Goal: Information Seeking & Learning: Check status

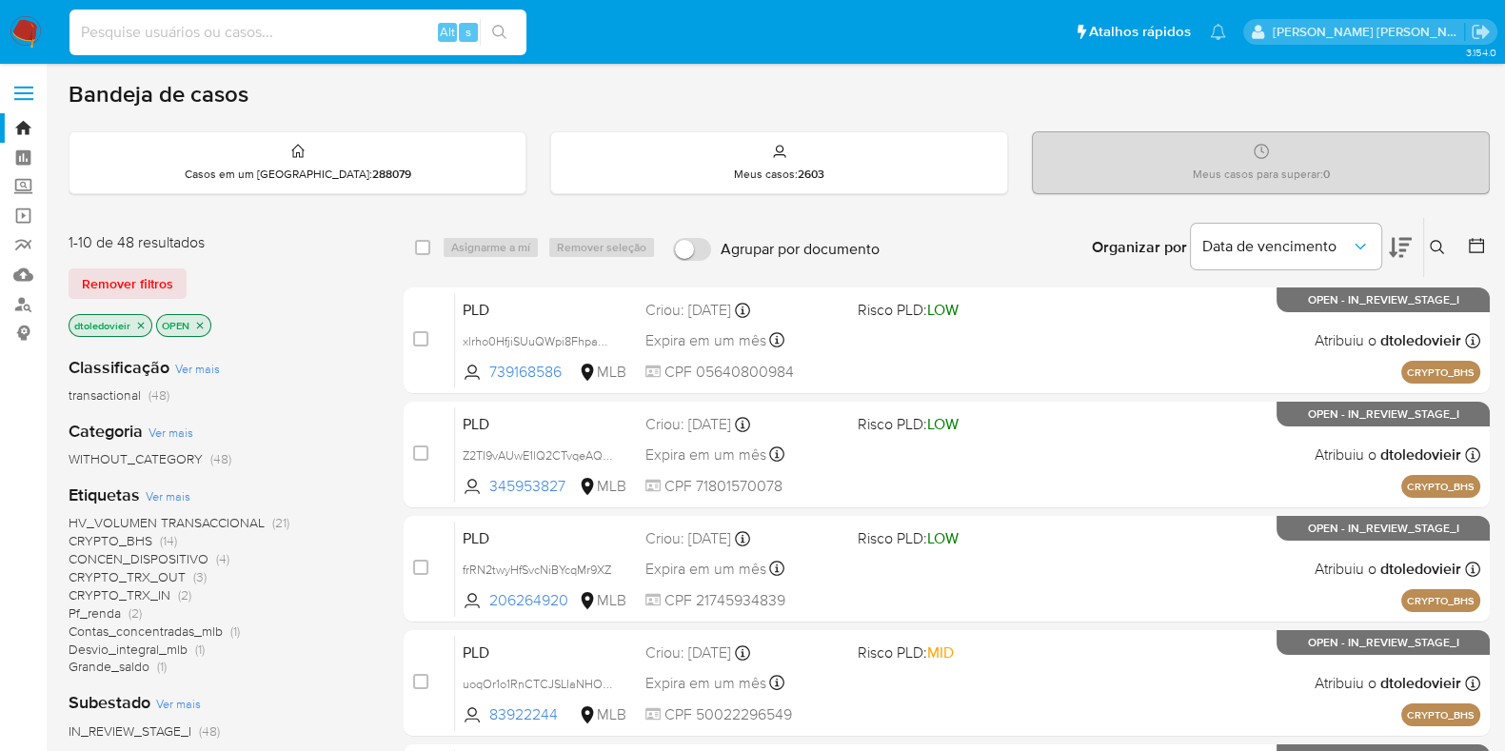
click at [334, 33] on input at bounding box center [297, 32] width 457 height 25
paste input "353293872"
type input "353293872"
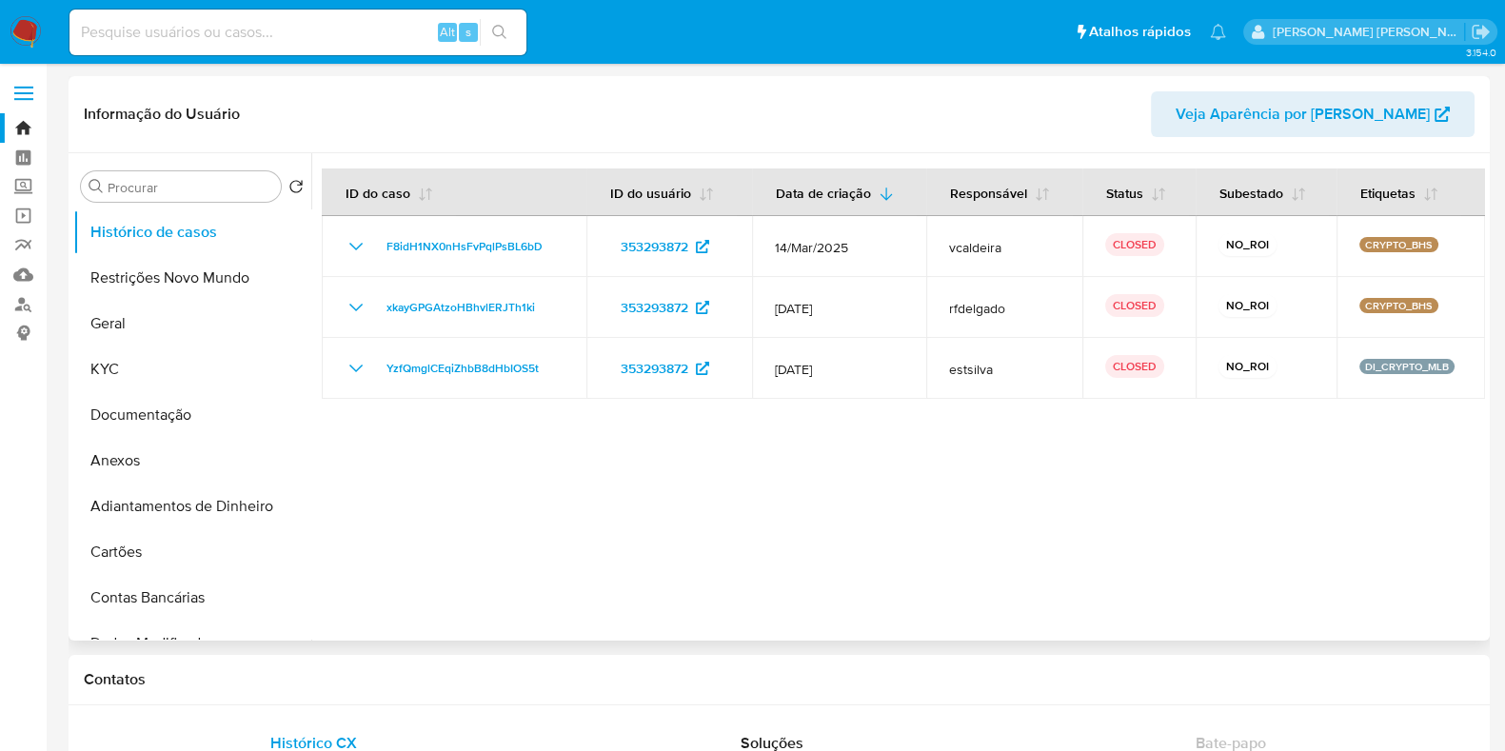
select select "10"
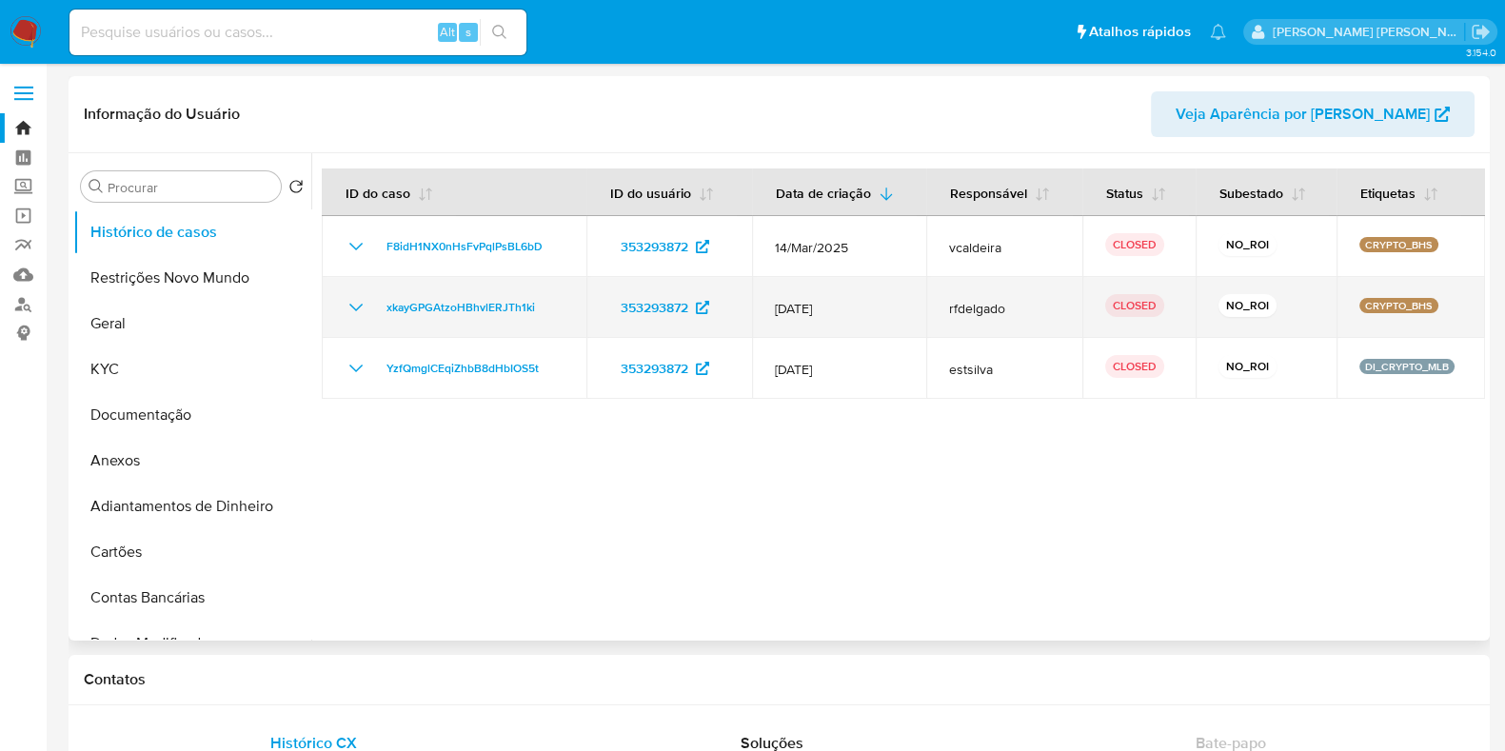
click at [357, 314] on icon "Mostrar/Ocultar" at bounding box center [356, 307] width 23 height 23
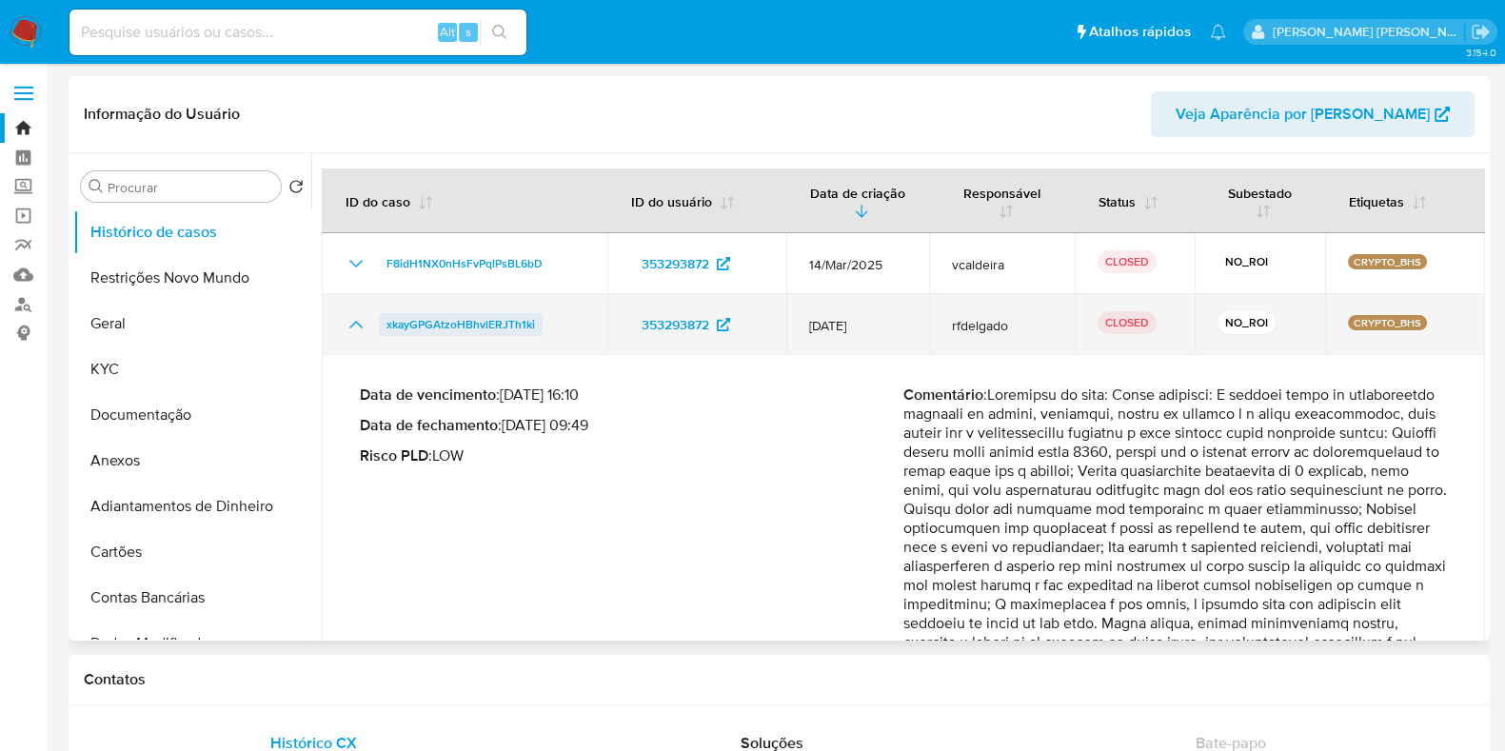
drag, startPoint x: 543, startPoint y: 320, endPoint x: 386, endPoint y: 325, distance: 157.1
click at [386, 325] on div "xkayGPGAtzoHBhvlERJTh1ki" at bounding box center [465, 324] width 240 height 23
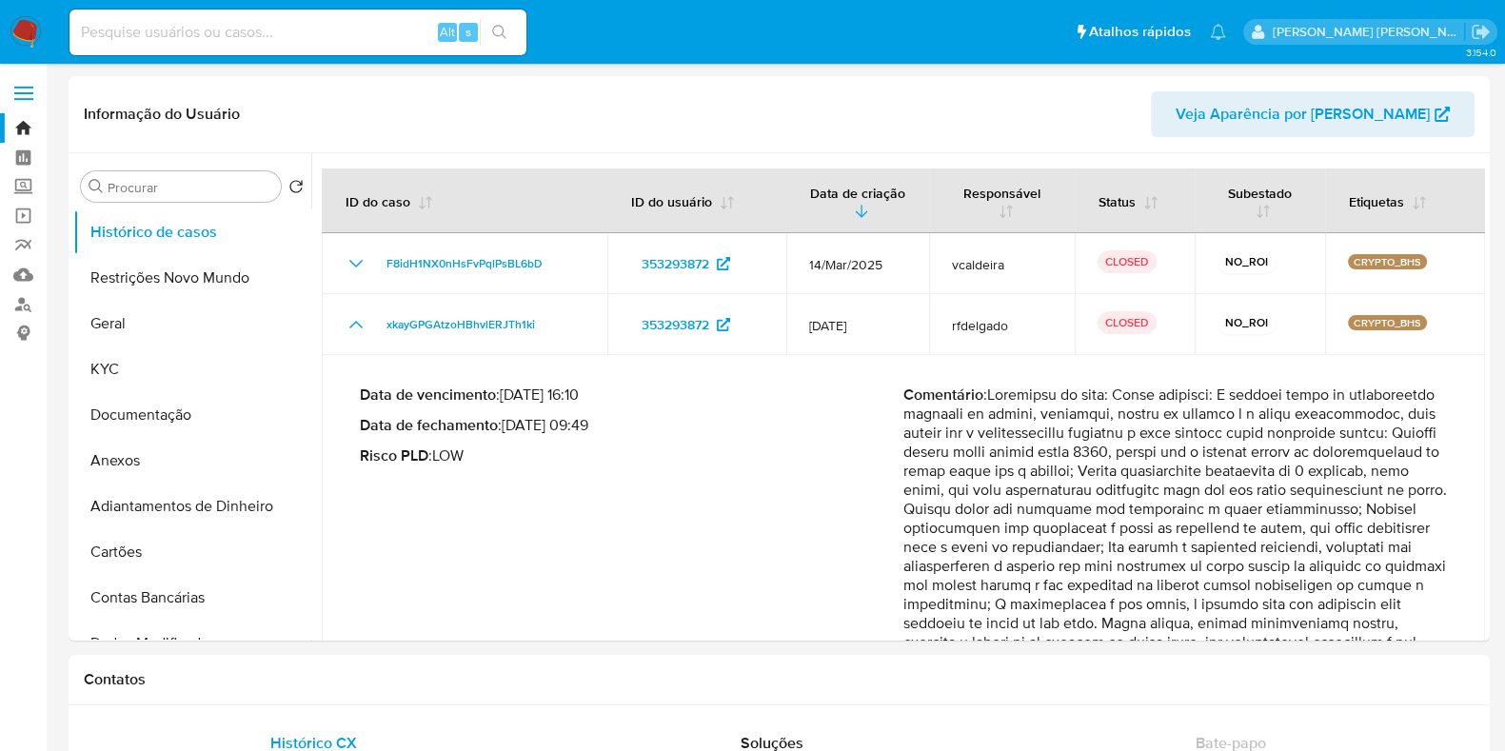
click at [184, 44] on input at bounding box center [297, 32] width 457 height 25
paste input "226549212"
type input "226549212"
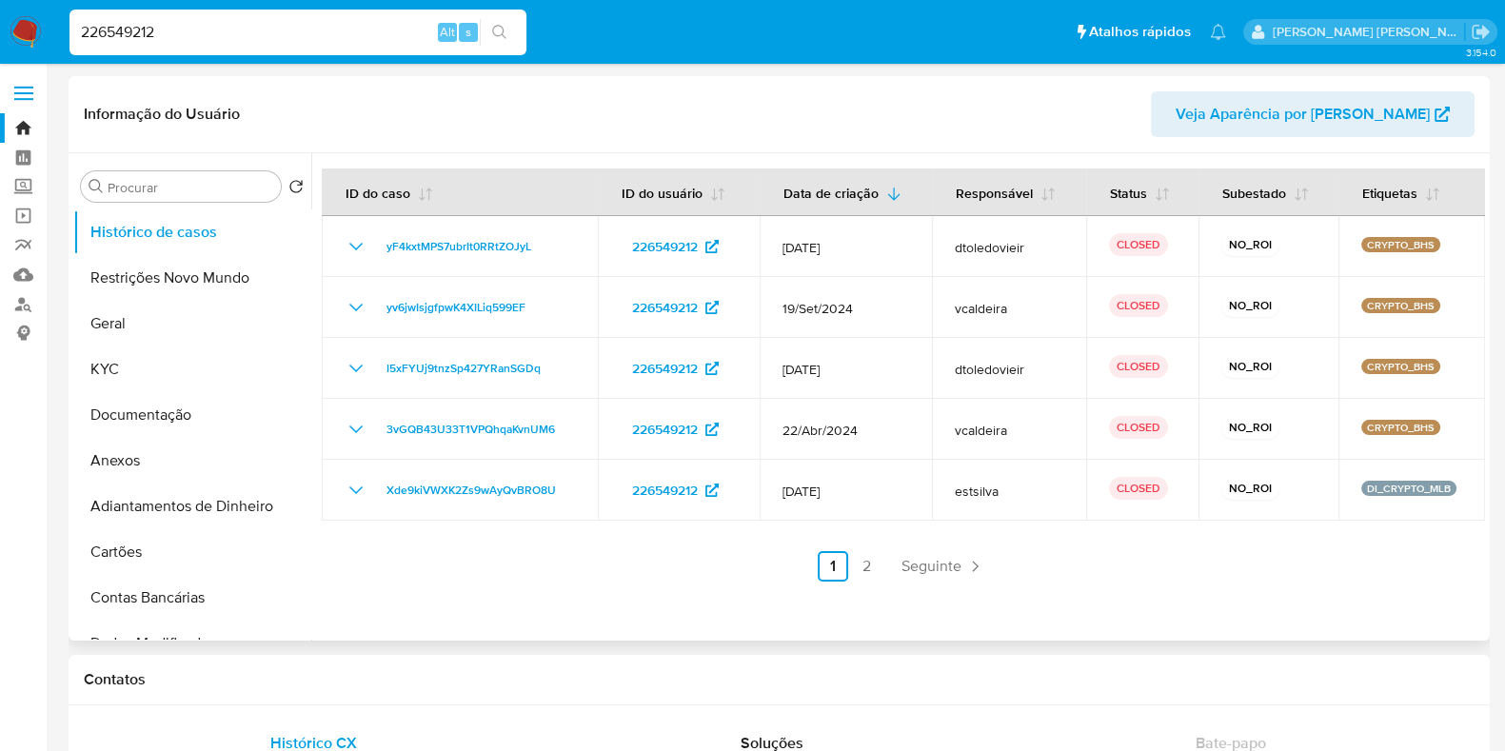
select select "10"
click at [868, 569] on link "2" at bounding box center [867, 566] width 30 height 30
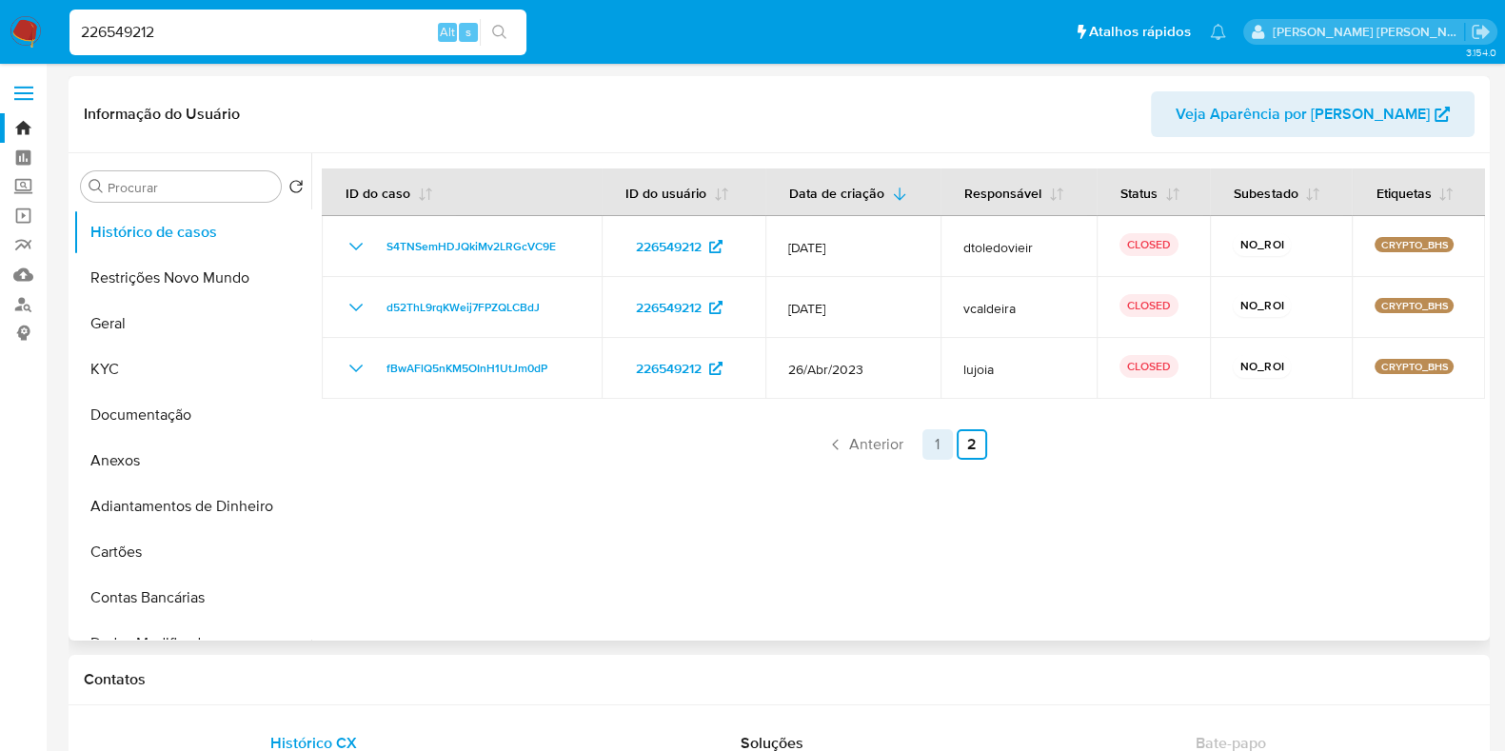
click at [935, 451] on link "1" at bounding box center [937, 444] width 30 height 30
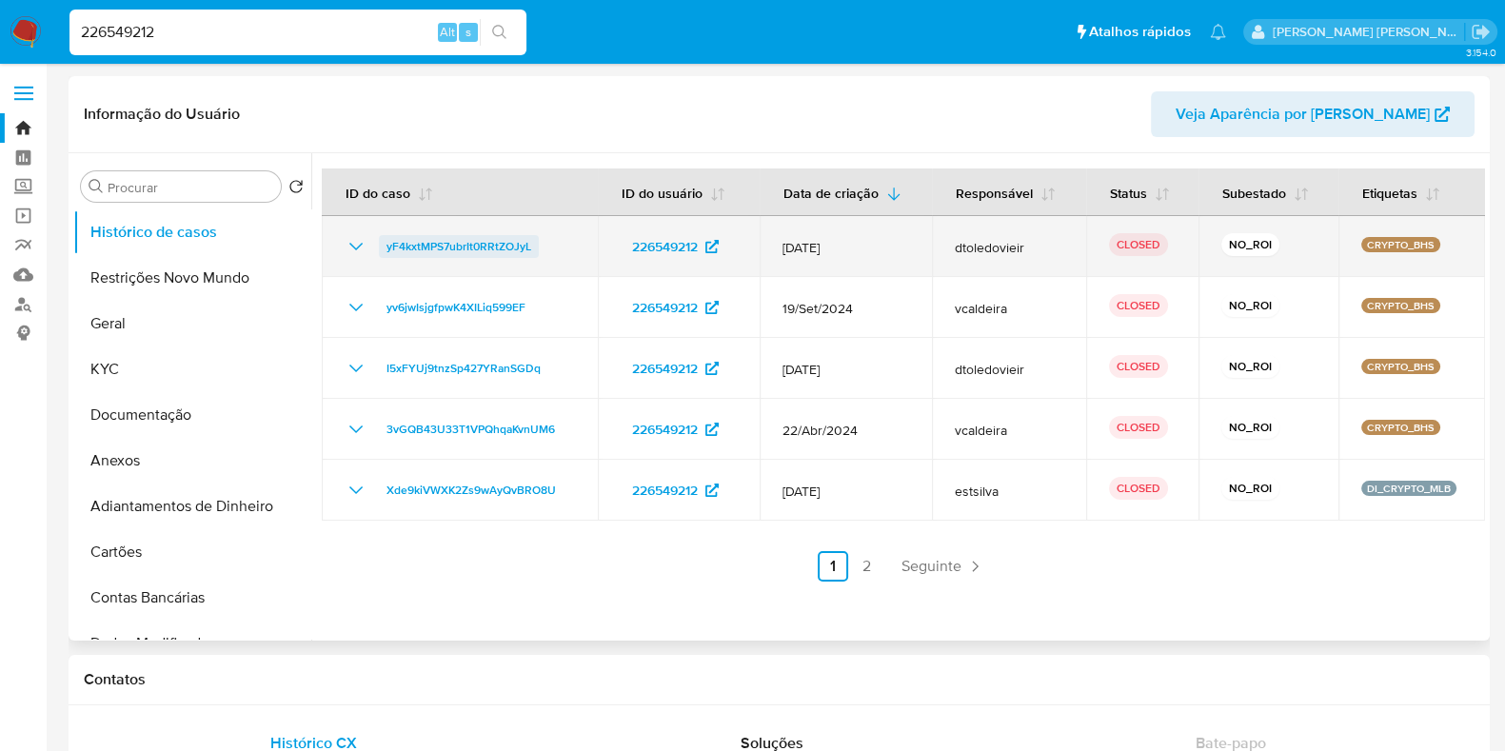
drag, startPoint x: 571, startPoint y: 246, endPoint x: 385, endPoint y: 249, distance: 185.6
click at [385, 249] on div "yF4kxtMPS7ubrIt0RRtZOJyL" at bounding box center [460, 246] width 230 height 23
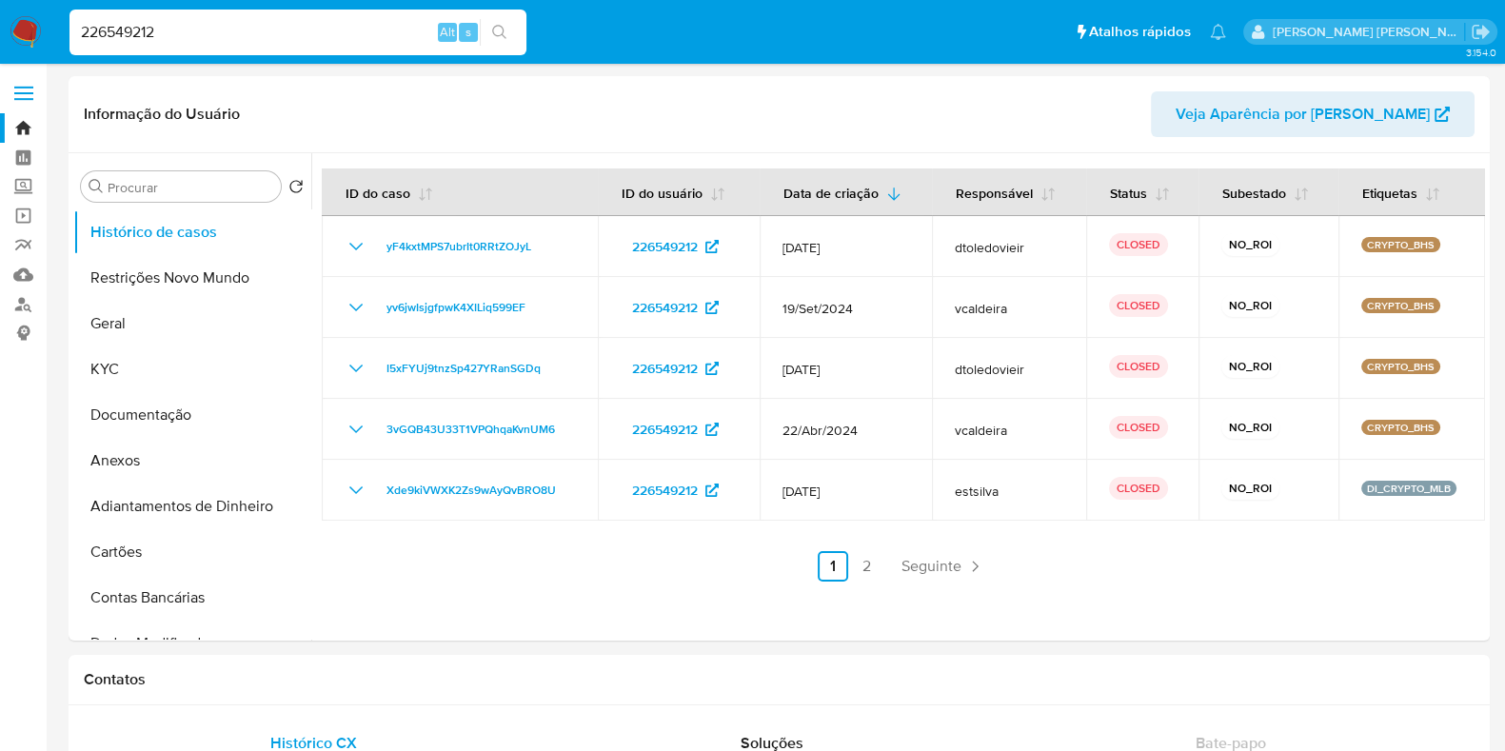
click at [154, 32] on input "226549212" at bounding box center [297, 32] width 457 height 25
paste input "46576771"
type input "46576771"
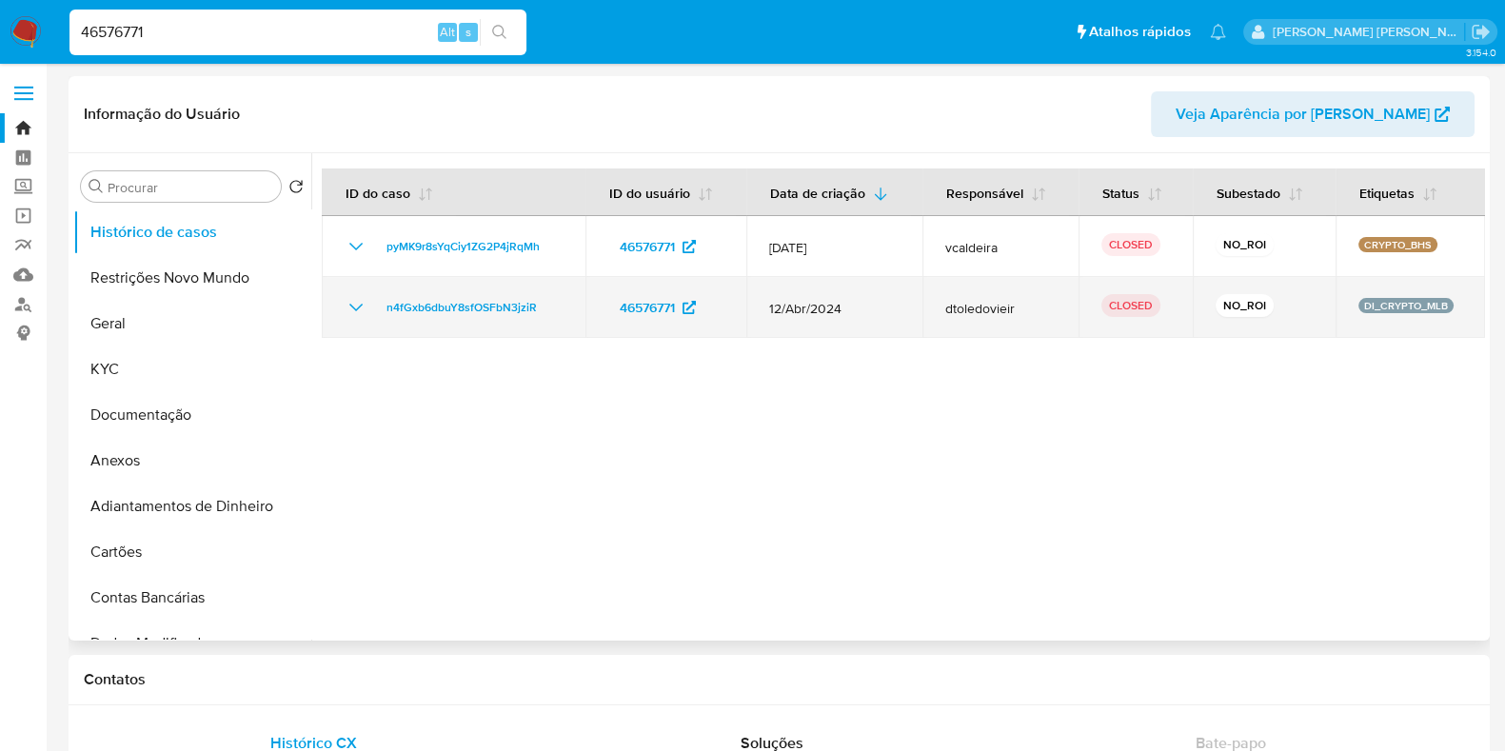
select select "10"
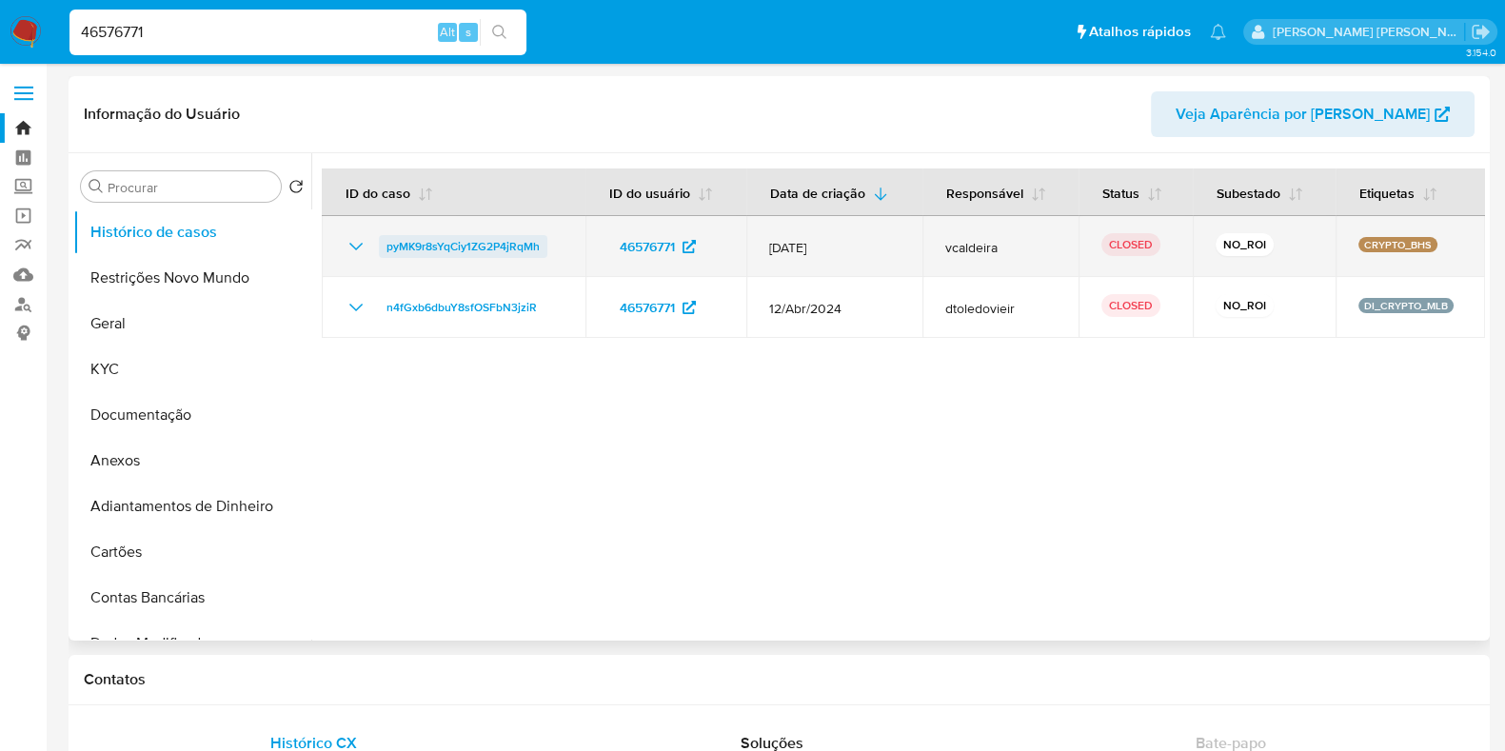
drag, startPoint x: 552, startPoint y: 244, endPoint x: 383, endPoint y: 252, distance: 169.6
click at [383, 252] on div "pyMK9r8sYqCiy1ZG2P4jRqMh" at bounding box center [454, 246] width 218 height 23
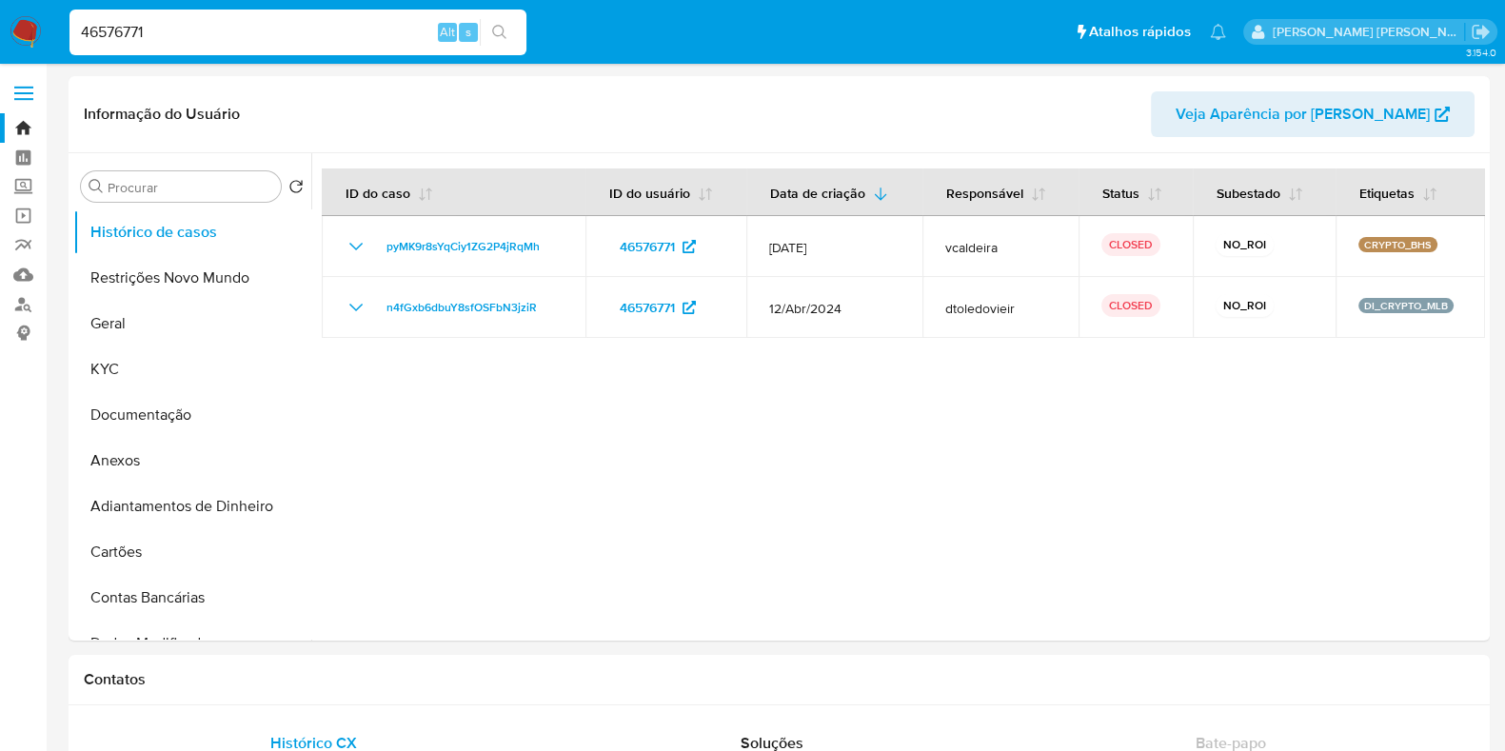
click at [181, 32] on input "46576771" at bounding box center [297, 32] width 457 height 25
paste input "2153156109"
type input "2153156109"
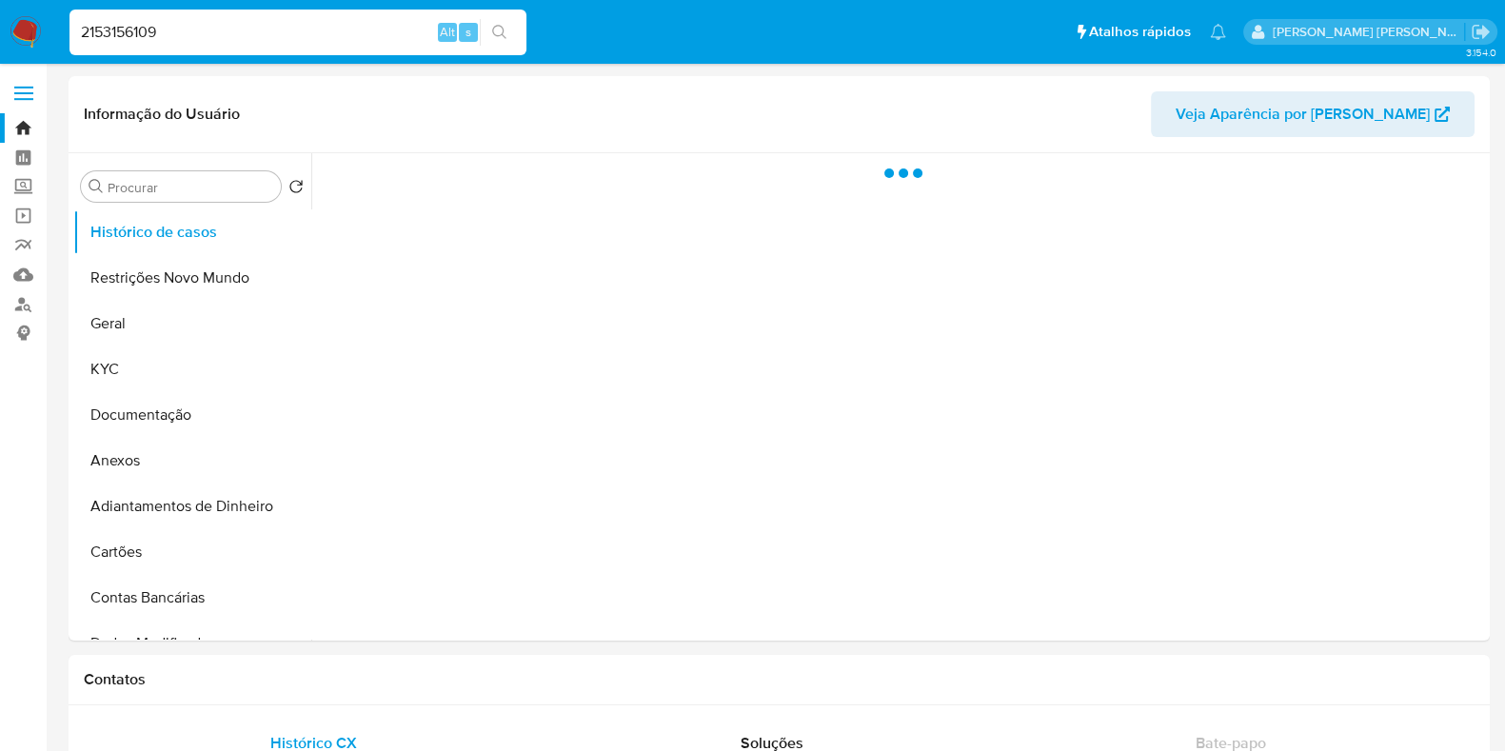
select select "10"
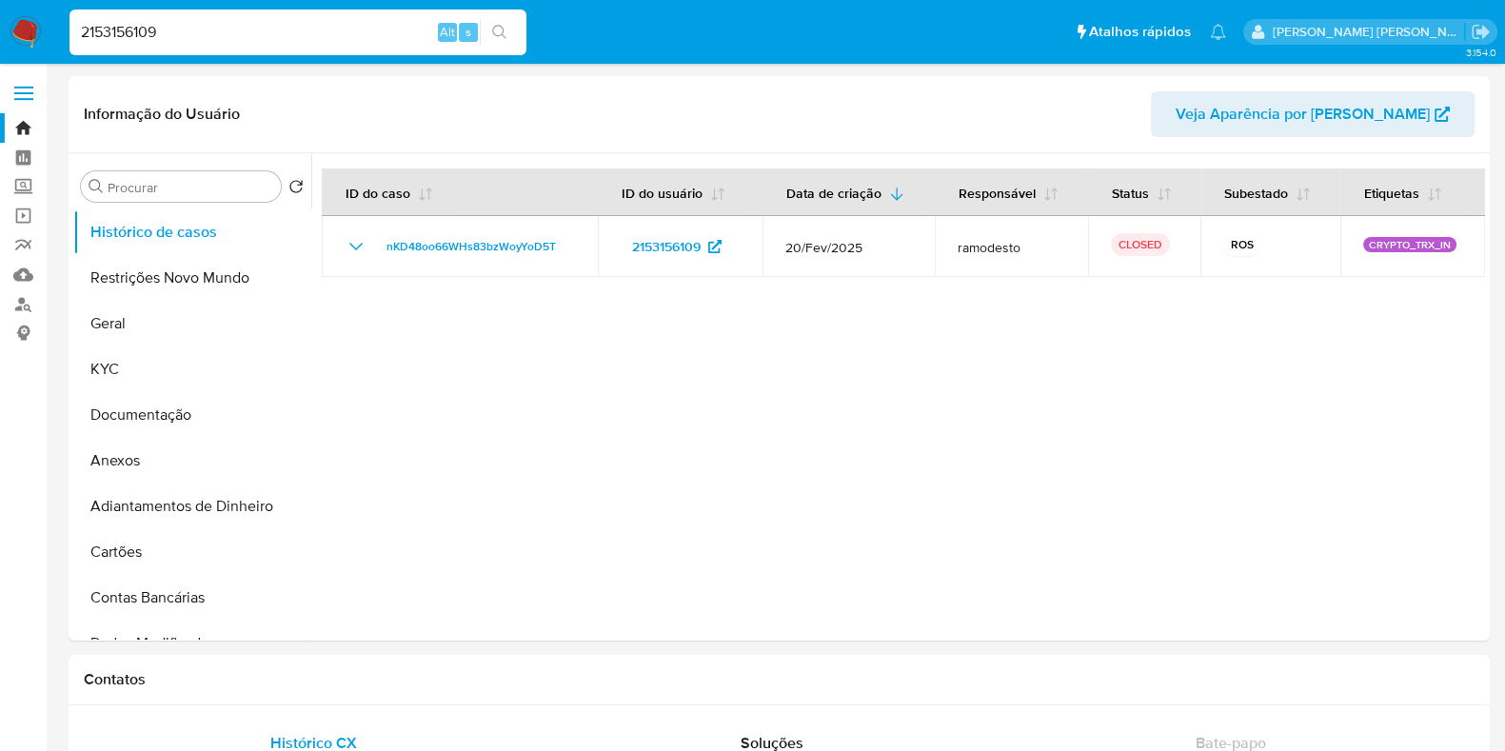
click at [187, 23] on input "2153156109" at bounding box center [297, 32] width 457 height 25
paste input "6811230"
type input "216811230"
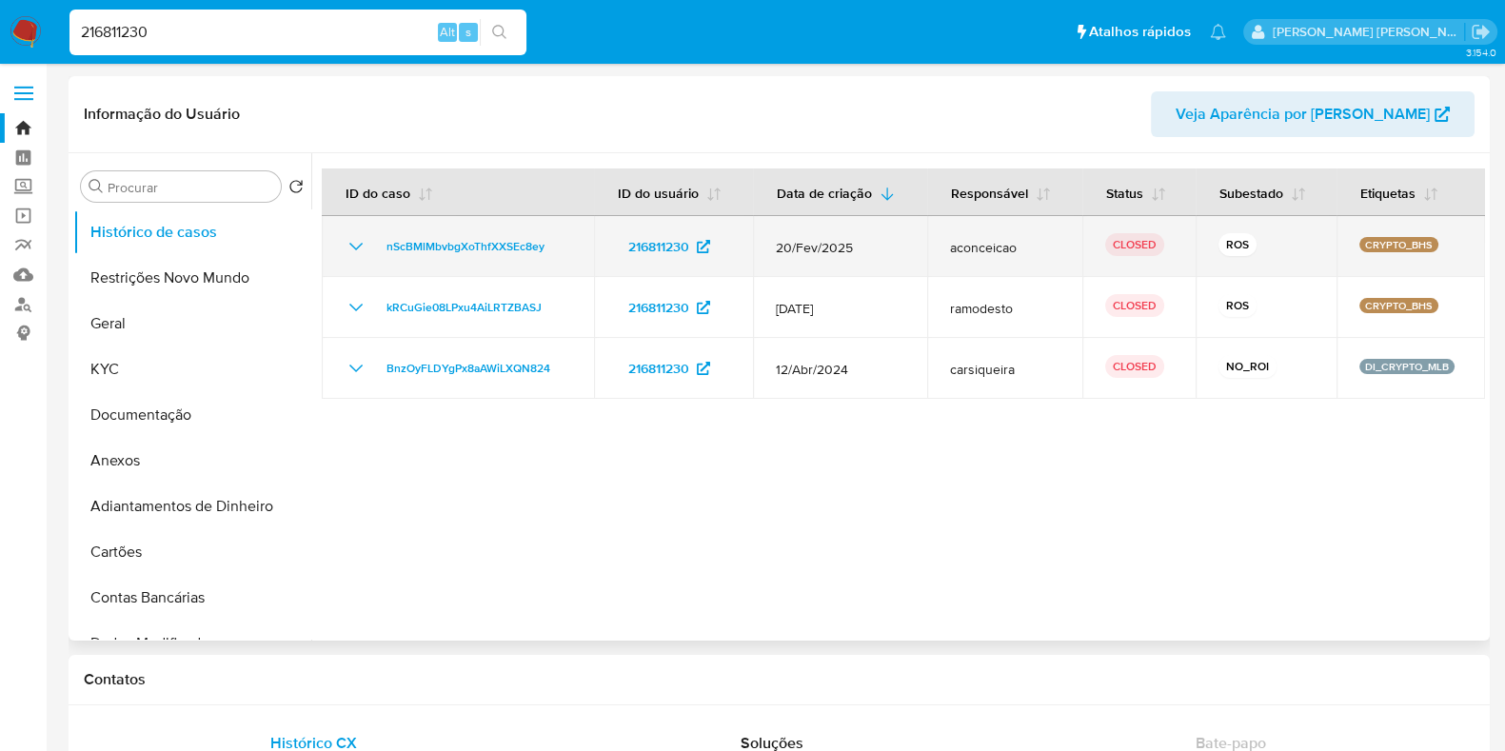
select select "10"
drag, startPoint x: 552, startPoint y: 246, endPoint x: 386, endPoint y: 257, distance: 166.0
click at [386, 257] on div "nScBMlMbvbgXoThfXXSEc8ey" at bounding box center [458, 246] width 227 height 23
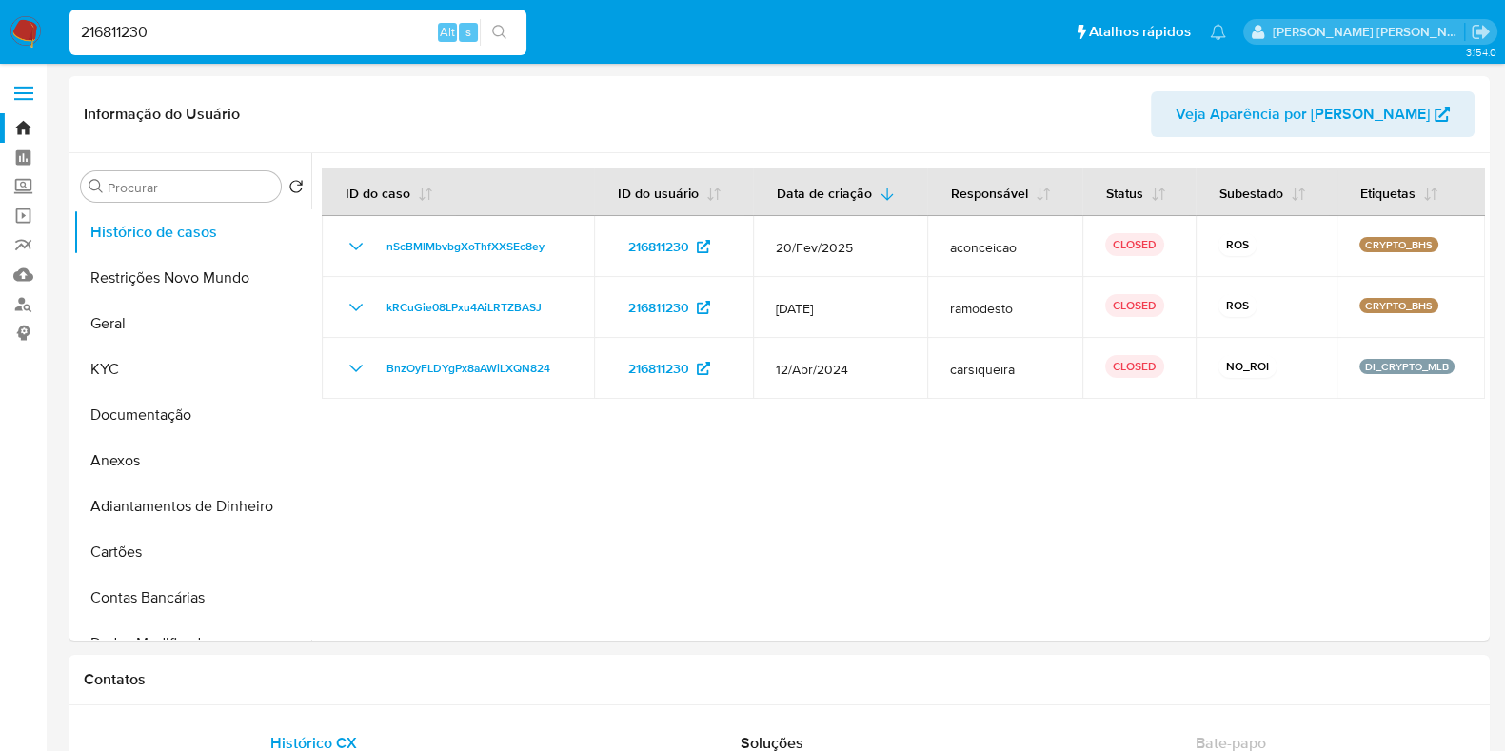
click at [228, 37] on input "216811230" at bounding box center [297, 32] width 457 height 25
paste input "322804328"
type input "322804328"
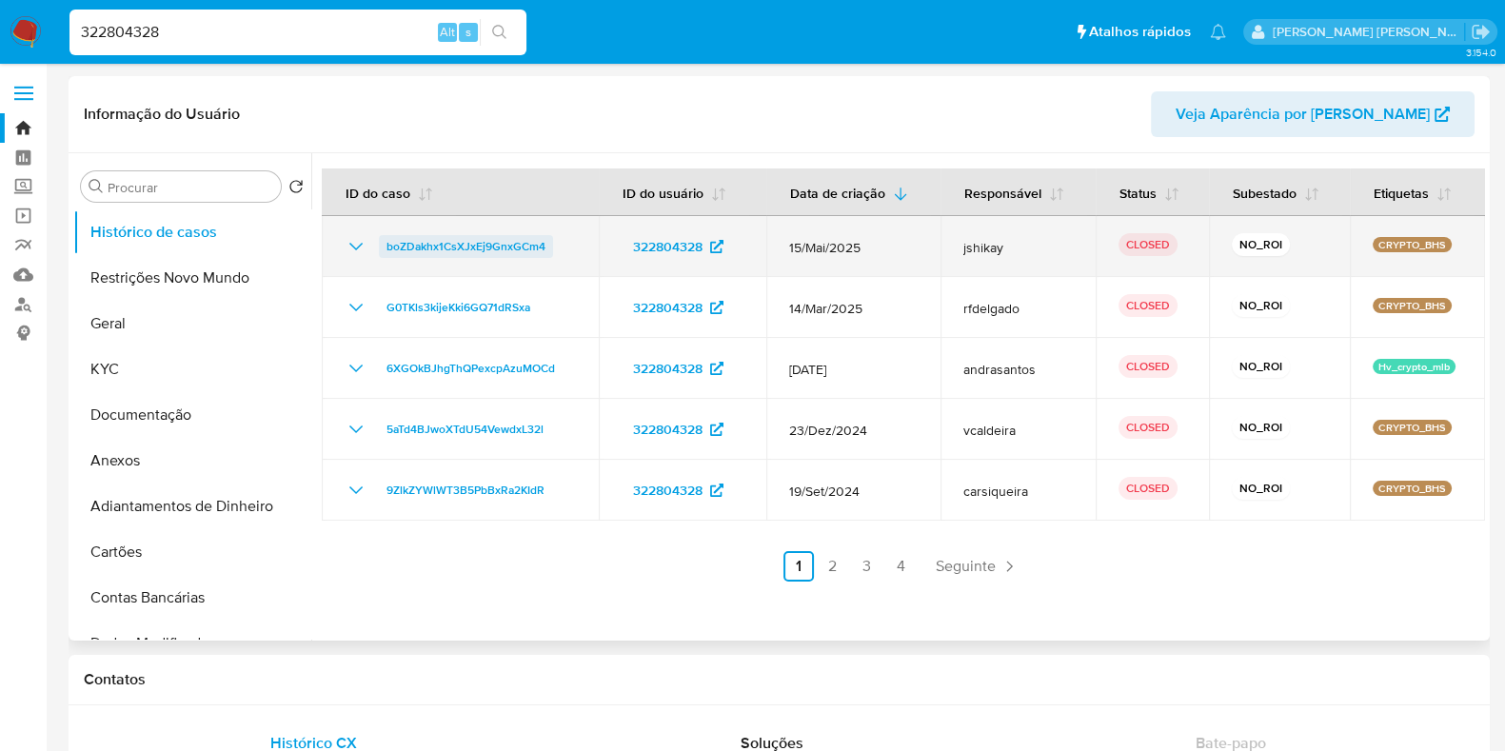
select select "10"
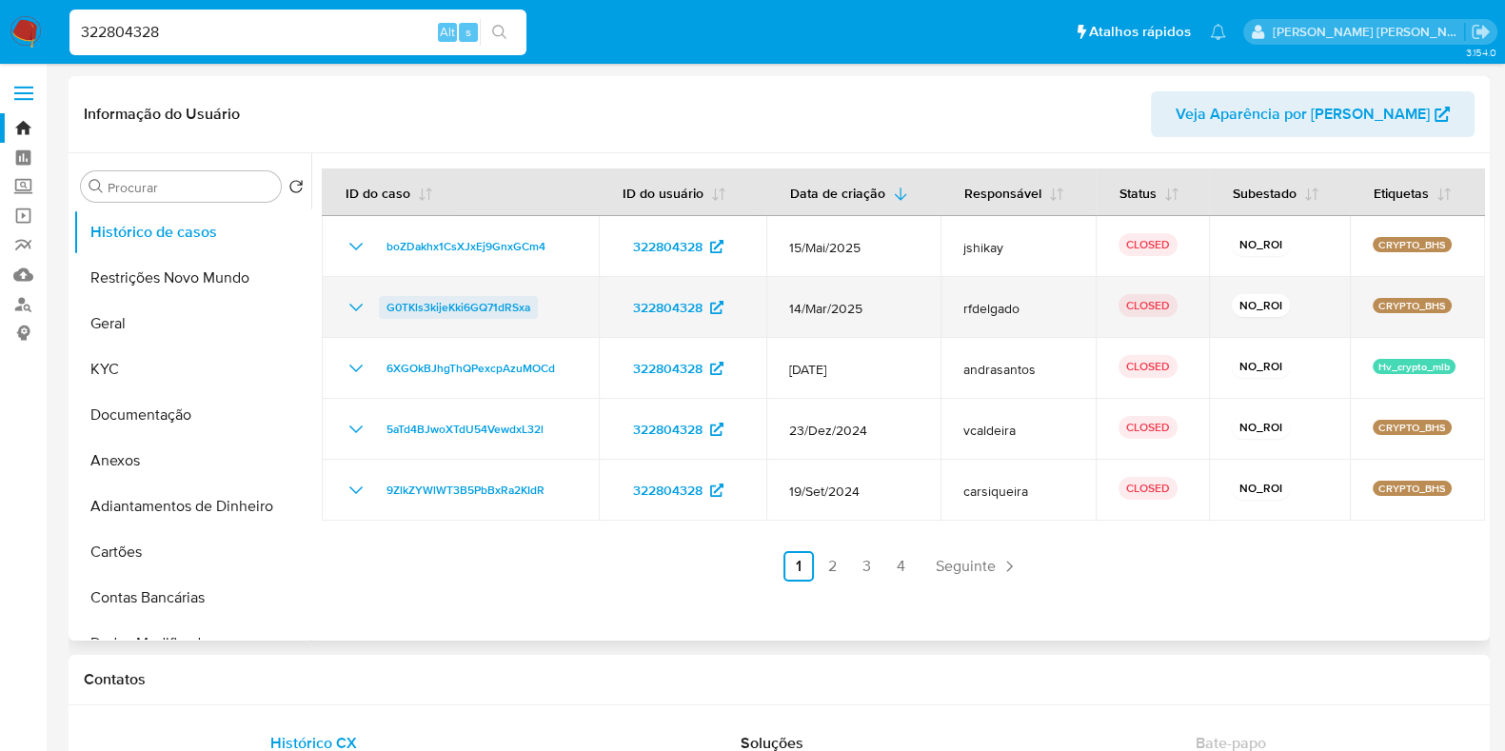
drag, startPoint x: 544, startPoint y: 309, endPoint x: 387, endPoint y: 310, distance: 157.0
click at [387, 310] on div "G0TKls3kijeKki6GQ71dRSxa" at bounding box center [460, 307] width 231 height 23
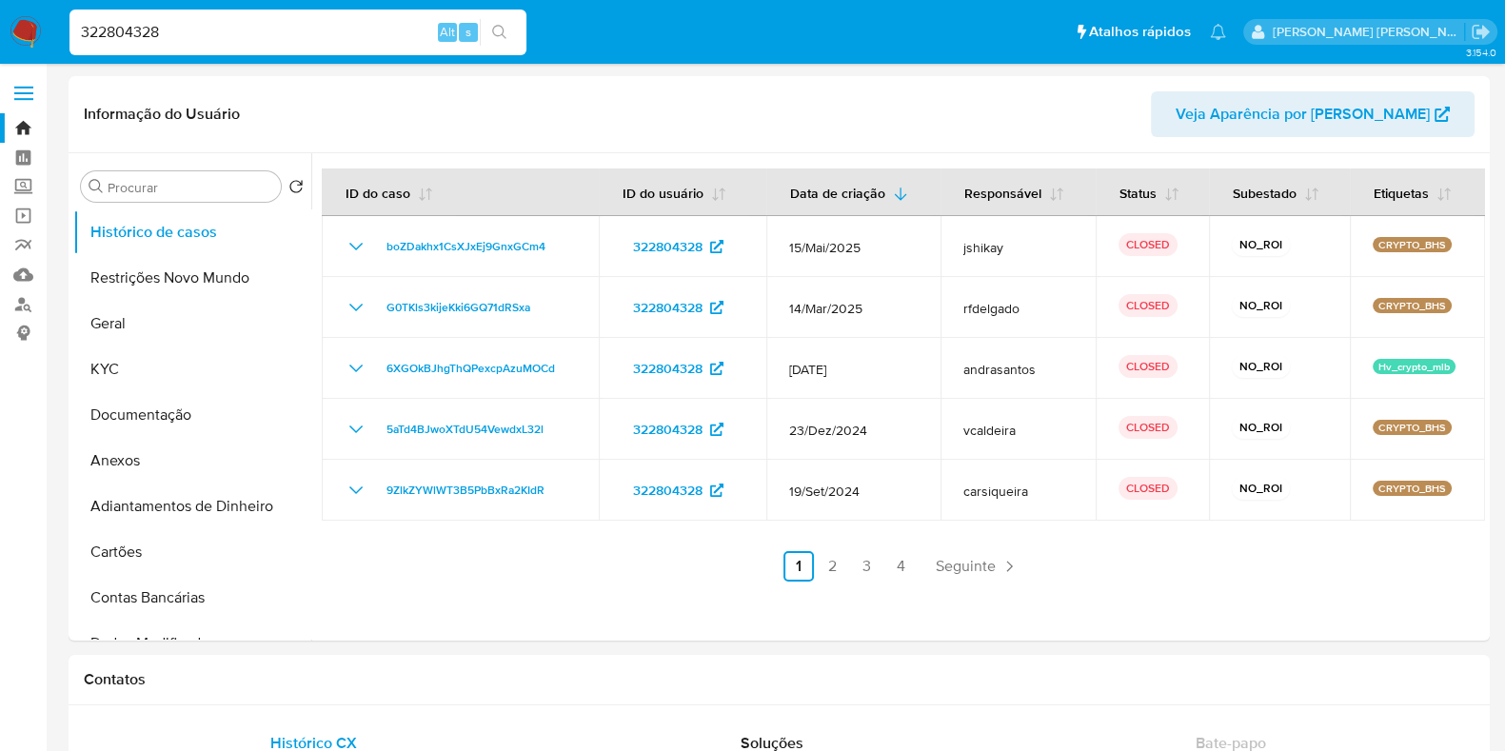
click at [150, 34] on input "322804328" at bounding box center [297, 32] width 457 height 25
paste input "284354793"
type input "284354793"
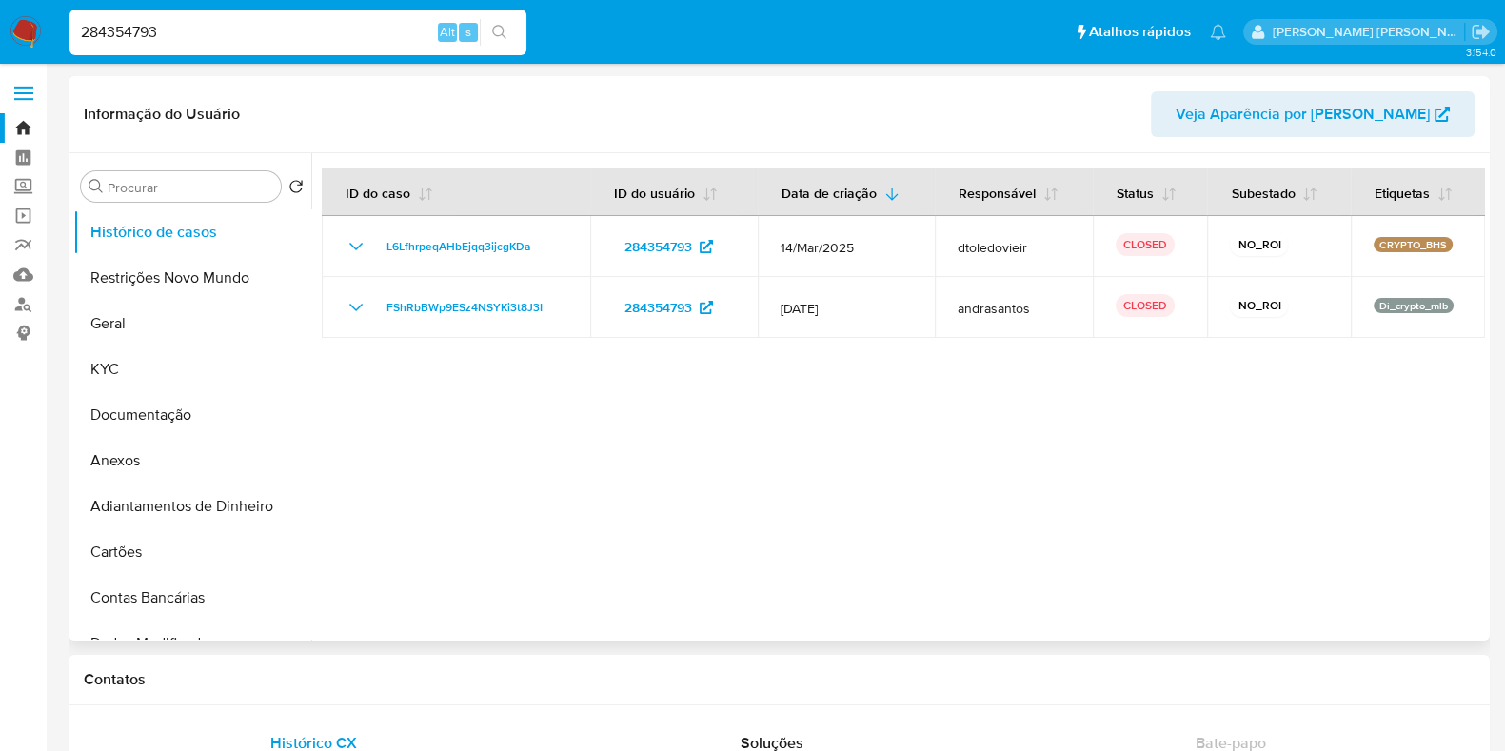
select select "10"
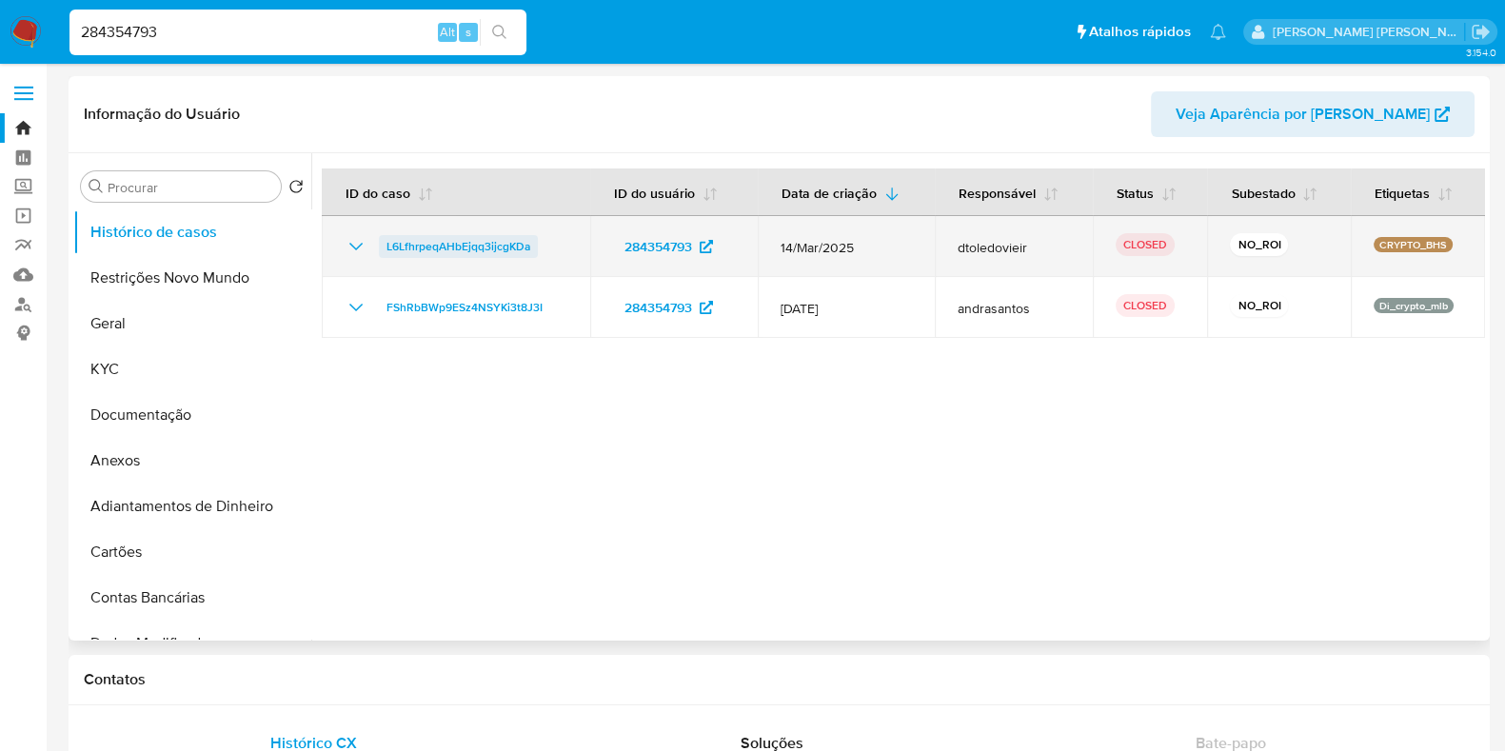
drag, startPoint x: 538, startPoint y: 245, endPoint x: 381, endPoint y: 252, distance: 157.2
click at [381, 252] on div "L6LfhrpeqAHbEjqq3ijcgKDa" at bounding box center [456, 246] width 223 height 23
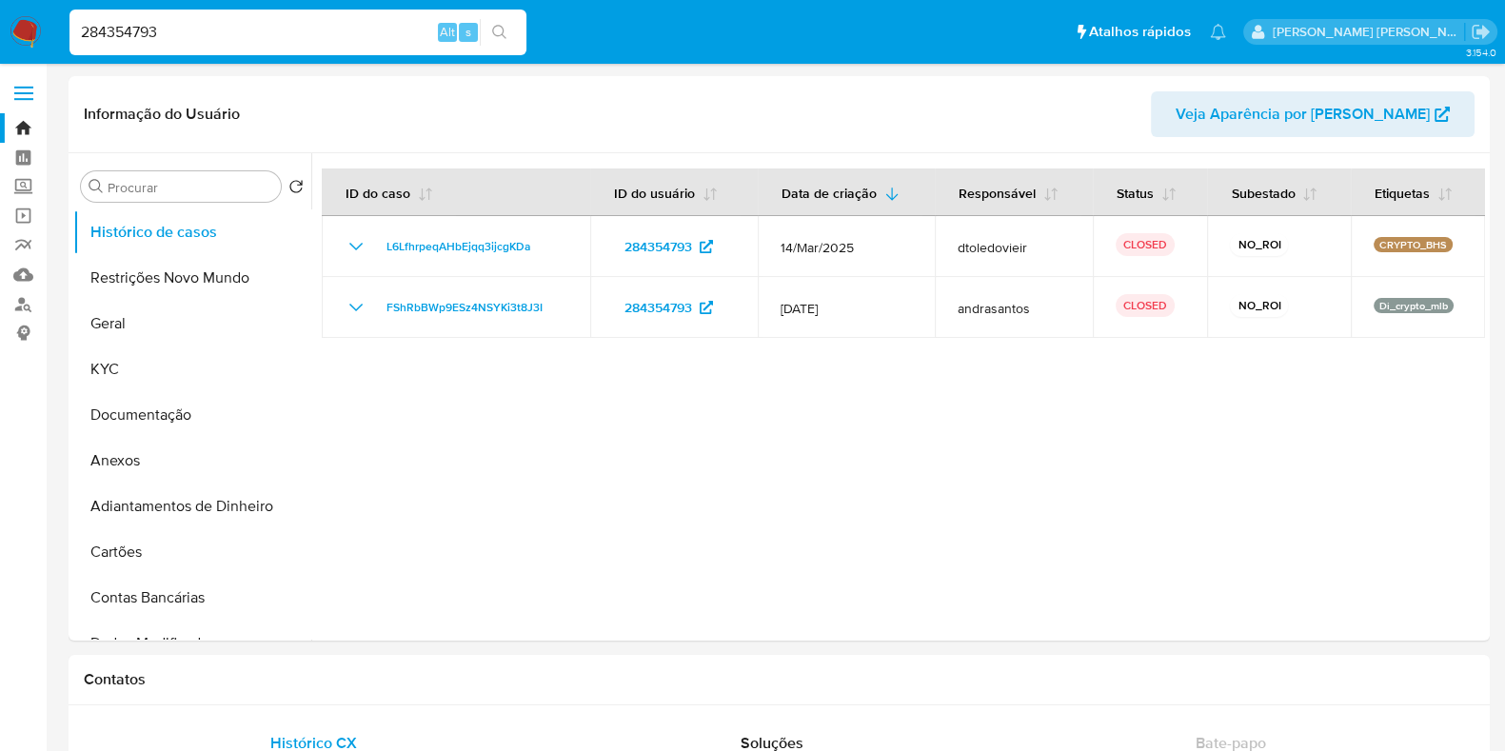
click at [281, 31] on input "284354793" at bounding box center [297, 32] width 457 height 25
paste input "1199014148"
type input "1199014148"
select select "10"
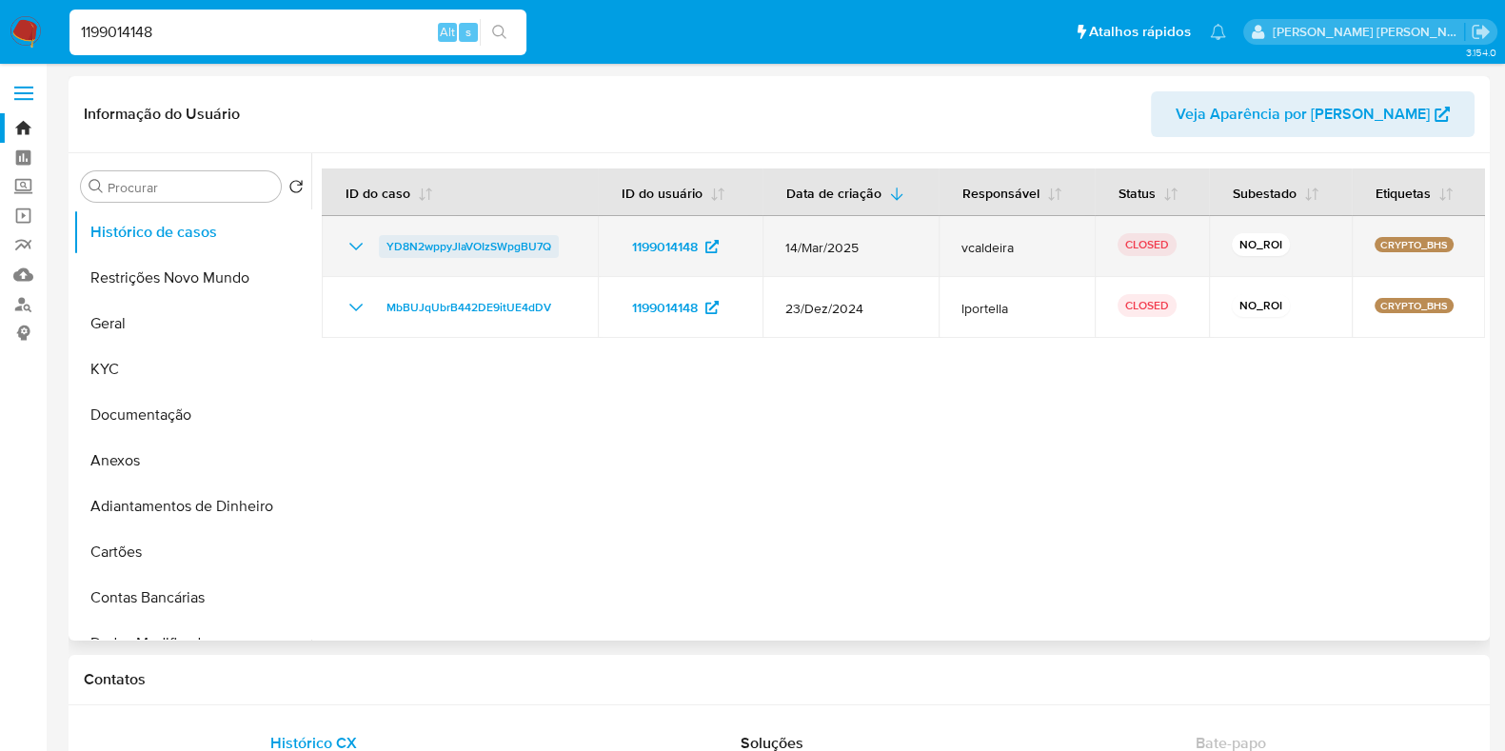
drag, startPoint x: 565, startPoint y: 245, endPoint x: 386, endPoint y: 254, distance: 179.2
click at [386, 254] on div "YD8N2wppyJlaVOIzSWpgBU7Q" at bounding box center [460, 246] width 230 height 23
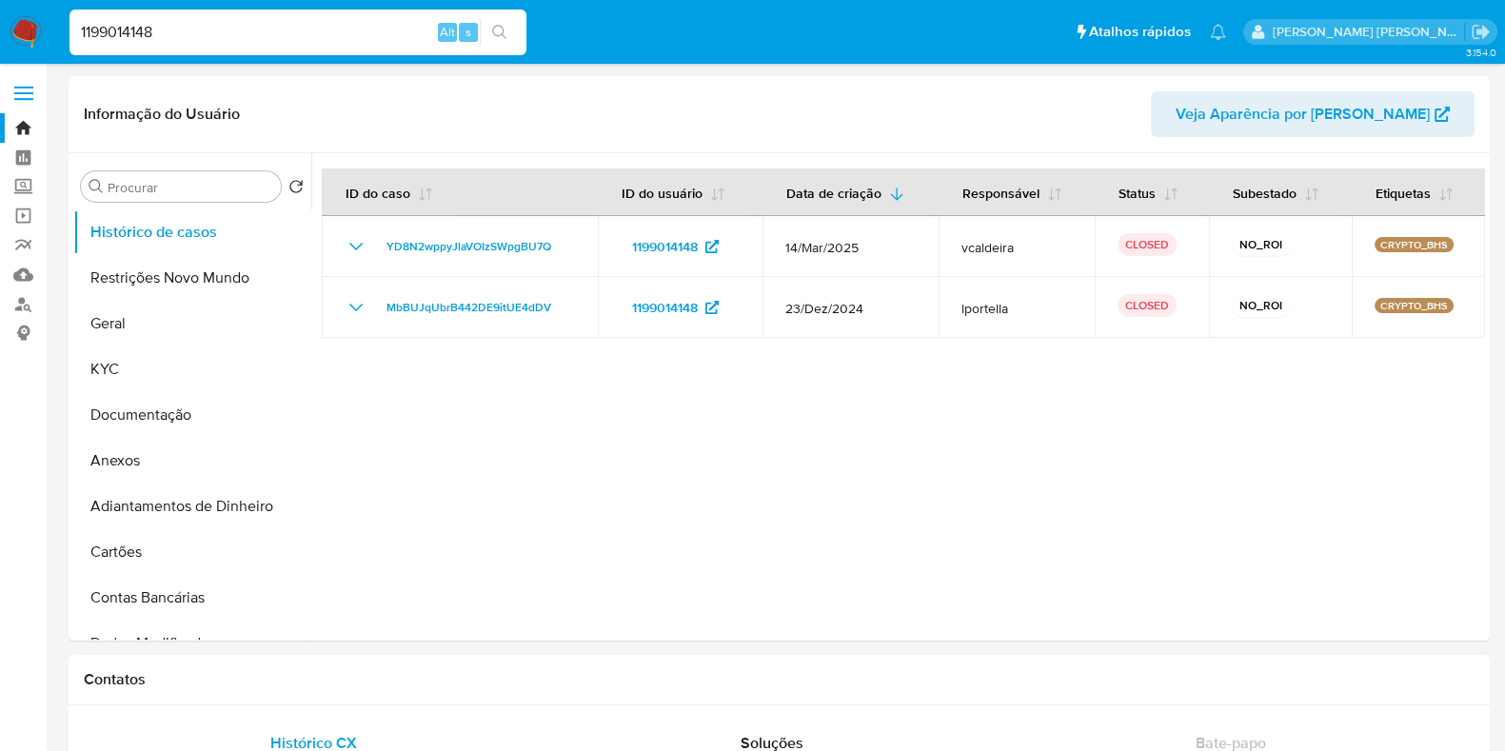
click at [238, 41] on input "1199014148" at bounding box center [297, 32] width 457 height 25
paste input "81718921"
type input "81718921"
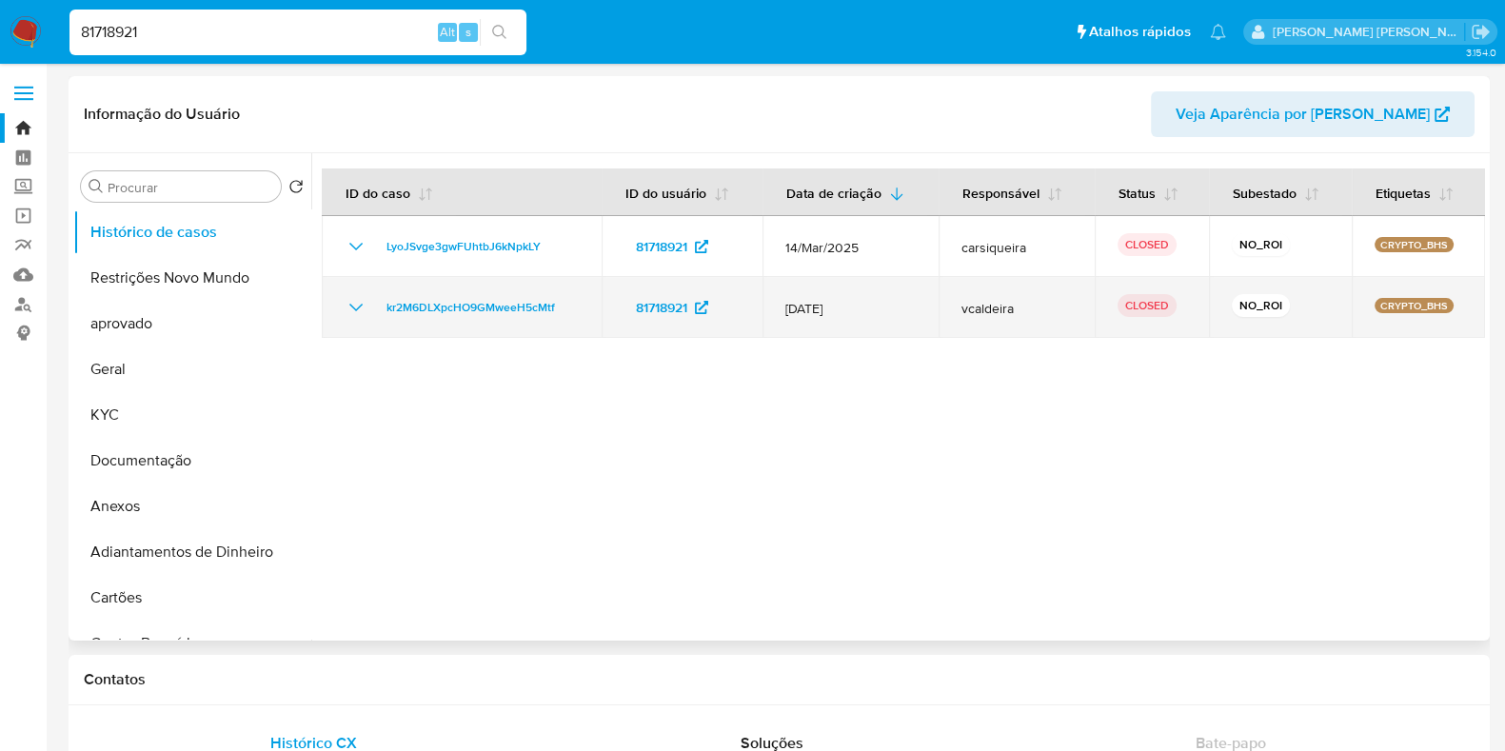
select select "10"
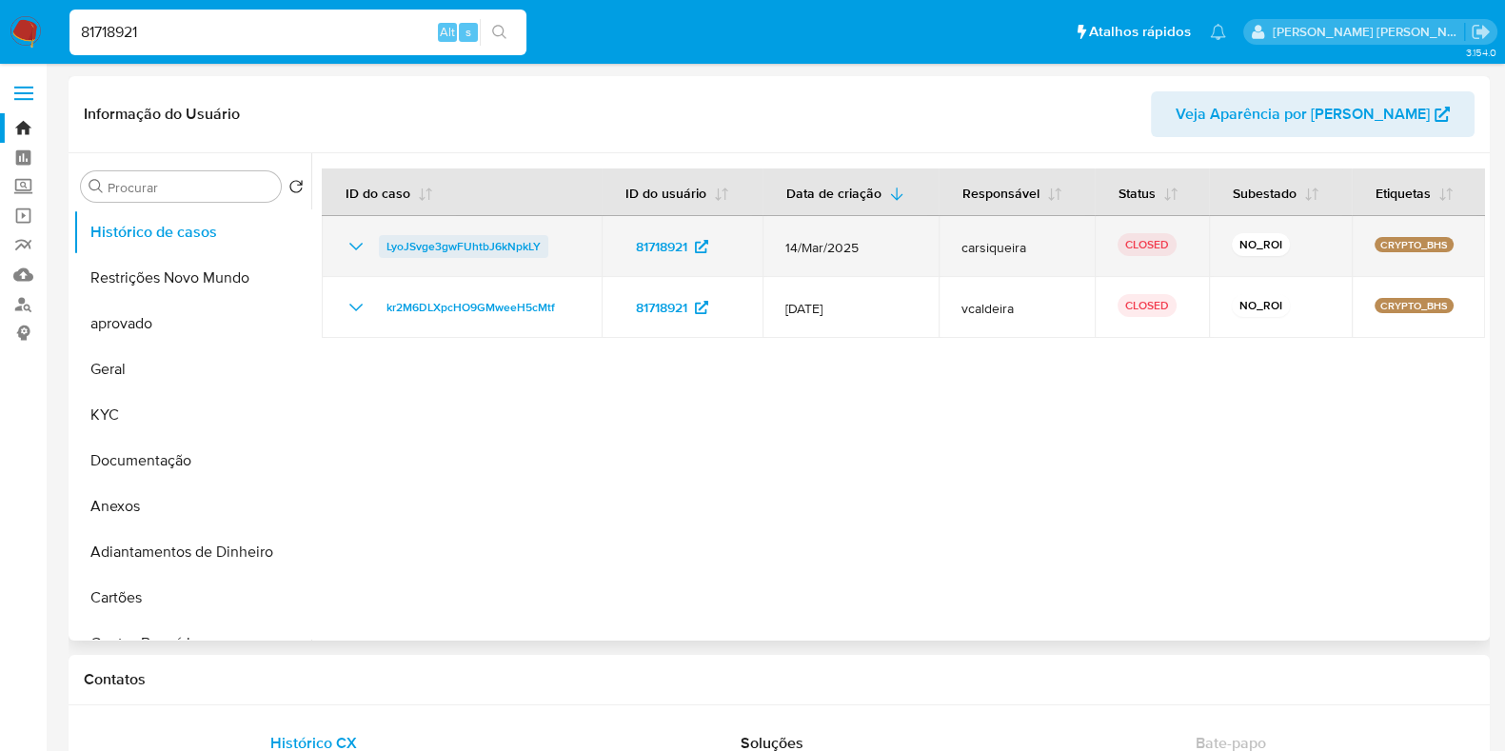
drag, startPoint x: 564, startPoint y: 235, endPoint x: 386, endPoint y: 250, distance: 178.6
click at [386, 250] on div "LyoJSvge3gwFUhtbJ6kNpkLY" at bounding box center [462, 246] width 234 height 23
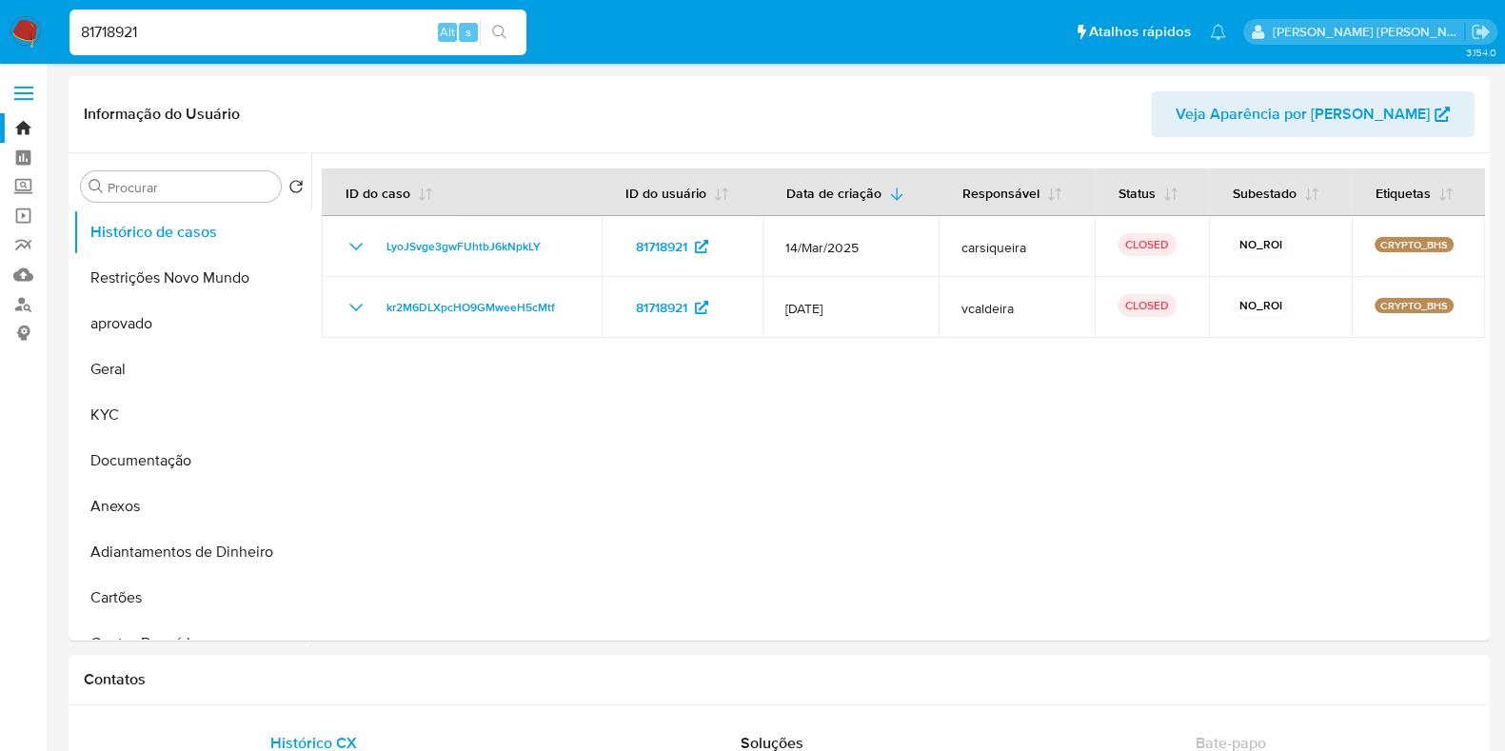
click at [218, 40] on input "81718921" at bounding box center [297, 32] width 457 height 25
paste input "12433414"
type input "12433414"
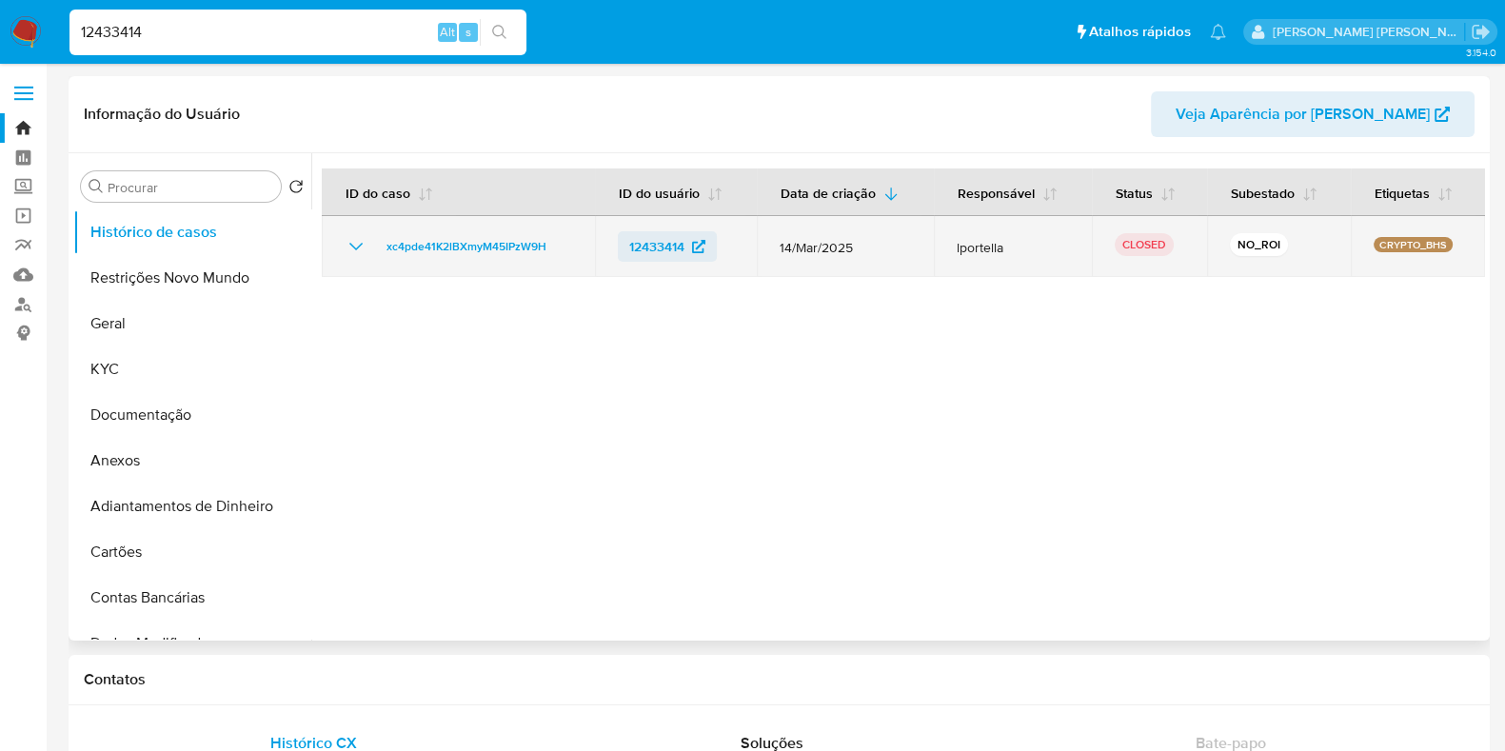
select select "10"
drag, startPoint x: 539, startPoint y: 243, endPoint x: 383, endPoint y: 246, distance: 156.1
click at [383, 246] on div "xc4pde41K2lBXmyM45IPzW9H" at bounding box center [458, 246] width 227 height 23
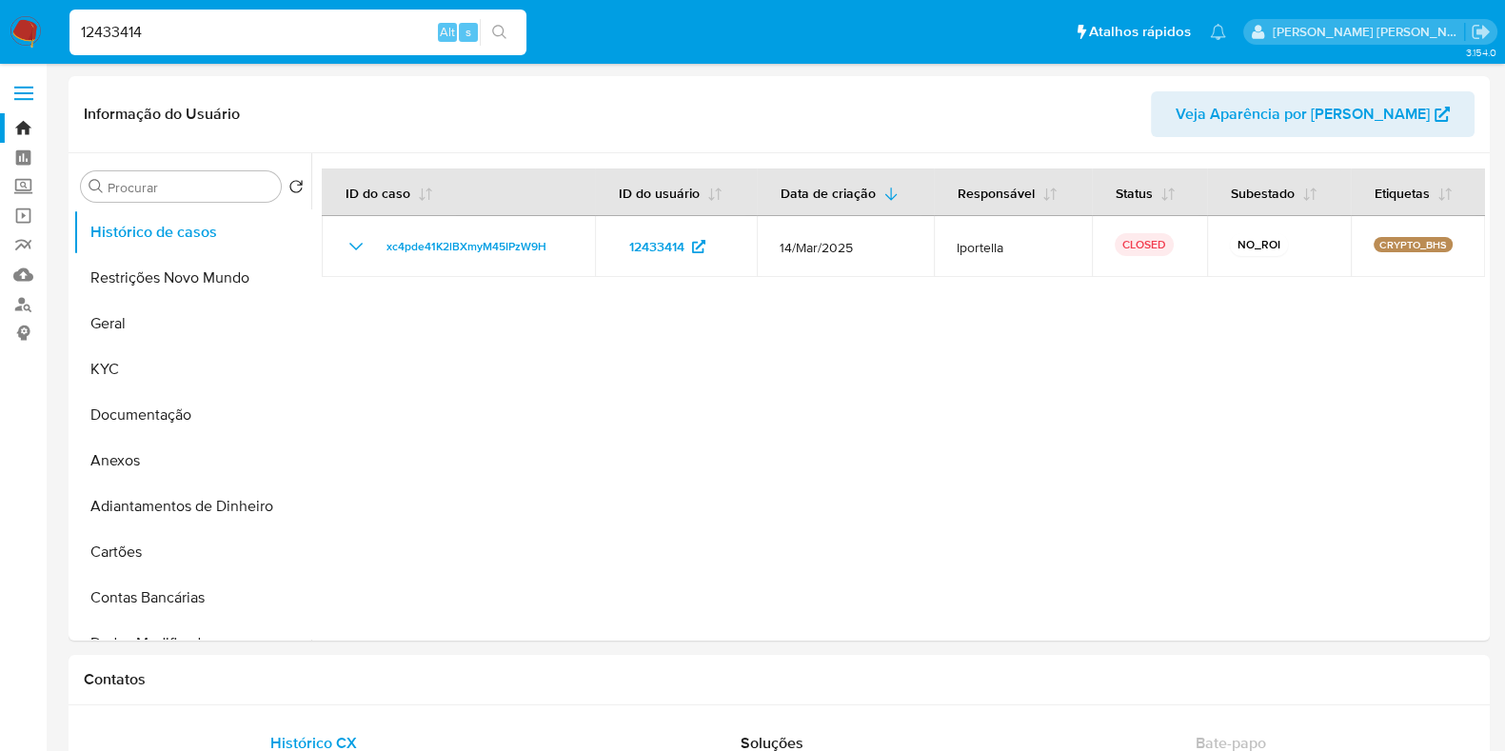
click at [228, 28] on input "12433414" at bounding box center [297, 32] width 457 height 25
paste input "45171971"
type input "45171971"
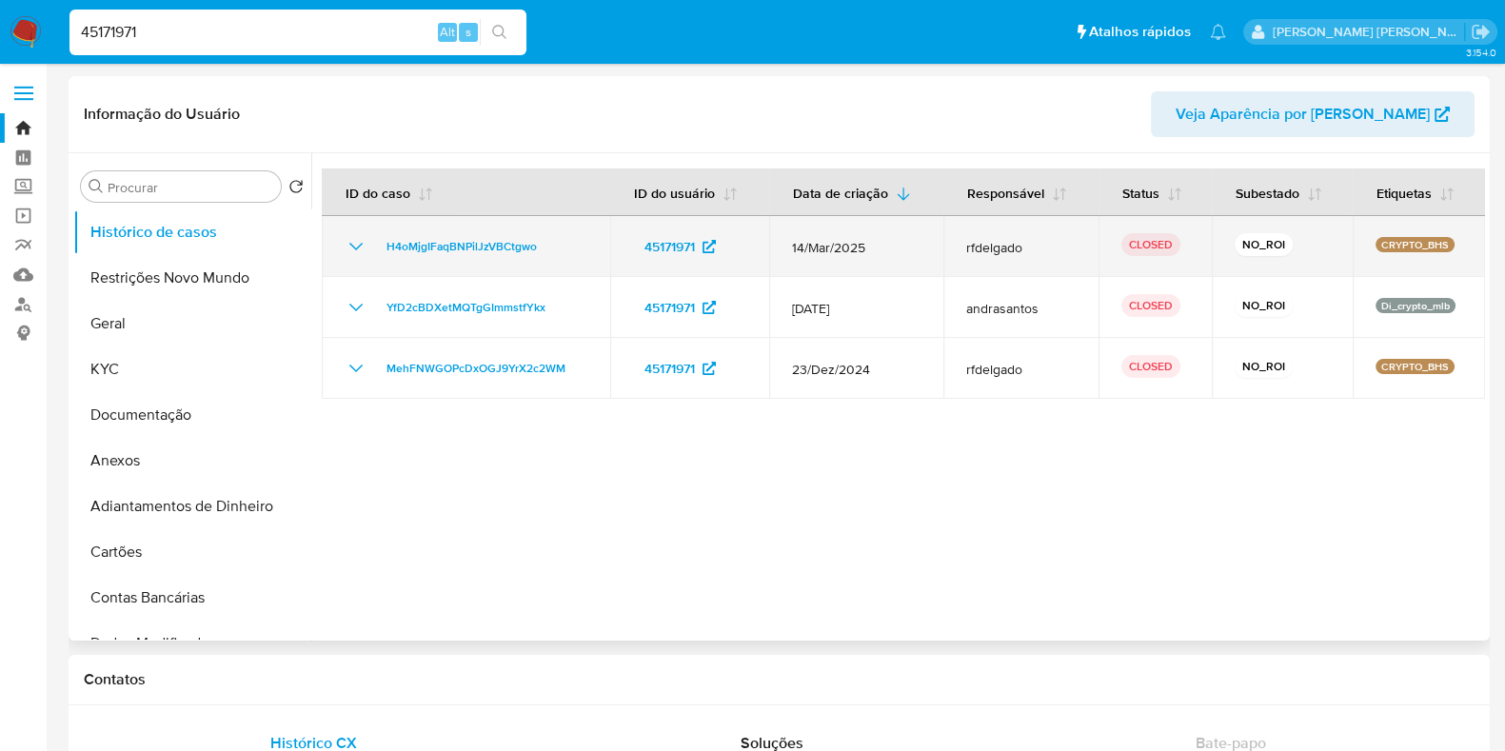
select select "10"
drag, startPoint x: 565, startPoint y: 245, endPoint x: 388, endPoint y: 250, distance: 177.1
click at [388, 250] on div "H4oMjgIFaqBNPilJzVBCtgwo" at bounding box center [466, 246] width 243 height 23
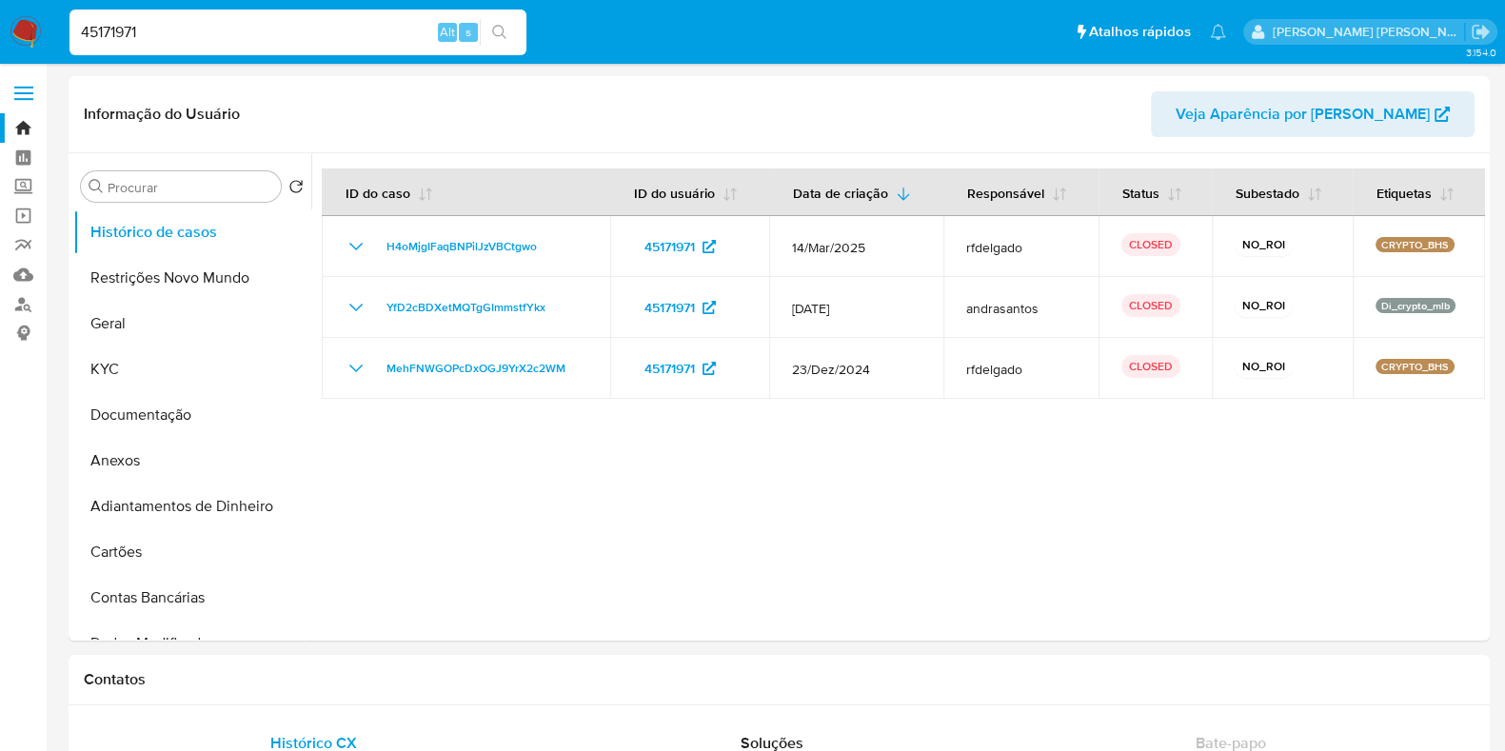
click at [276, 35] on input "45171971" at bounding box center [297, 32] width 457 height 25
paste input "192834942"
type input "192834942"
click at [493, 23] on button "search-icon" at bounding box center [499, 32] width 39 height 27
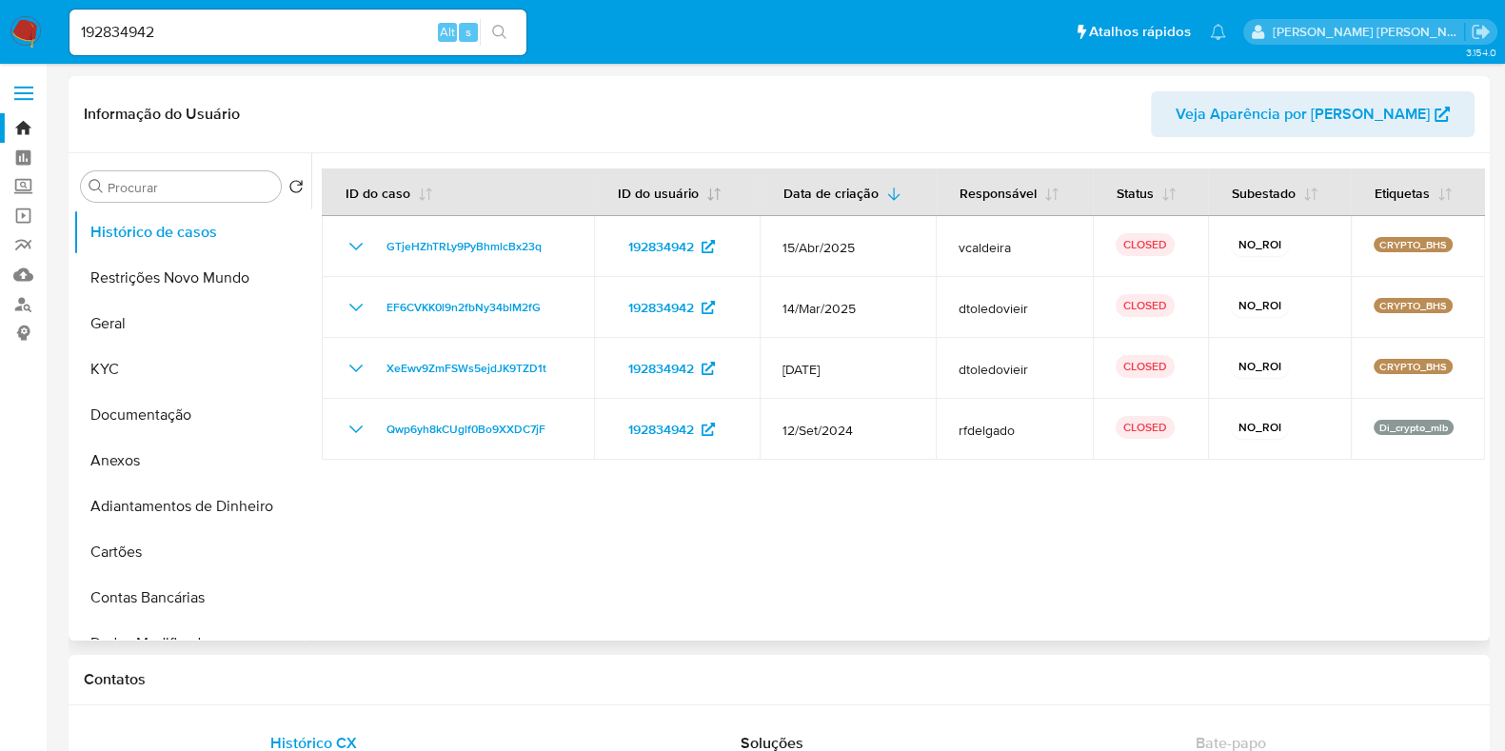
select select "10"
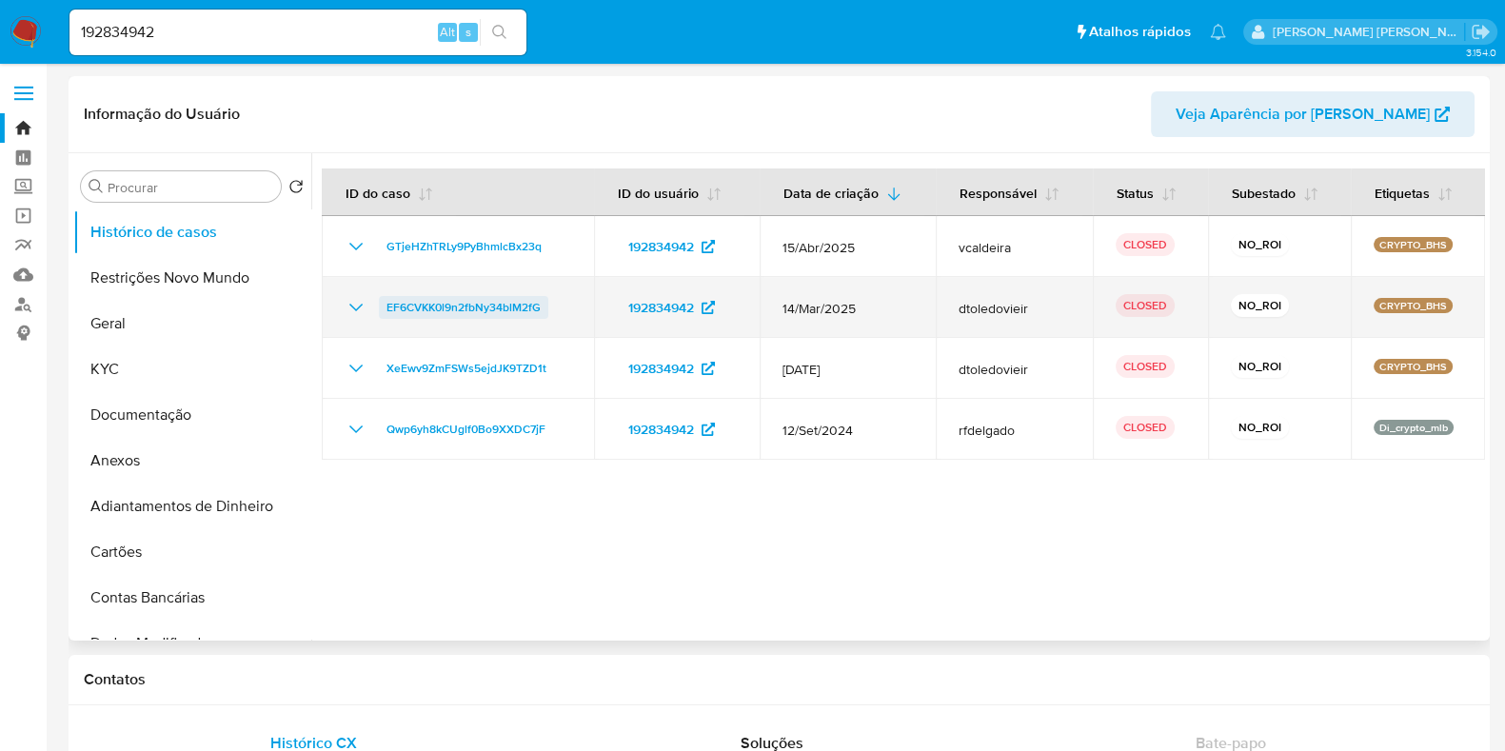
drag, startPoint x: 562, startPoint y: 306, endPoint x: 386, endPoint y: 311, distance: 175.2
click at [386, 311] on div "EF6CVKK0l9n2fbNy34blM2fG" at bounding box center [458, 307] width 227 height 23
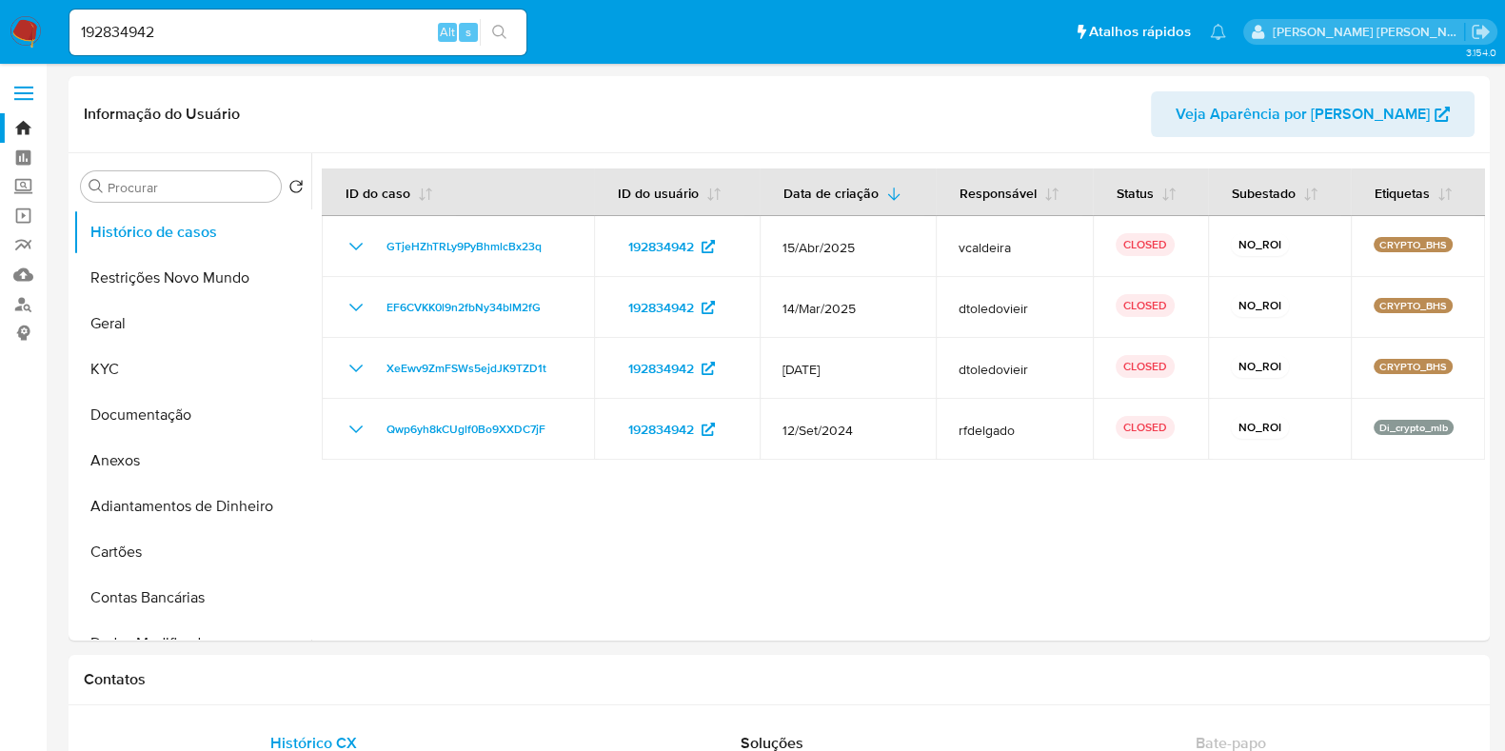
click at [241, 33] on input "192834942" at bounding box center [297, 32] width 457 height 25
paste input "94887681"
type input "94887681"
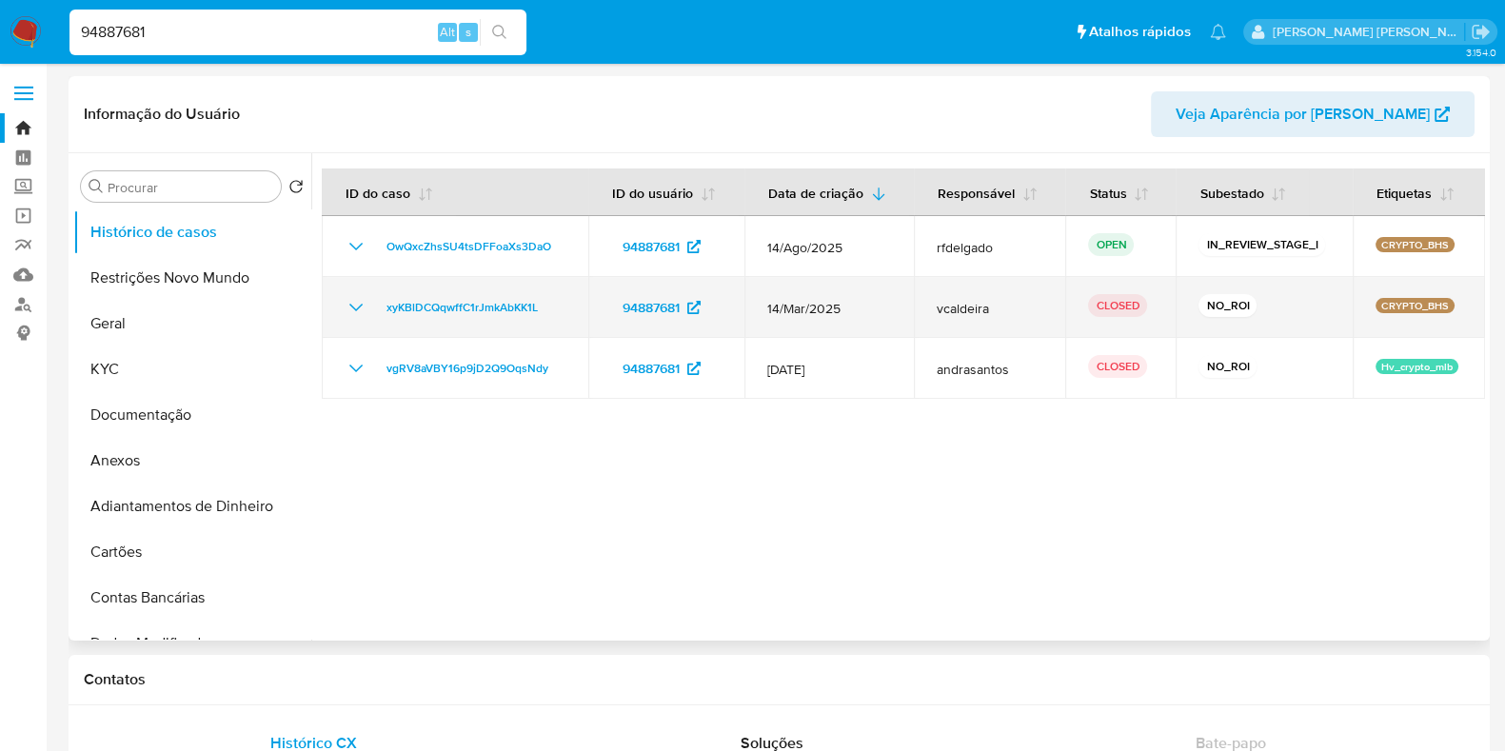
select select "10"
drag, startPoint x: 545, startPoint y: 307, endPoint x: 385, endPoint y: 315, distance: 160.1
click at [385, 315] on div "xyKBlDCQqwffC1rJmkAbKK1L" at bounding box center [455, 307] width 221 height 23
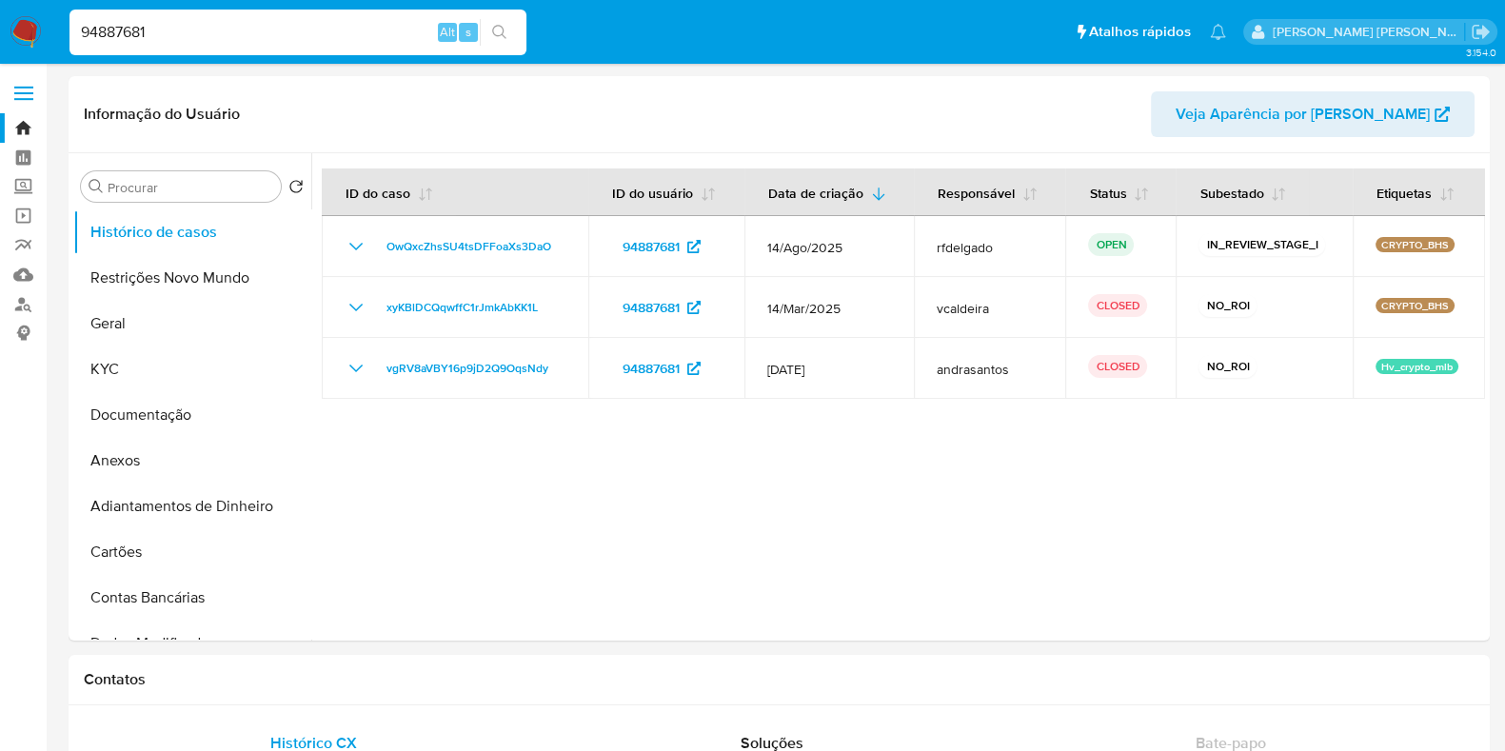
click at [246, 32] on input "94887681" at bounding box center [297, 32] width 457 height 25
paste input "208584079"
type input "208584079"
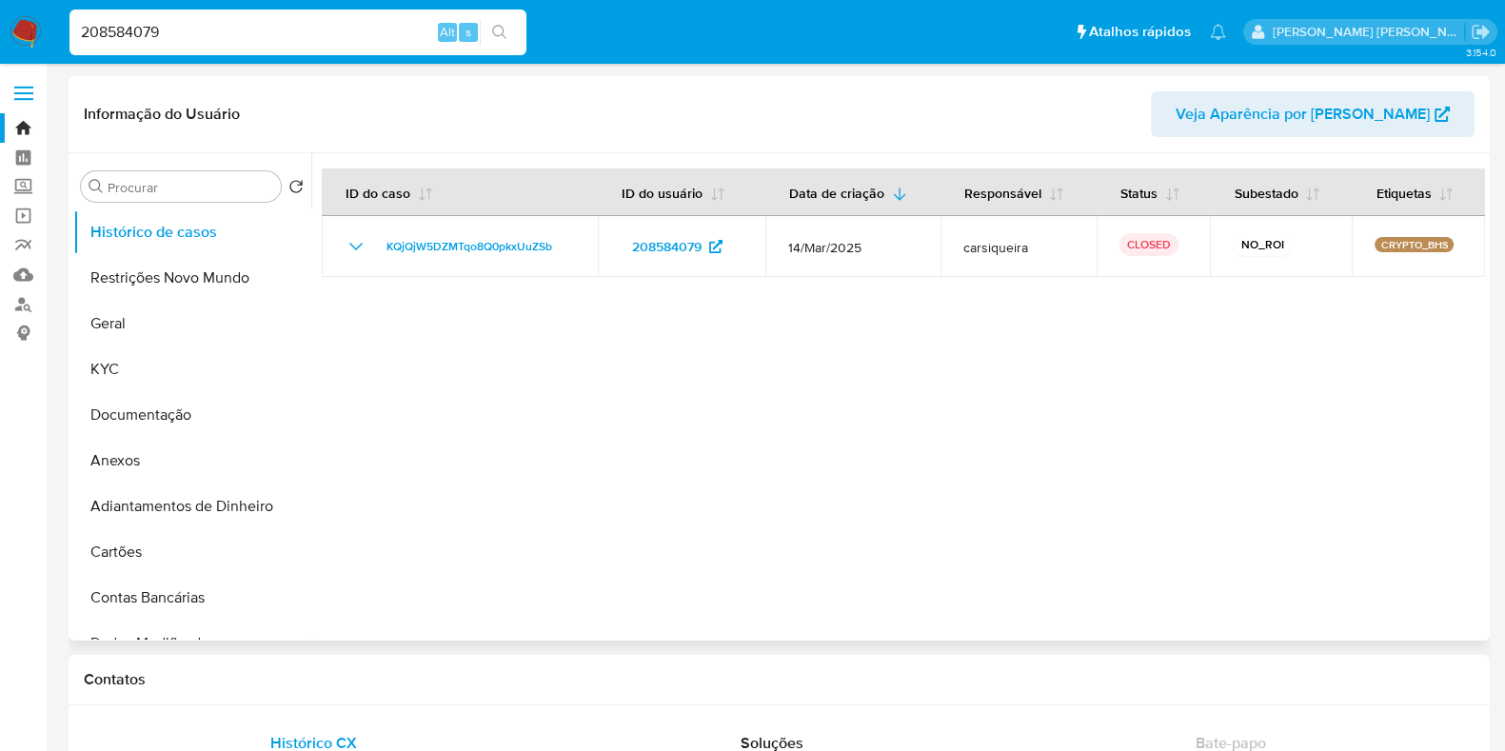
select select "10"
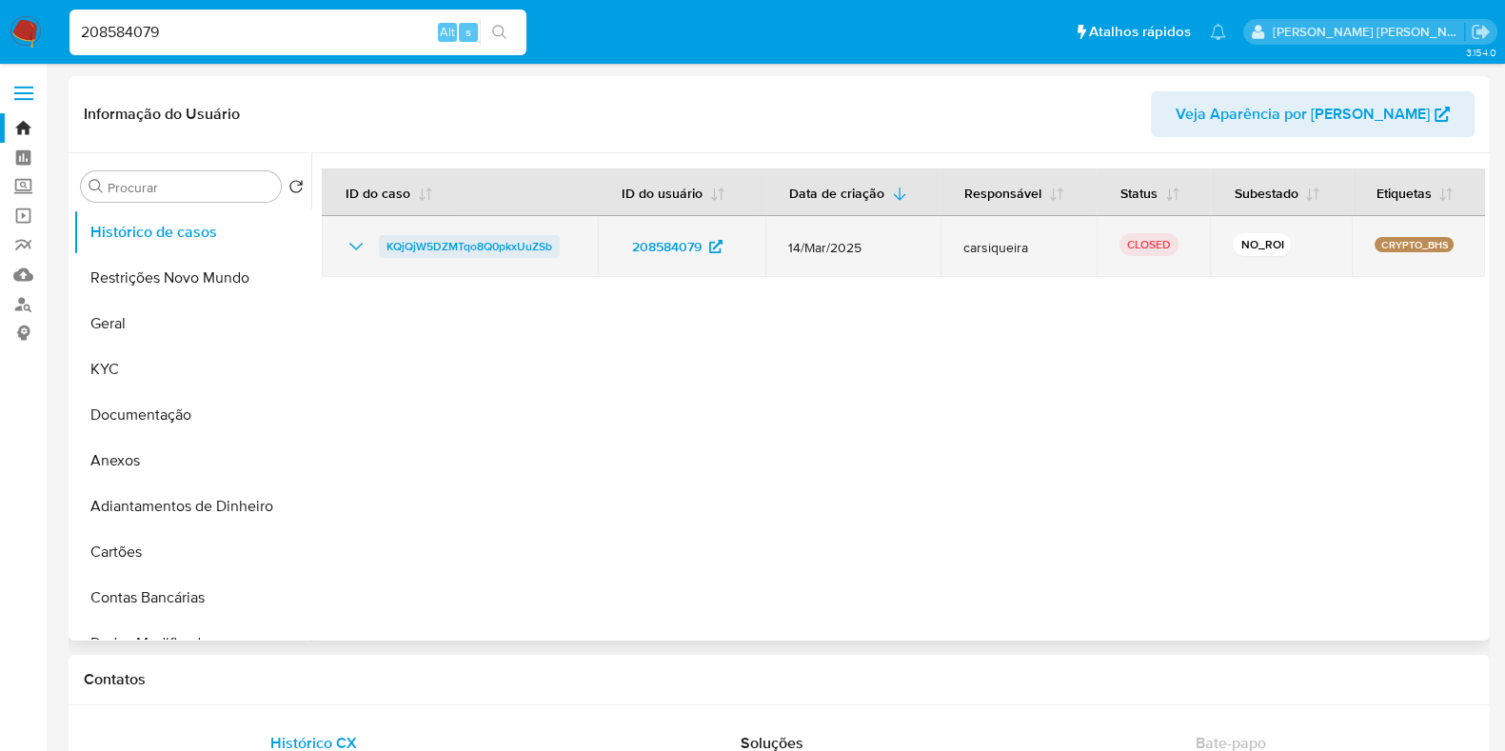
drag, startPoint x: 577, startPoint y: 251, endPoint x: 384, endPoint y: 251, distance: 192.2
click at [384, 251] on td "KQjQjW5DZMTqo8Q0pkxUuZSb" at bounding box center [460, 246] width 276 height 61
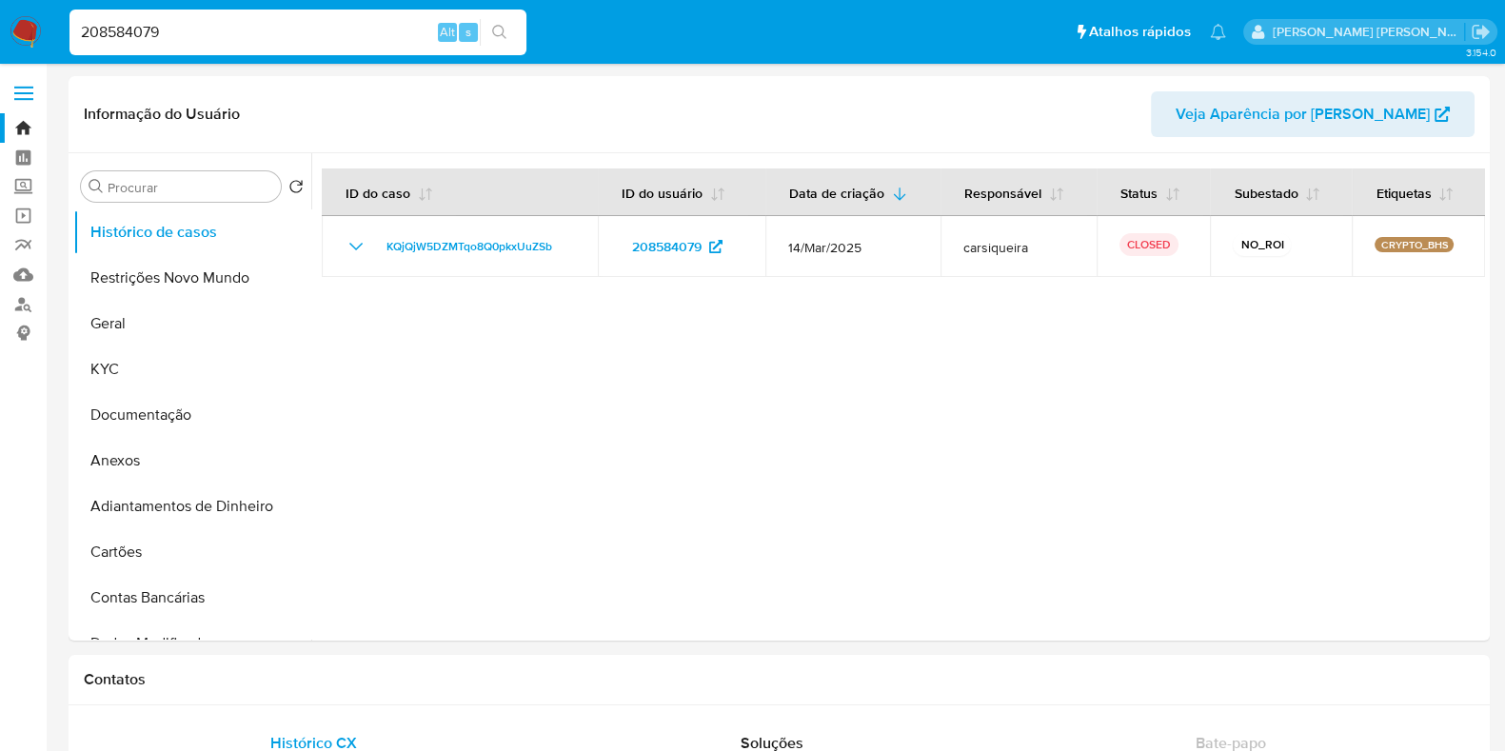
click at [208, 35] on input "208584079" at bounding box center [297, 32] width 457 height 25
paste input "181592430"
type input "181592430"
click at [510, 26] on button "search-icon" at bounding box center [499, 32] width 39 height 27
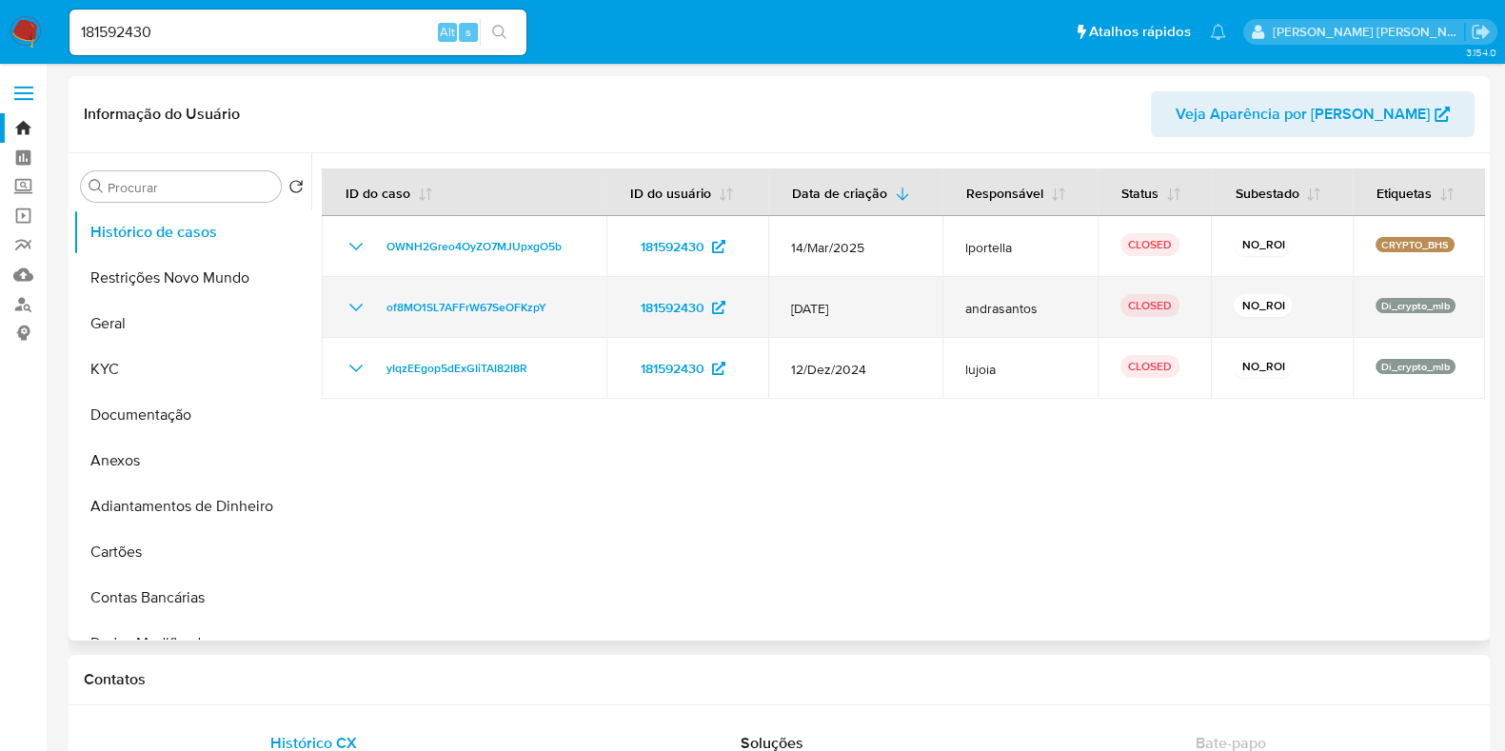
select select "10"
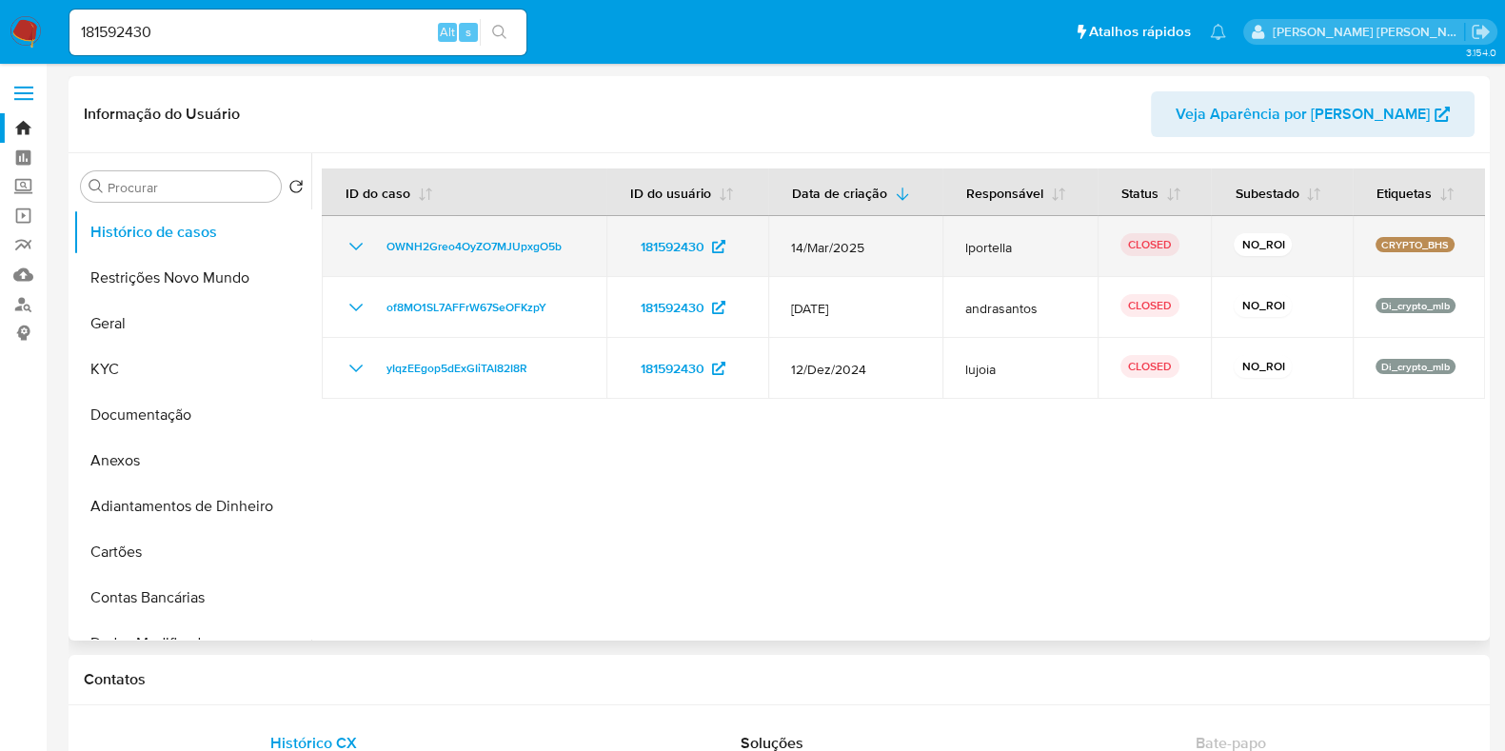
drag, startPoint x: 594, startPoint y: 249, endPoint x: 377, endPoint y: 253, distance: 217.0
click at [377, 253] on td "OWNH2Greo4OyZO7MJUpxgO5b" at bounding box center [464, 246] width 285 height 61
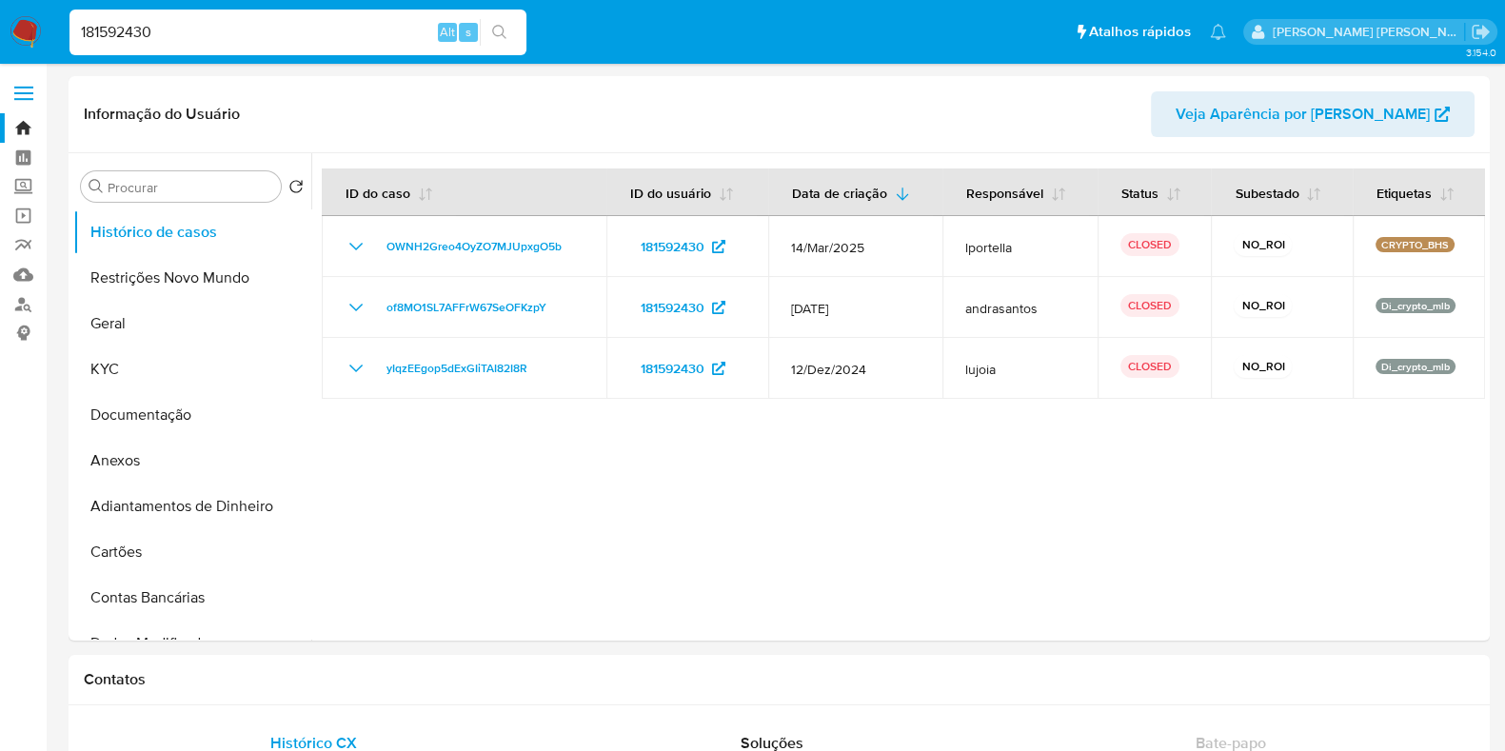
click at [251, 31] on input "181592430" at bounding box center [297, 32] width 457 height 25
paste input "38075996"
type input "38075996"
click at [510, 30] on button "search-icon" at bounding box center [499, 32] width 39 height 27
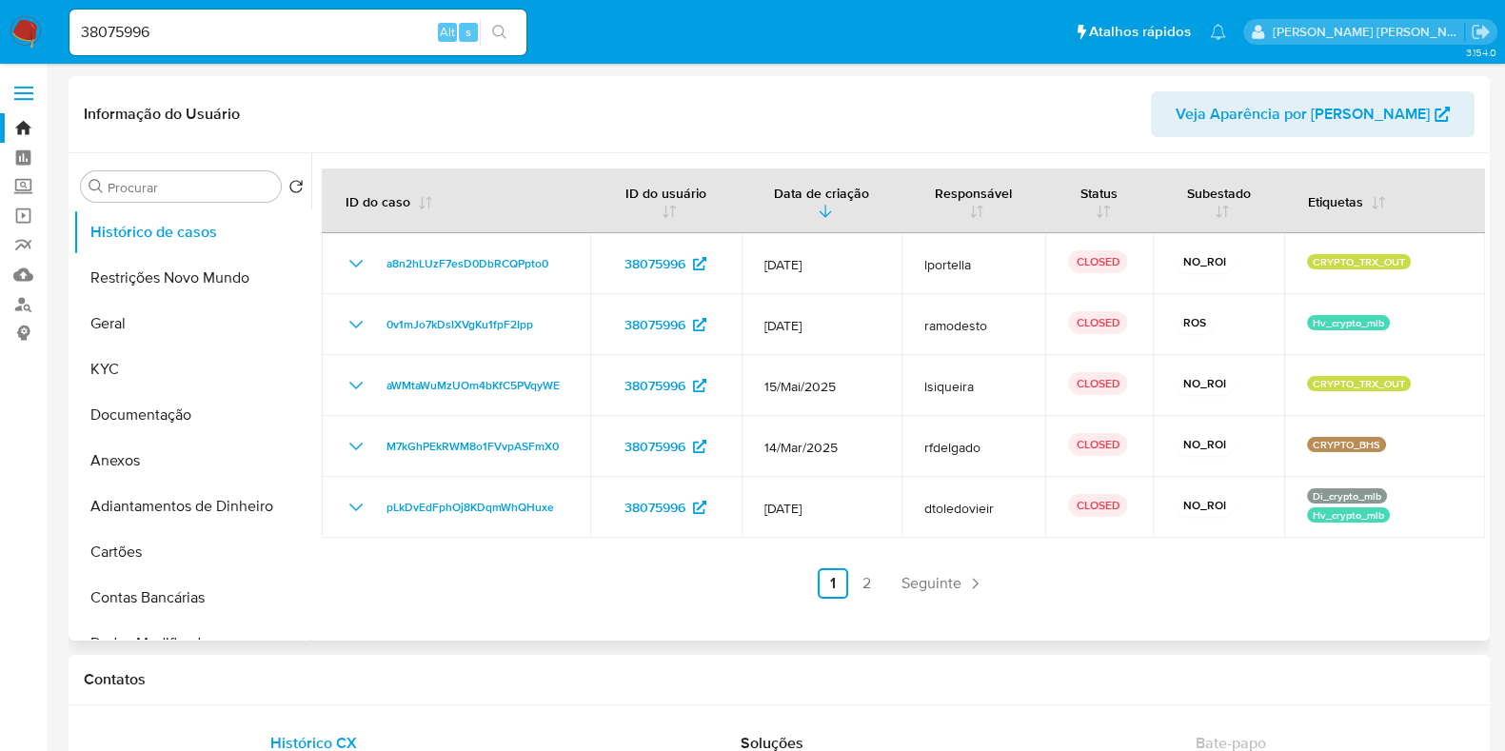
select select "10"
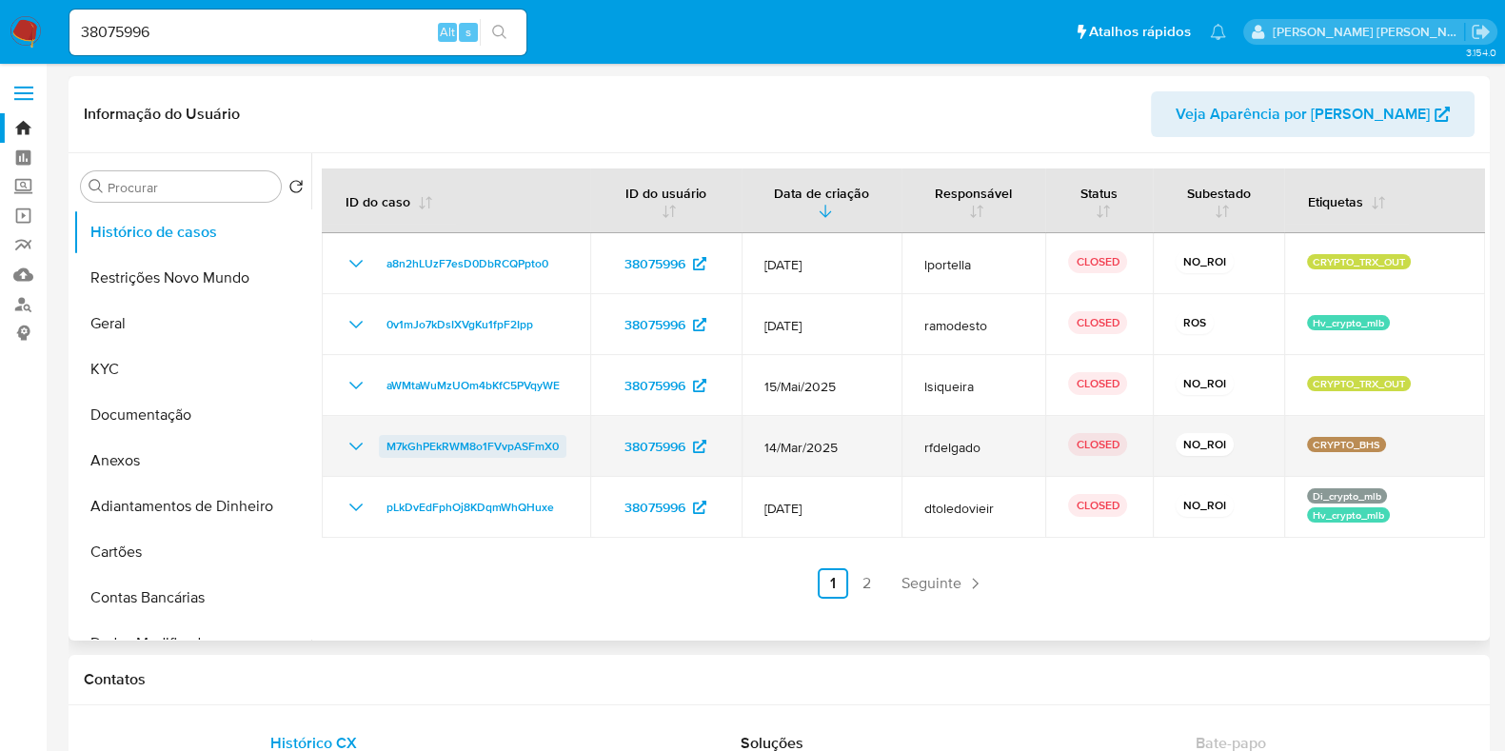
drag, startPoint x: 571, startPoint y: 445, endPoint x: 384, endPoint y: 448, distance: 186.6
click at [384, 448] on td "M7kGhPEkRWM8o1FVvpASFmX0" at bounding box center [456, 446] width 268 height 61
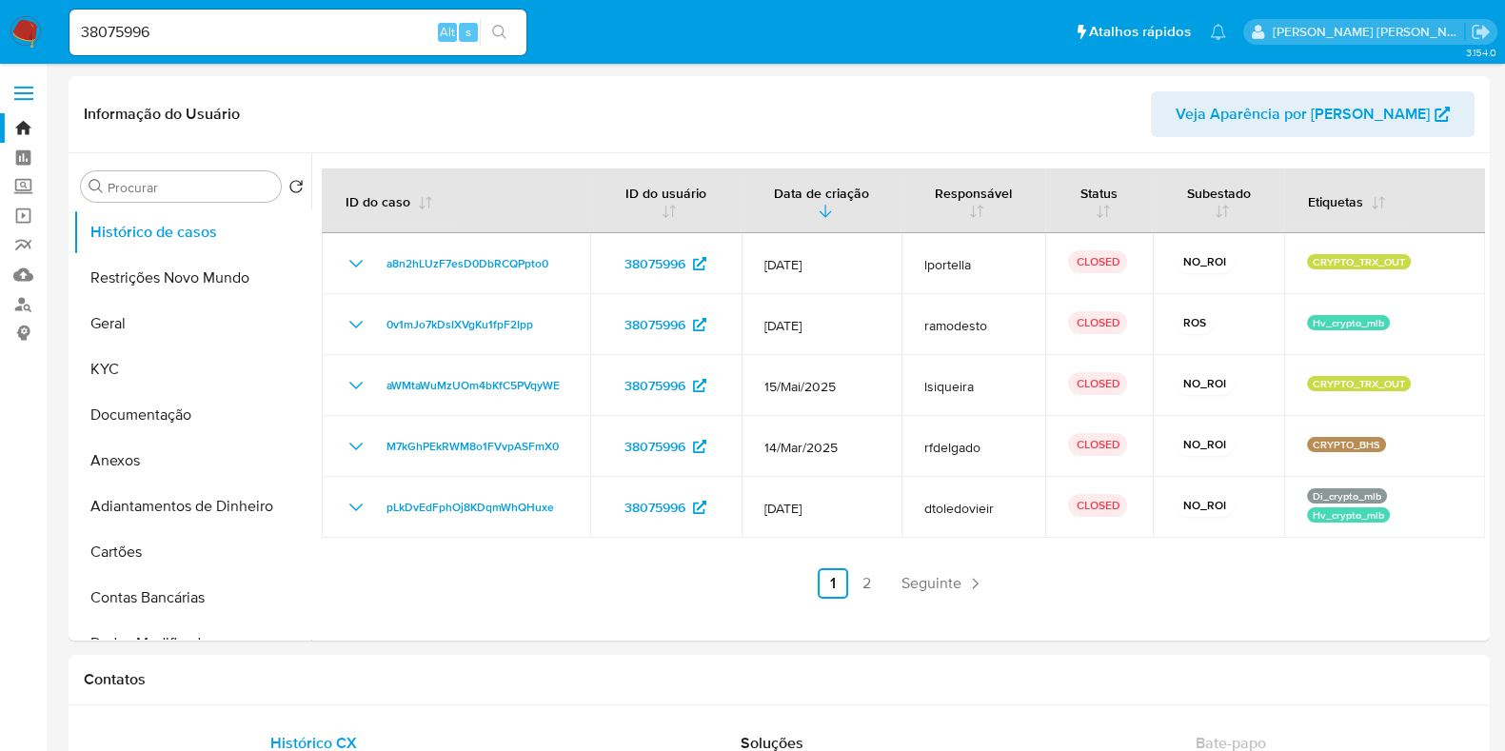
click at [202, 32] on input "38075996" at bounding box center [297, 32] width 457 height 25
paste input "161491485"
type input "161491485"
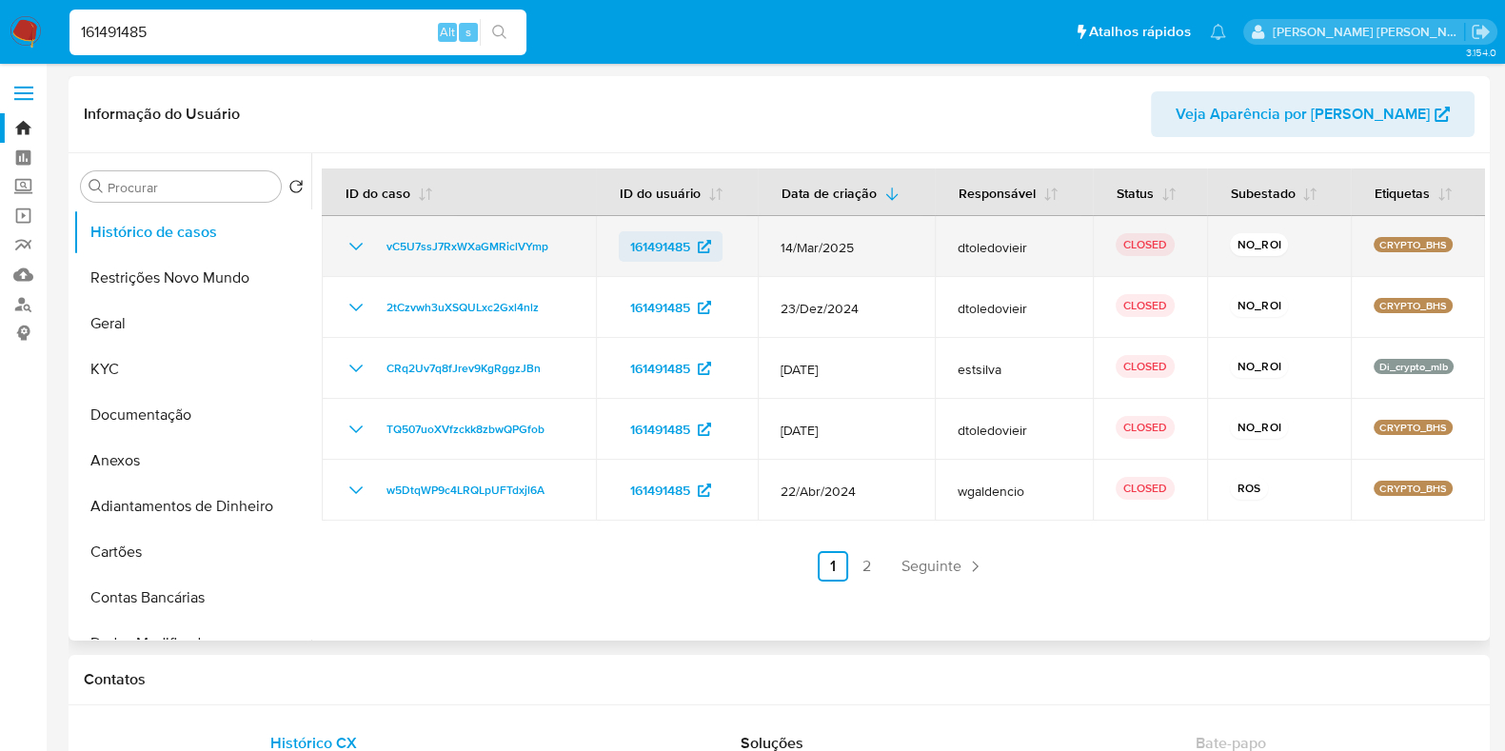
select select "10"
drag, startPoint x: 503, startPoint y: 257, endPoint x: 383, endPoint y: 255, distance: 119.9
click at [383, 255] on div "vC5U7ssJ7RxWXaGMRiclVYmp" at bounding box center [459, 246] width 228 height 23
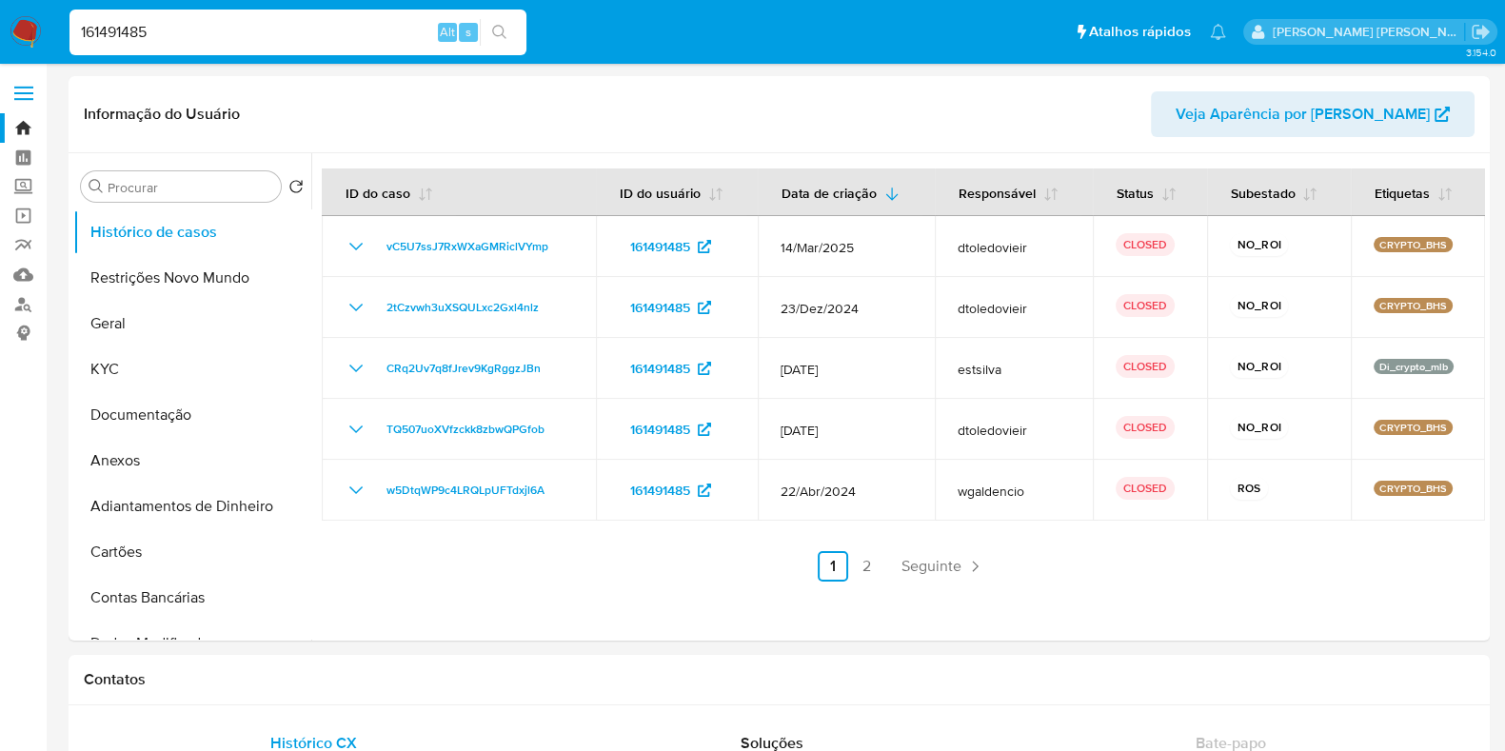
click at [195, 26] on input "161491485" at bounding box center [297, 32] width 457 height 25
paste input "353293872"
type input "353293872"
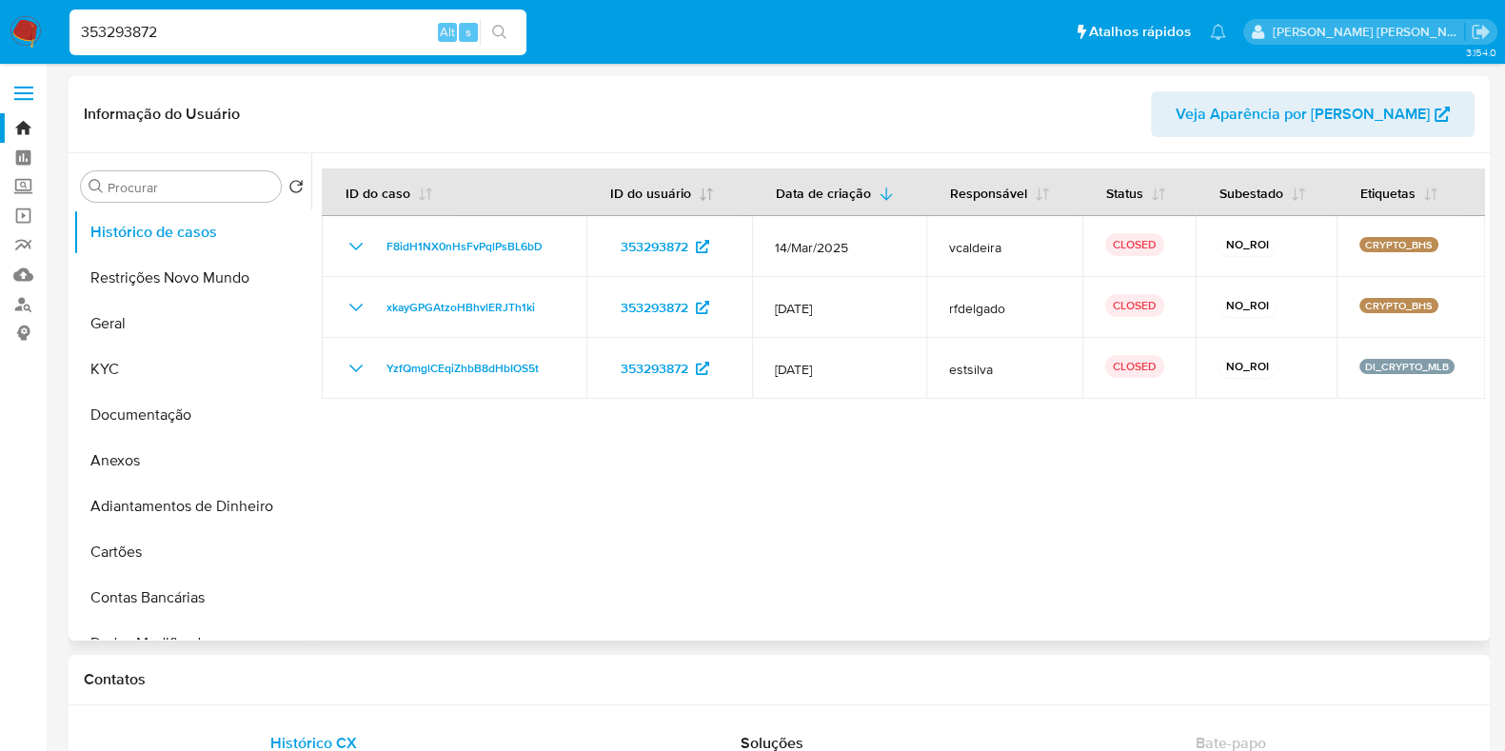
select select "10"
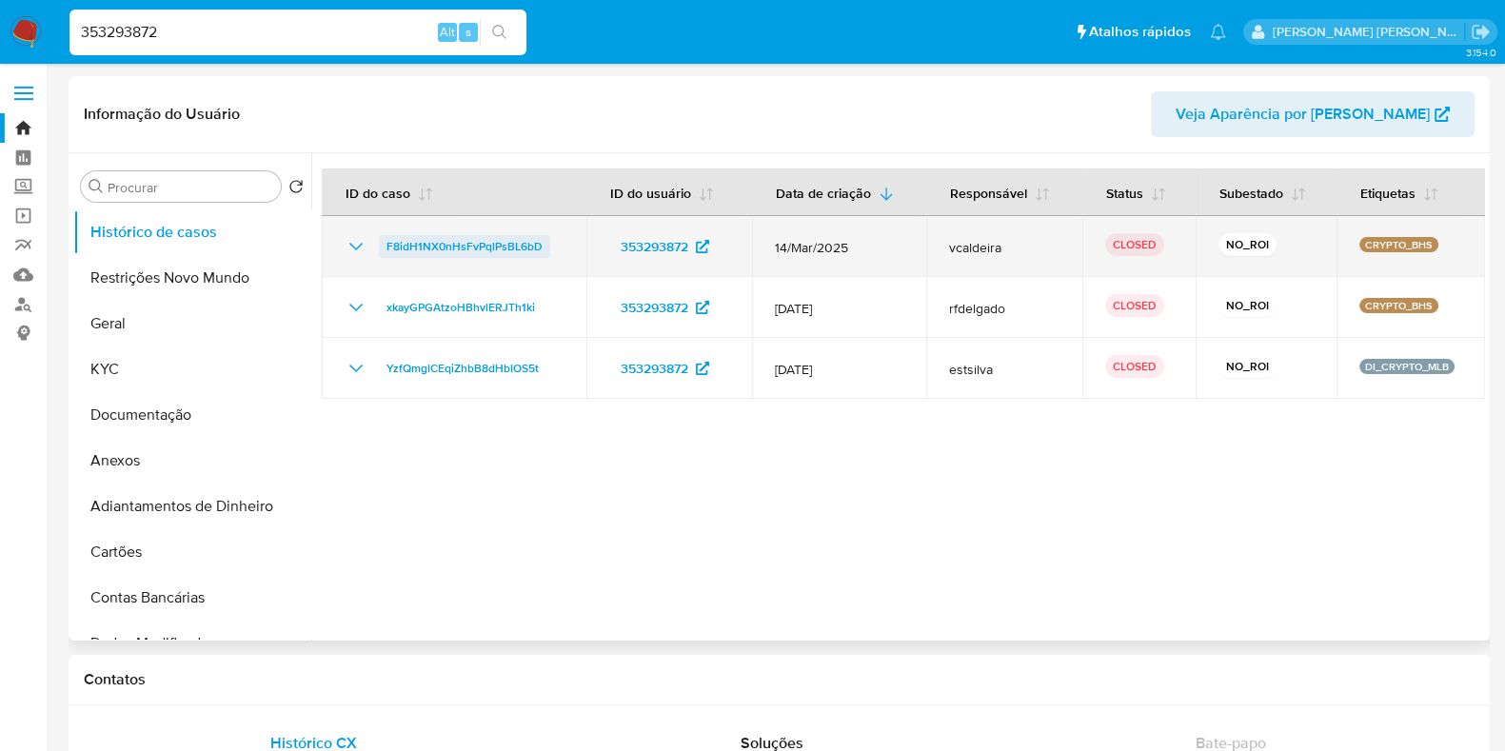
drag, startPoint x: 551, startPoint y: 243, endPoint x: 379, endPoint y: 254, distance: 172.6
click at [379, 254] on div "F8idH1NX0nHsFvPqlPsBL6bD" at bounding box center [454, 246] width 219 height 23
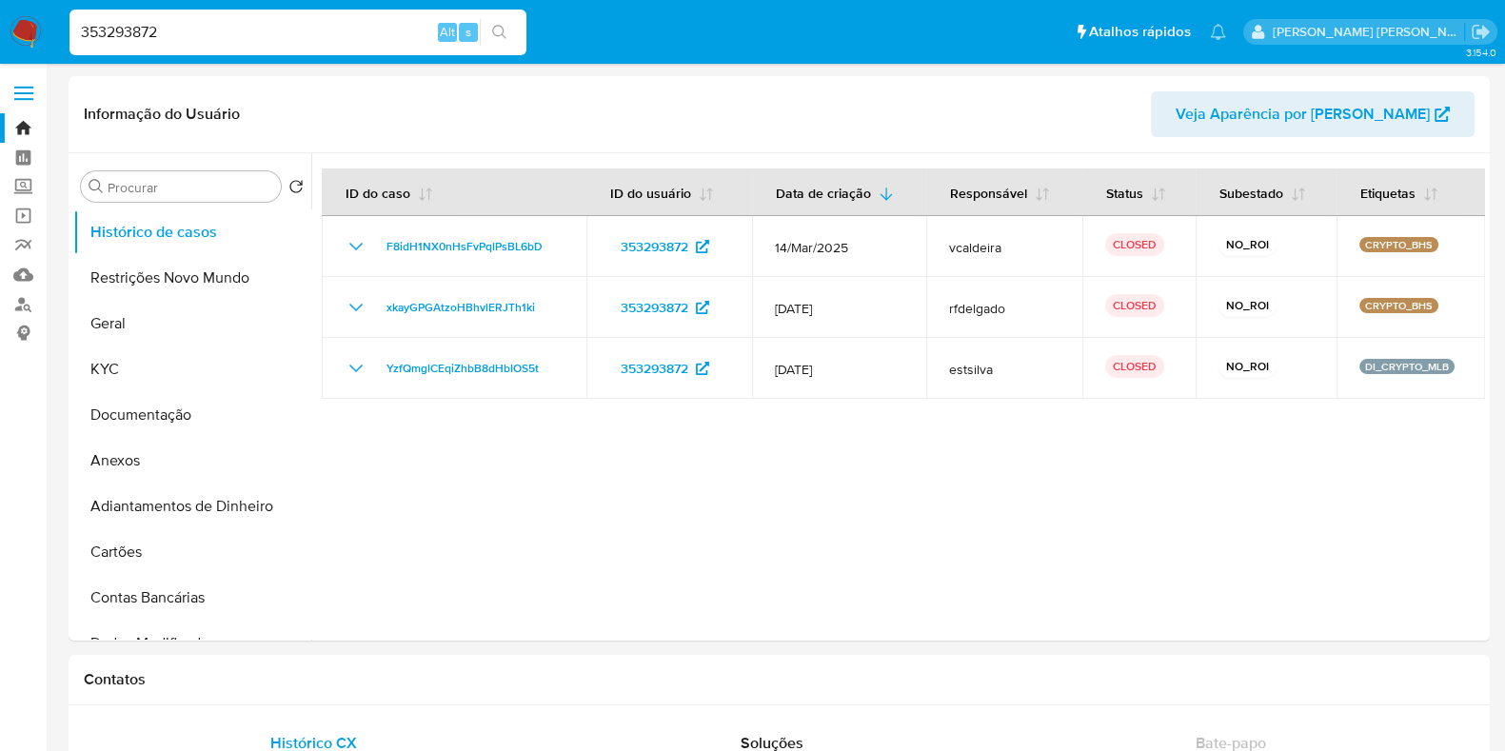
click at [215, 40] on input "353293872" at bounding box center [297, 32] width 457 height 25
paste input "137604075"
type input "137604075"
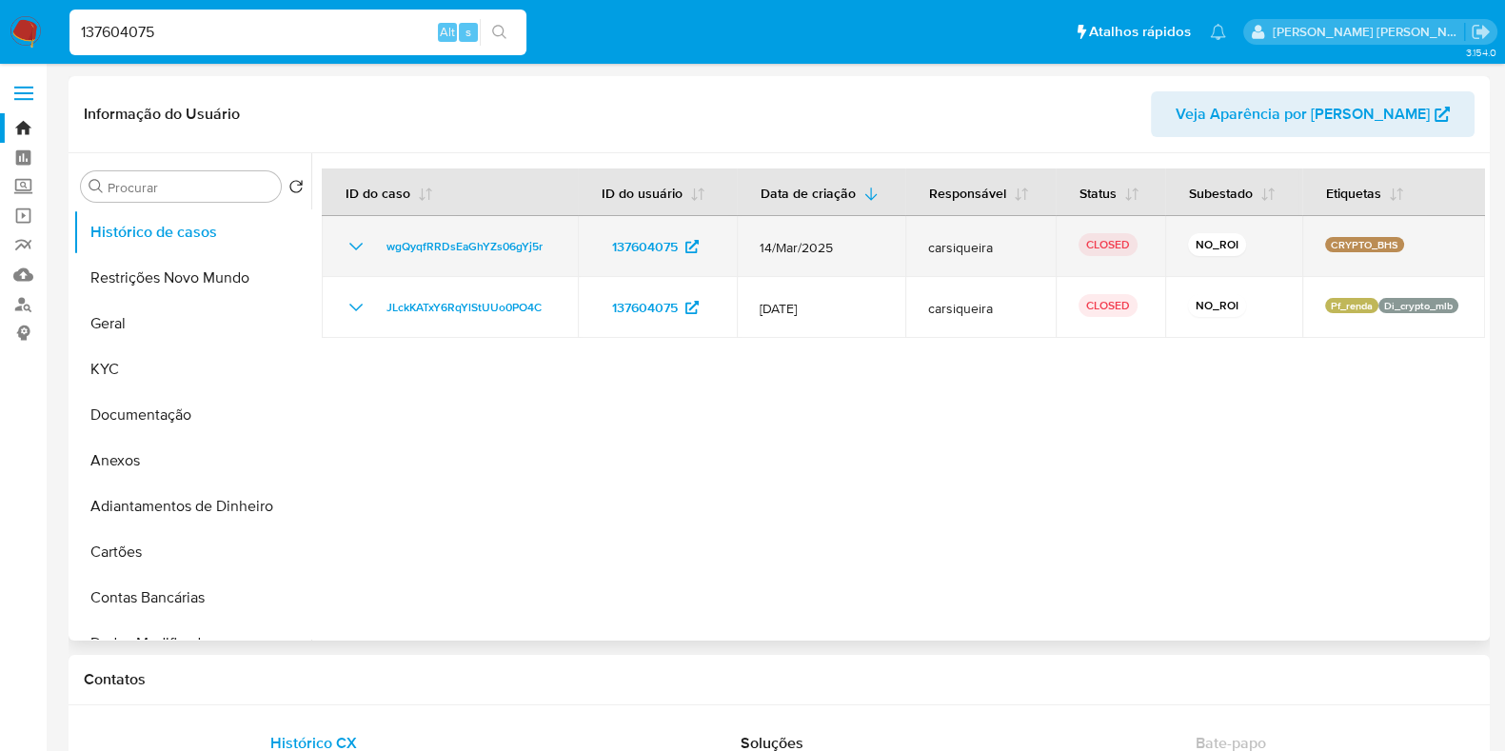
select select "10"
drag, startPoint x: 558, startPoint y: 244, endPoint x: 384, endPoint y: 244, distance: 174.2
click at [384, 244] on td "wgQyqfRRDsEaGhYZs06gYj5r" at bounding box center [450, 246] width 256 height 61
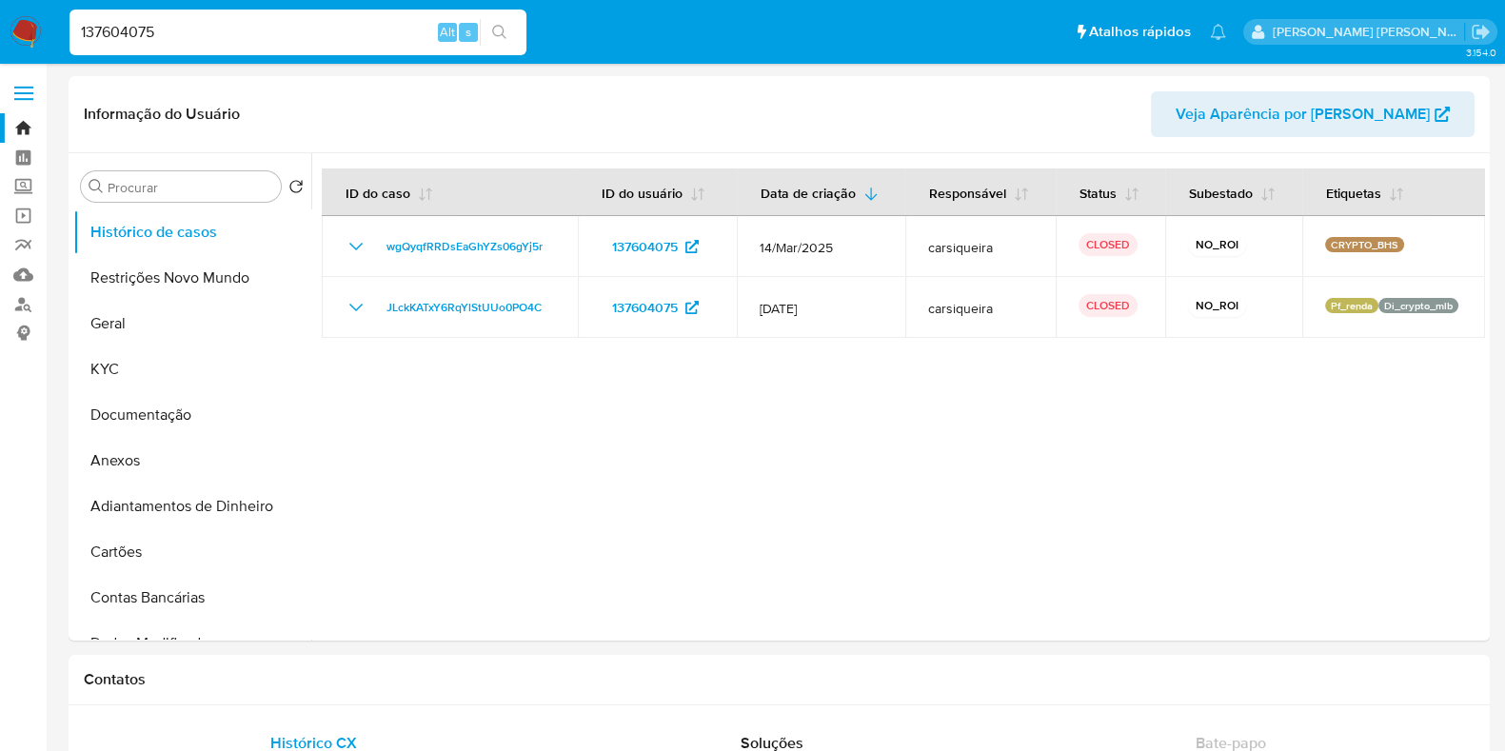
click at [276, 47] on div "137604075 Alt s" at bounding box center [297, 33] width 457 height 46
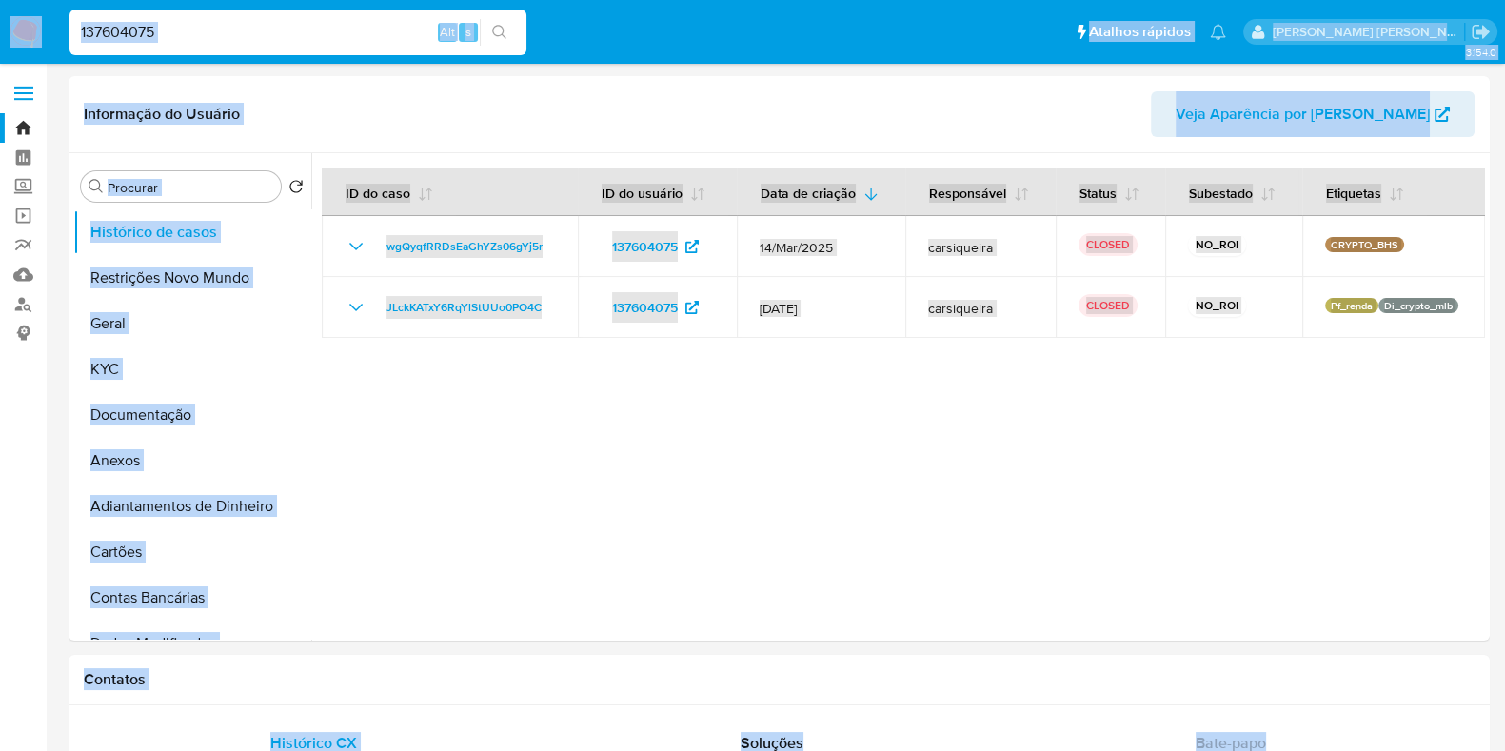
click at [293, 32] on input "137604075" at bounding box center [297, 32] width 457 height 25
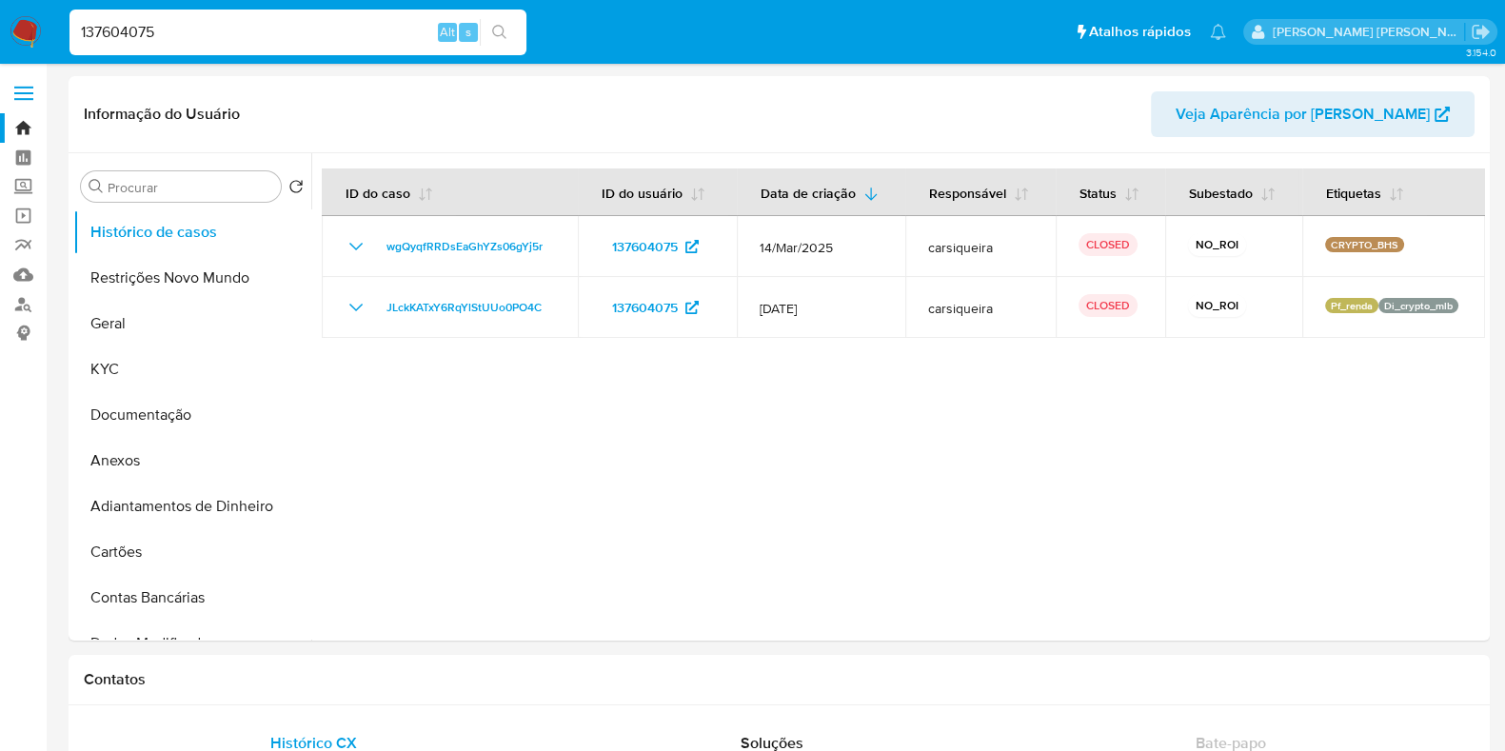
paste input "258739566"
type input "258739566"
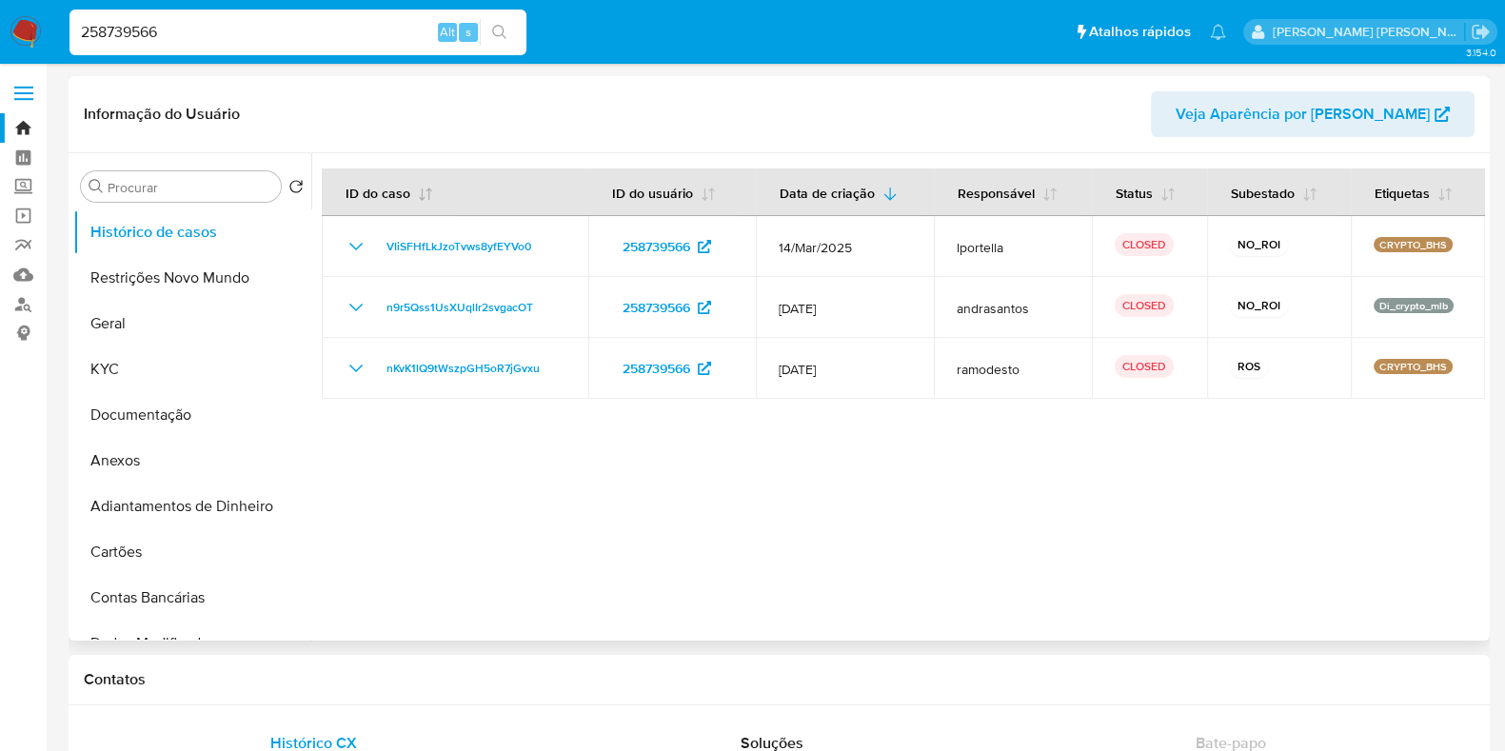
select select "10"
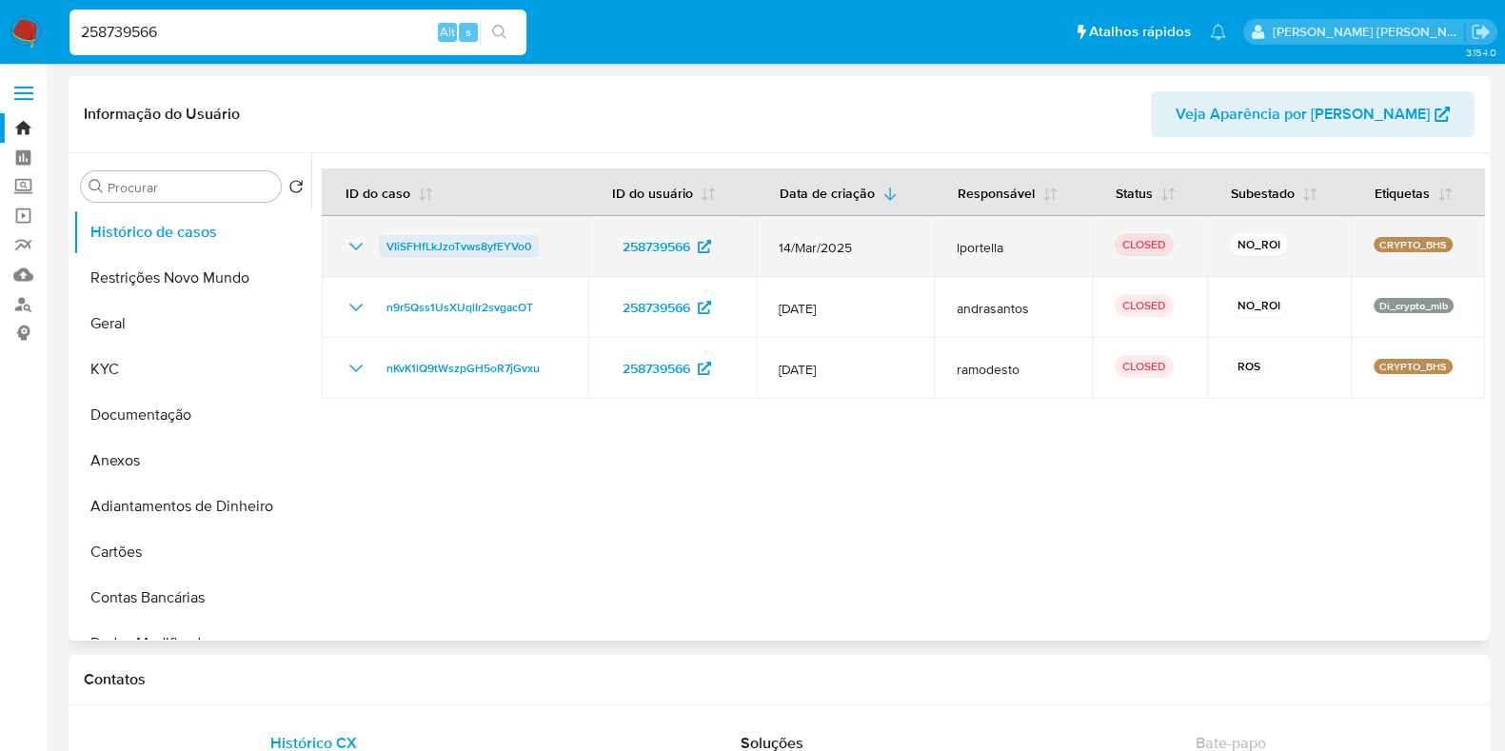
drag, startPoint x: 562, startPoint y: 241, endPoint x: 388, endPoint y: 256, distance: 173.9
click at [388, 256] on td "VIiSFHfLkJzoTvws8yfEYVo0" at bounding box center [455, 246] width 266 height 61
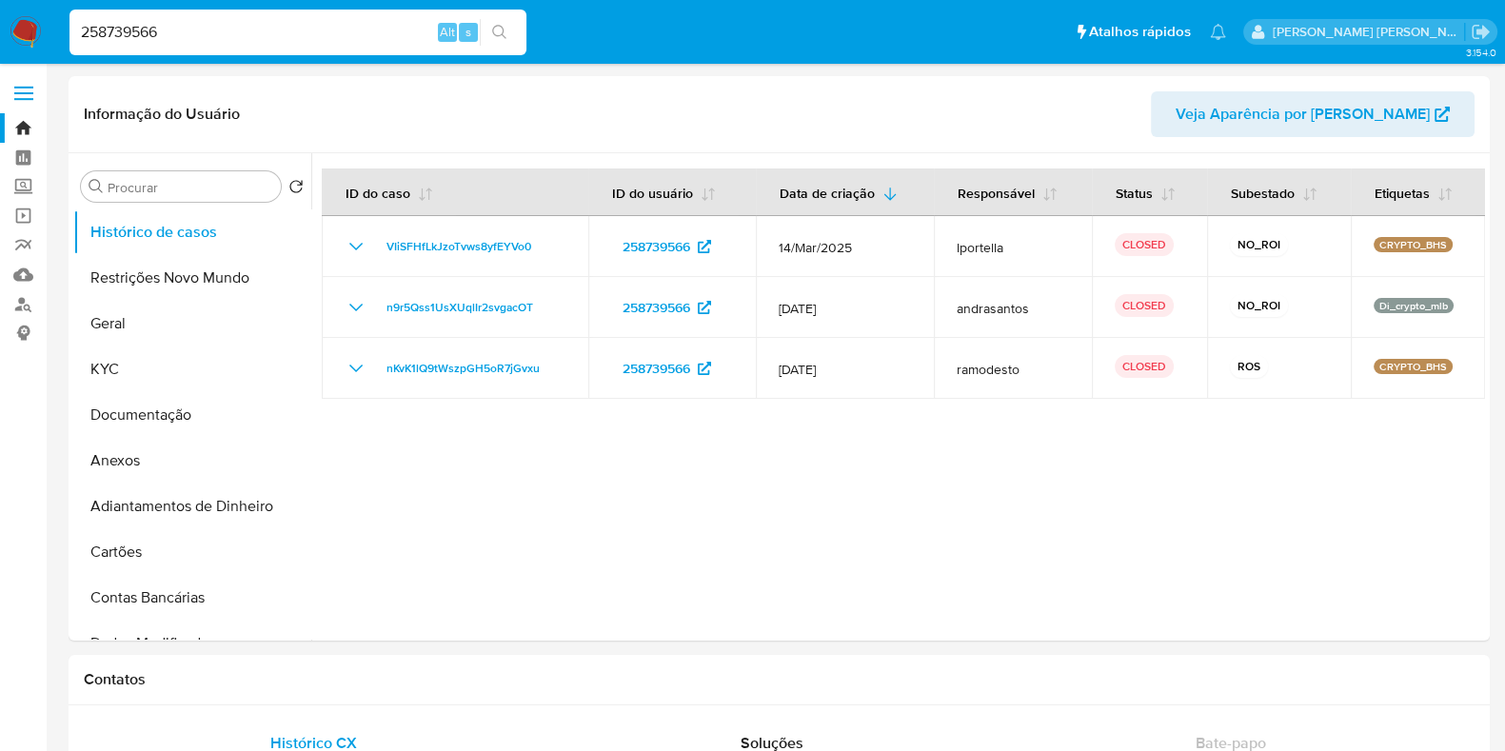
click at [176, 53] on div "258739566 Alt s" at bounding box center [297, 33] width 457 height 46
click at [190, 44] on input "258739566" at bounding box center [297, 32] width 457 height 25
click at [200, 34] on input "258739566" at bounding box center [297, 32] width 457 height 25
paste input "1754037510"
type input "1754037510"
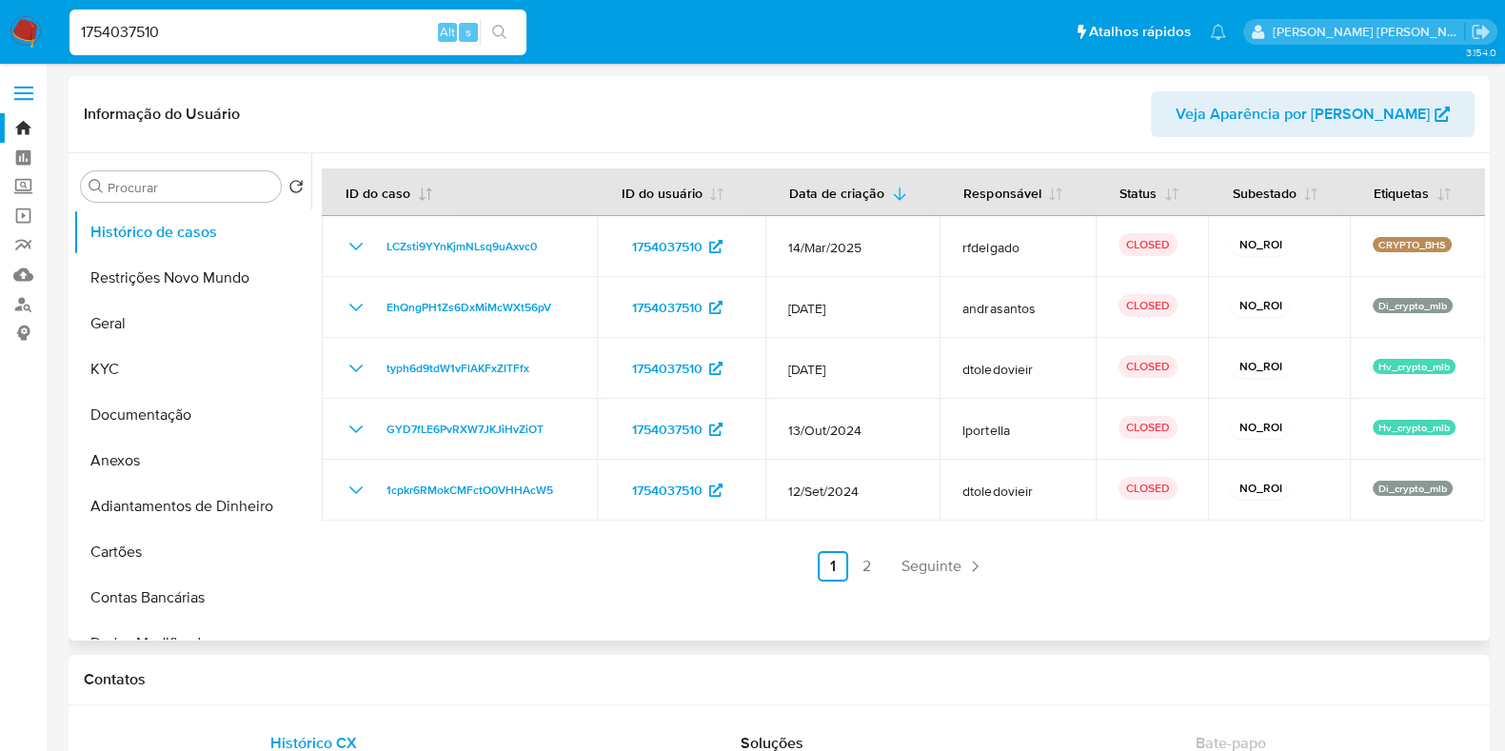
select select "10"
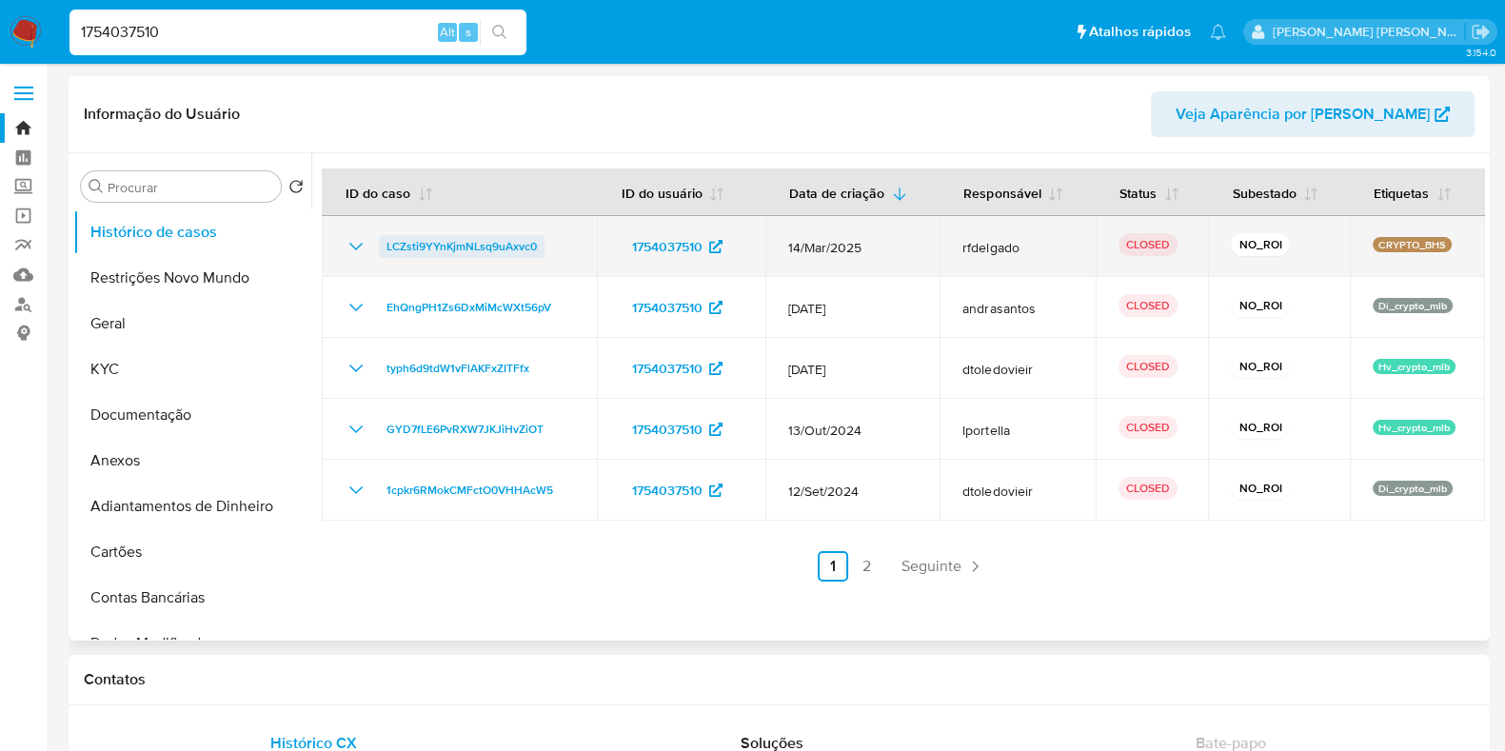
drag, startPoint x: 557, startPoint y: 248, endPoint x: 385, endPoint y: 246, distance: 171.3
click at [385, 246] on div "LCZsti9YYnKjmNLsq9uAxvc0" at bounding box center [459, 246] width 229 height 23
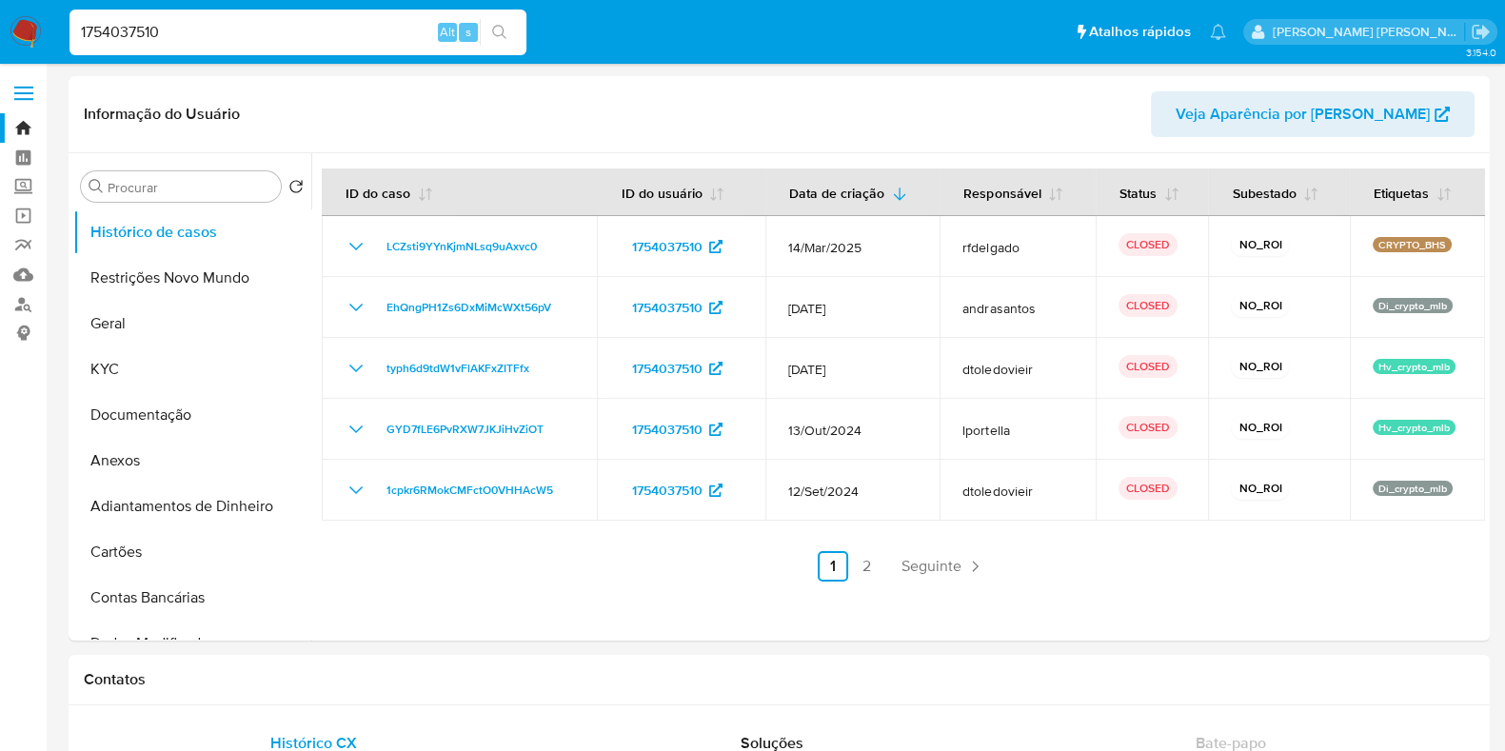
click at [159, 38] on input "1754037510" at bounding box center [297, 32] width 457 height 25
paste input "68272803"
type input "168272803"
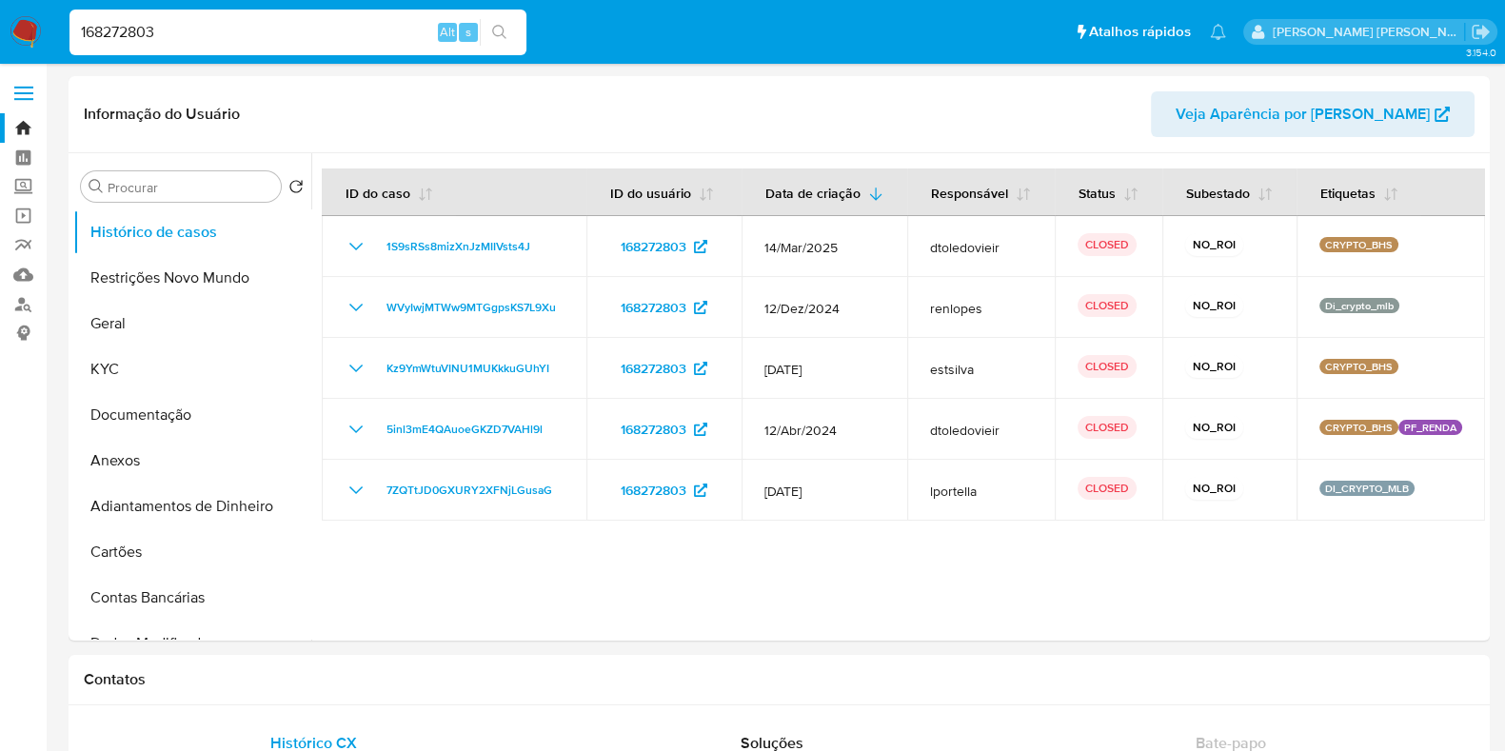
select select "10"
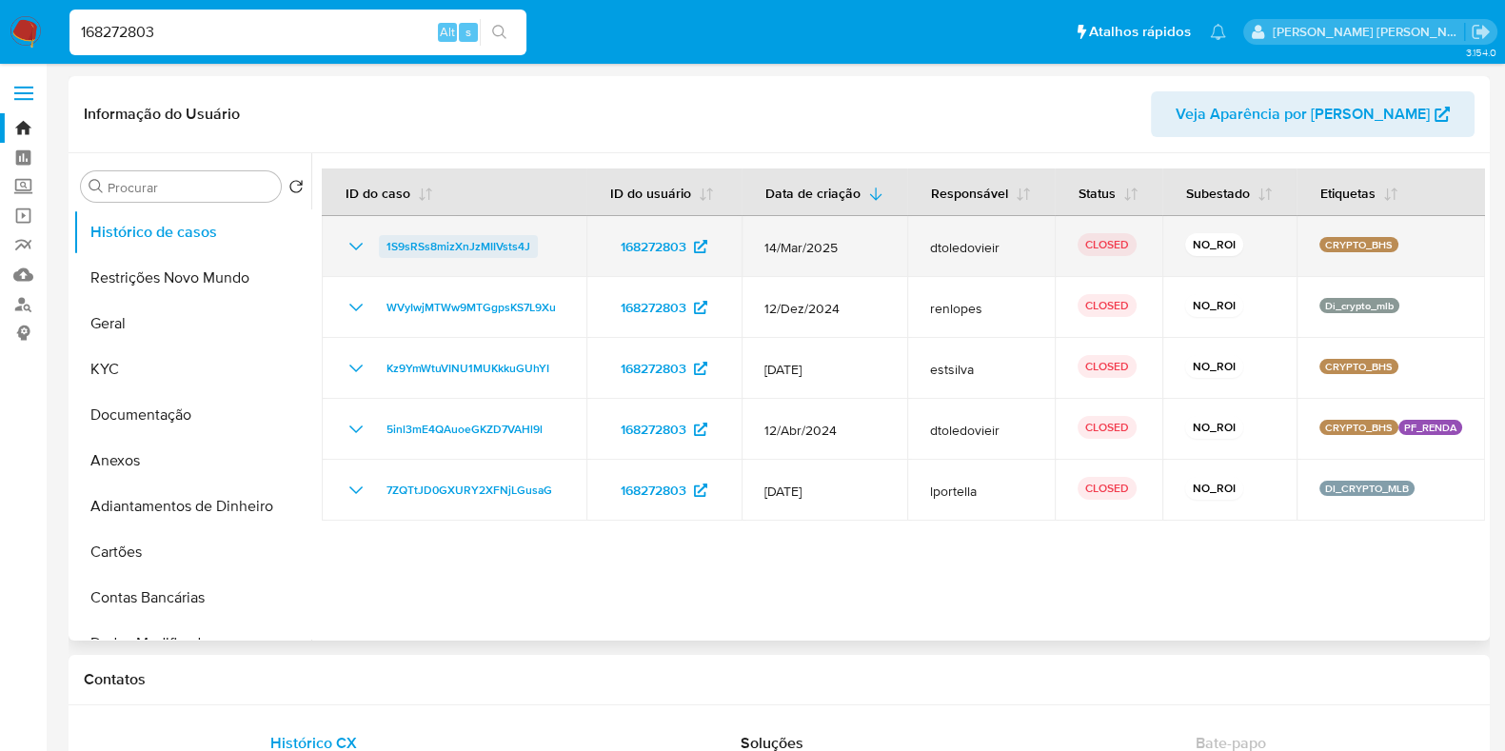
drag, startPoint x: 544, startPoint y: 260, endPoint x: 384, endPoint y: 270, distance: 161.2
click at [384, 258] on div "1S9sRSs8mizXnJzMIIVsts4J" at bounding box center [454, 246] width 219 height 23
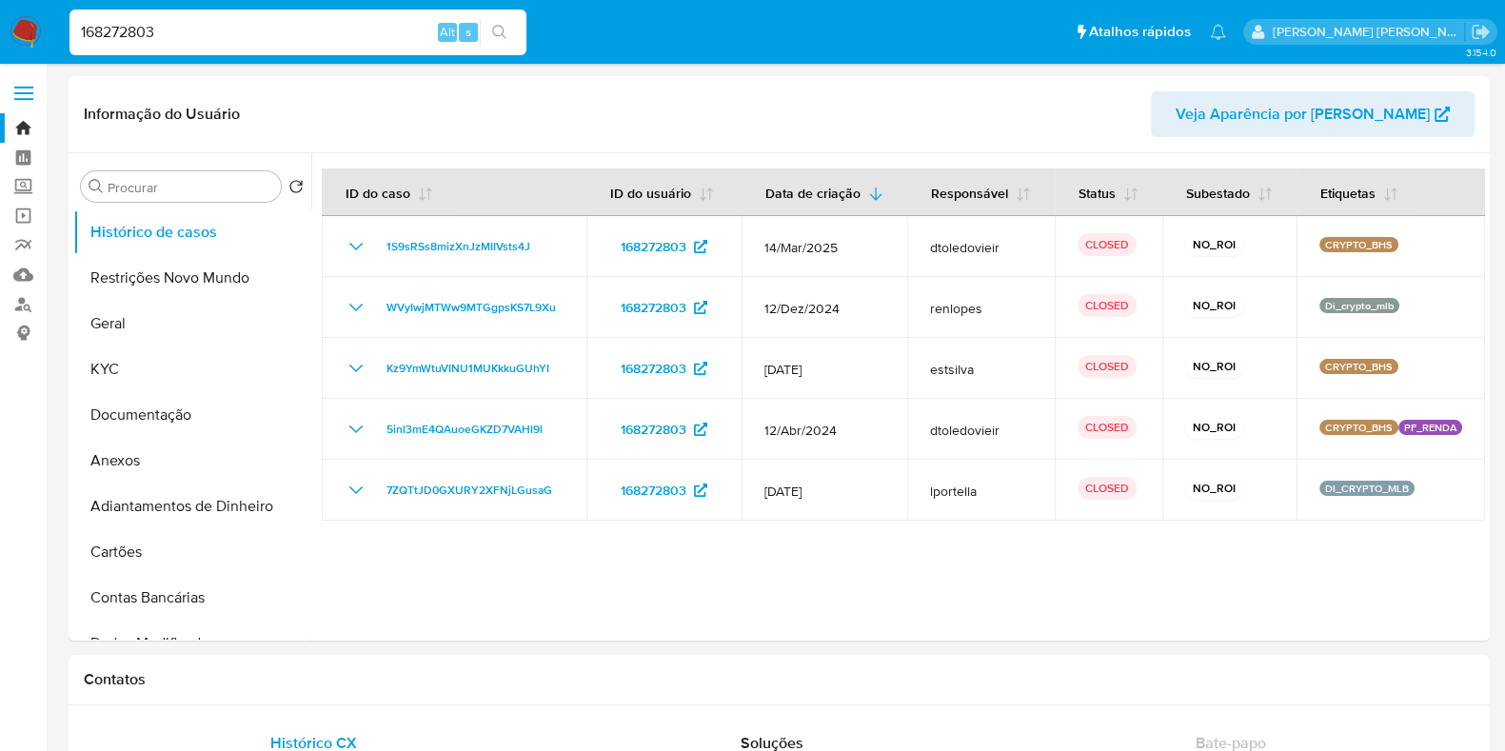
click at [243, 42] on input "168272803" at bounding box center [297, 32] width 457 height 25
paste input "365112087"
type input "365112087"
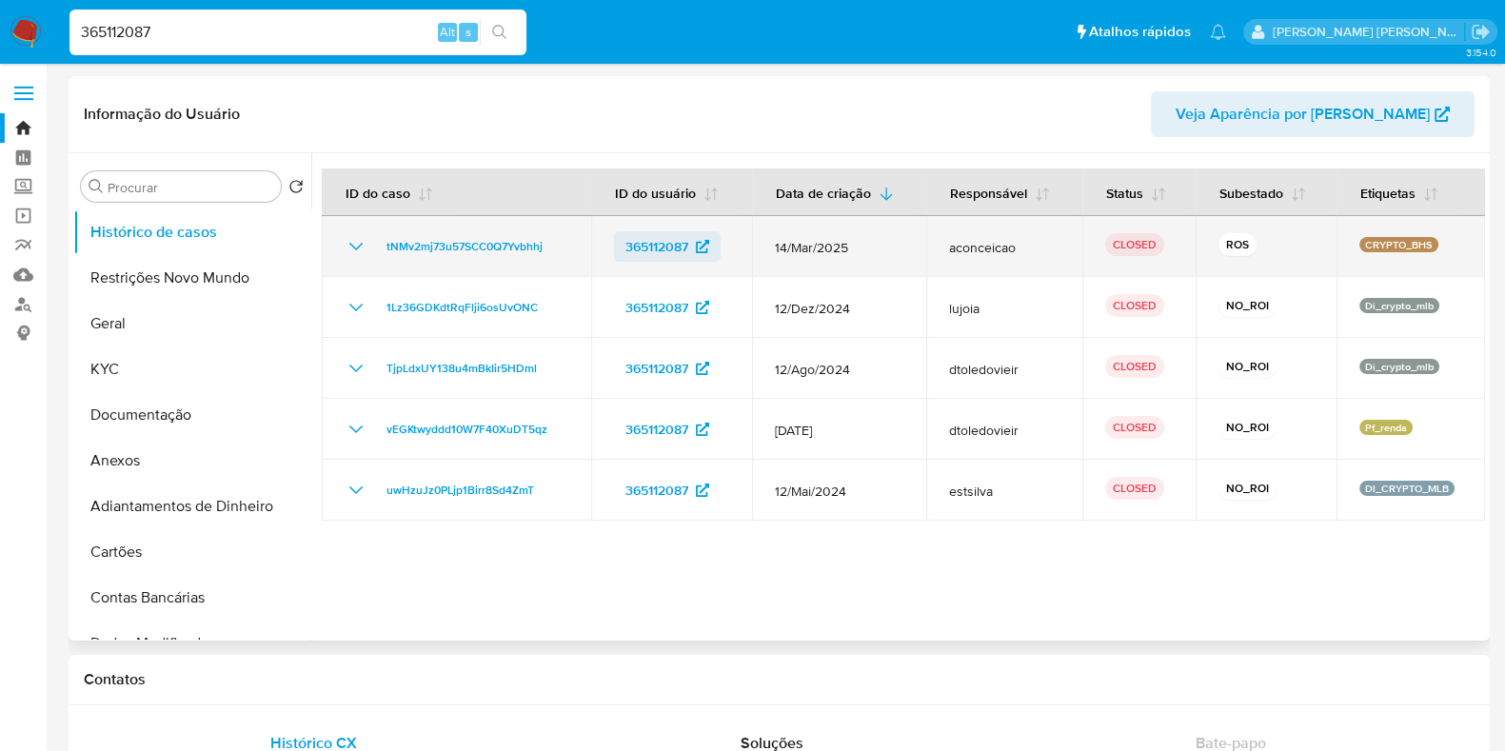
select select "10"
drag, startPoint x: 589, startPoint y: 249, endPoint x: 383, endPoint y: 255, distance: 206.6
click at [383, 255] on tr "tNMv2mj73u57SCC0Q7Yvbhhj 365112087 14/Mar/2025 aconceicao CLOSED ROS CRYPTO_BHS" at bounding box center [903, 246] width 1163 height 61
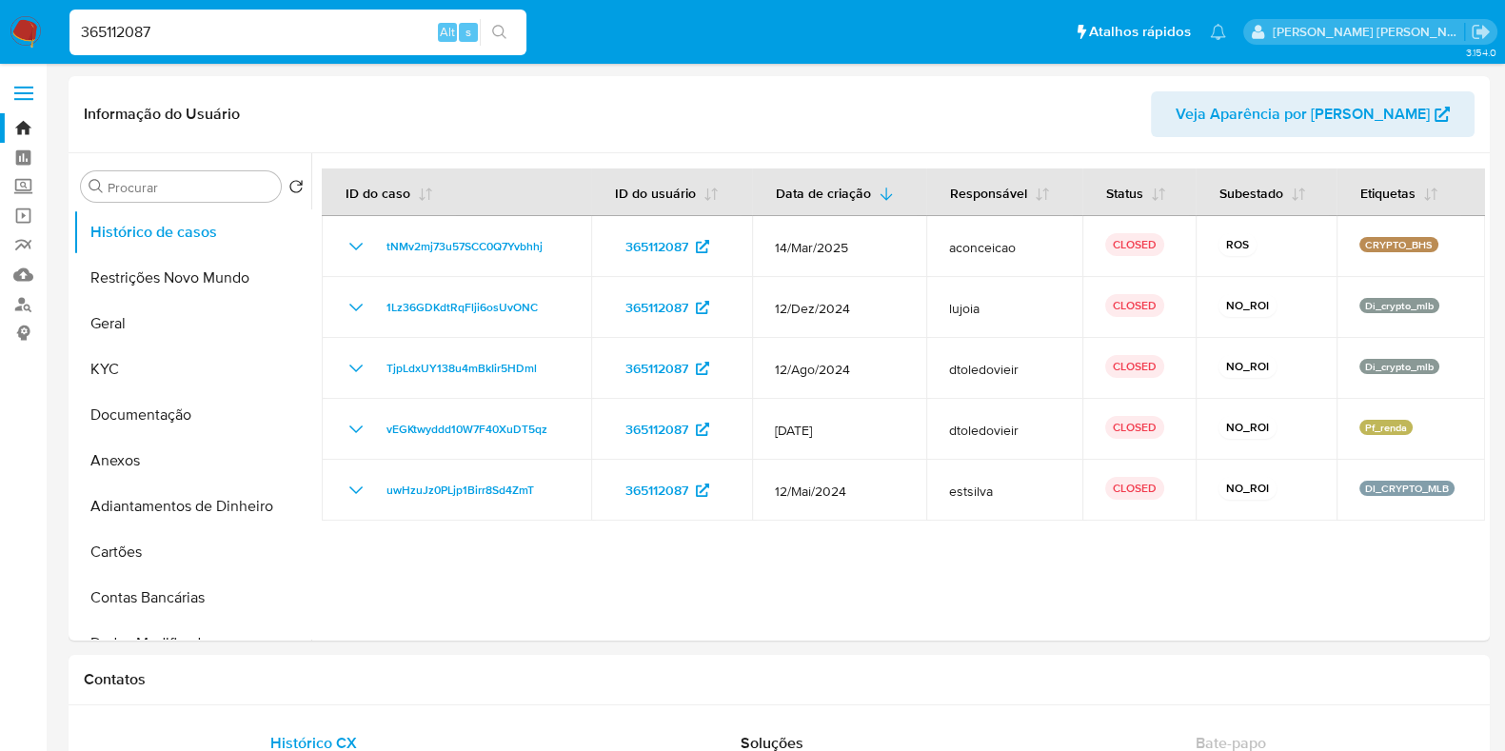
click at [339, 40] on input "365112087" at bounding box center [297, 32] width 457 height 25
paste input "605311620"
type input "605311620"
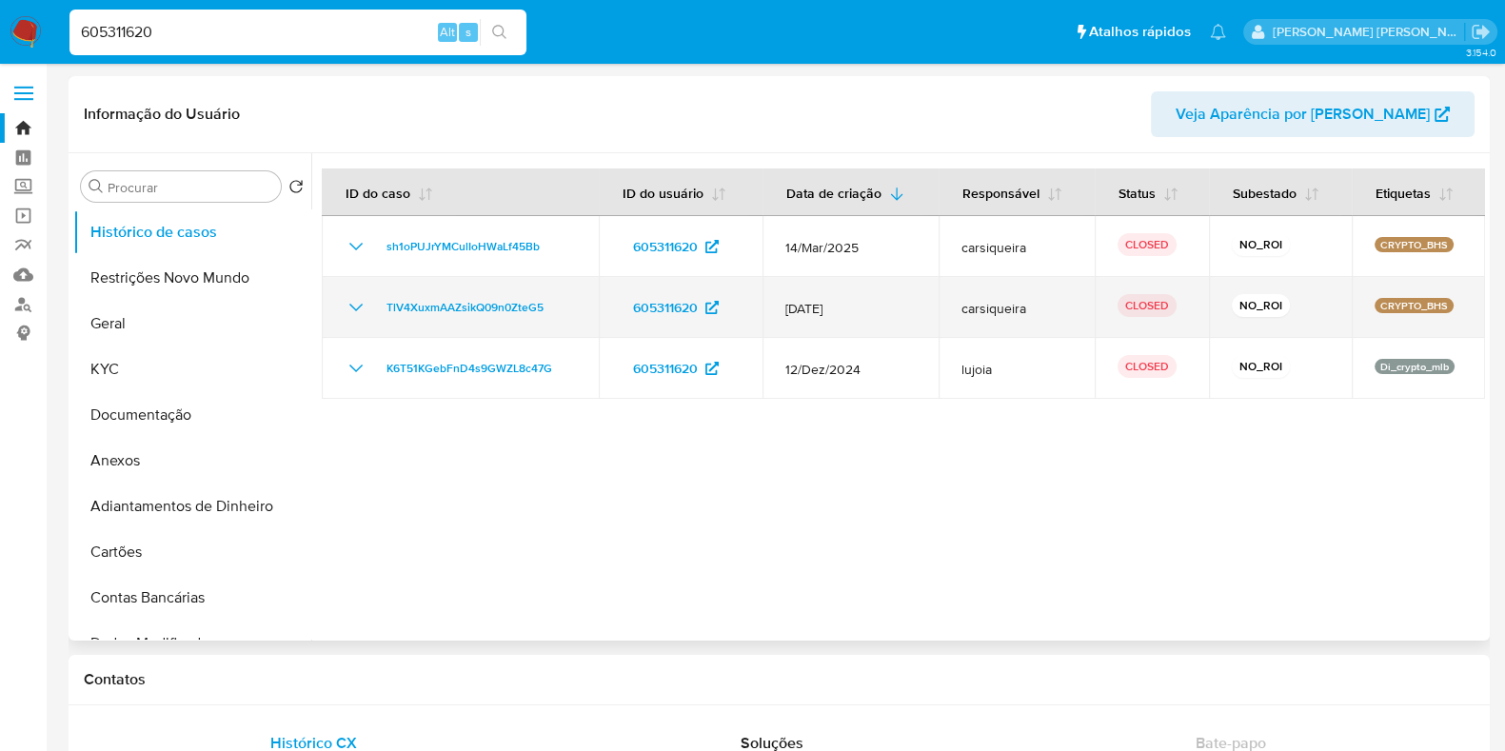
select select "10"
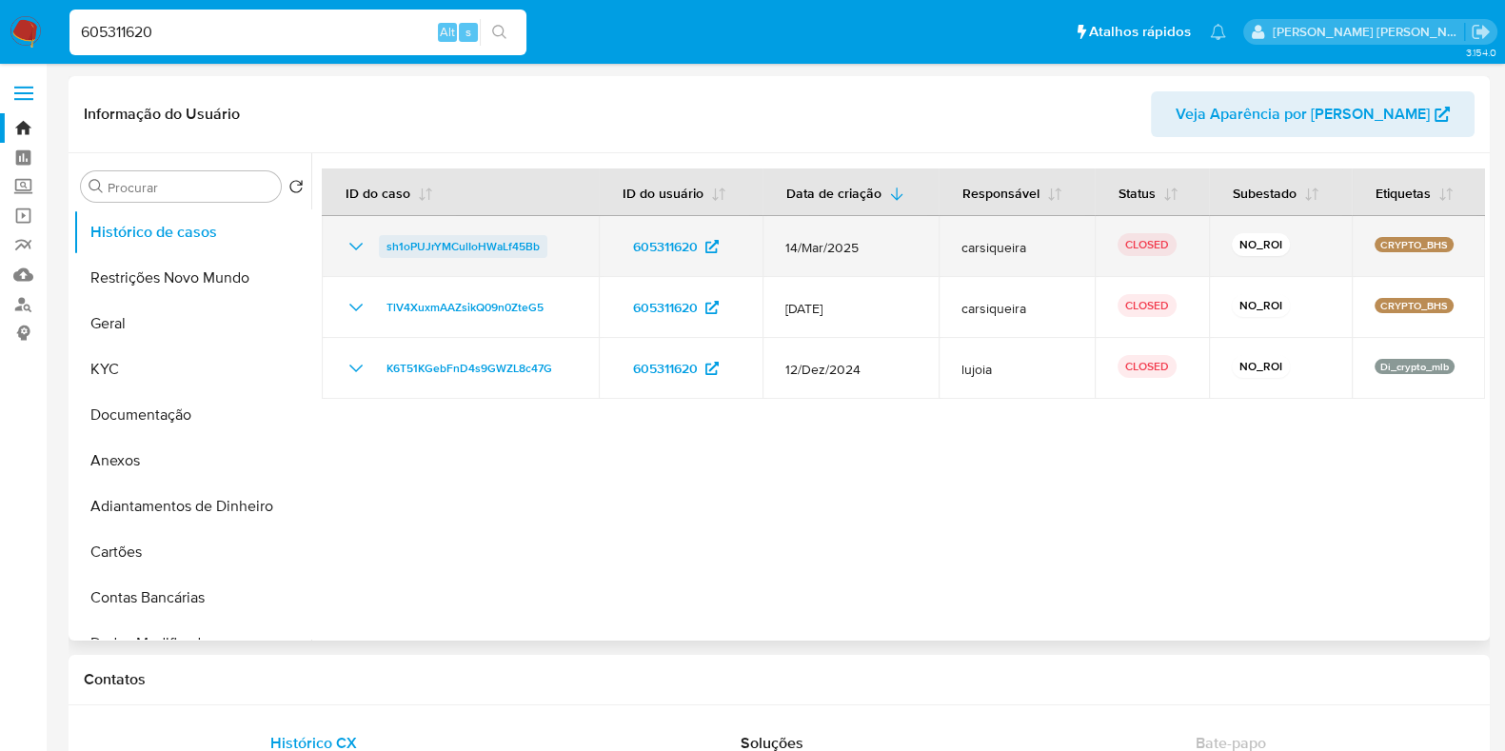
drag, startPoint x: 557, startPoint y: 247, endPoint x: 382, endPoint y: 249, distance: 175.1
click at [382, 249] on td "sh1oPUJrYMCulIoHWaLf45Bb" at bounding box center [460, 246] width 277 height 61
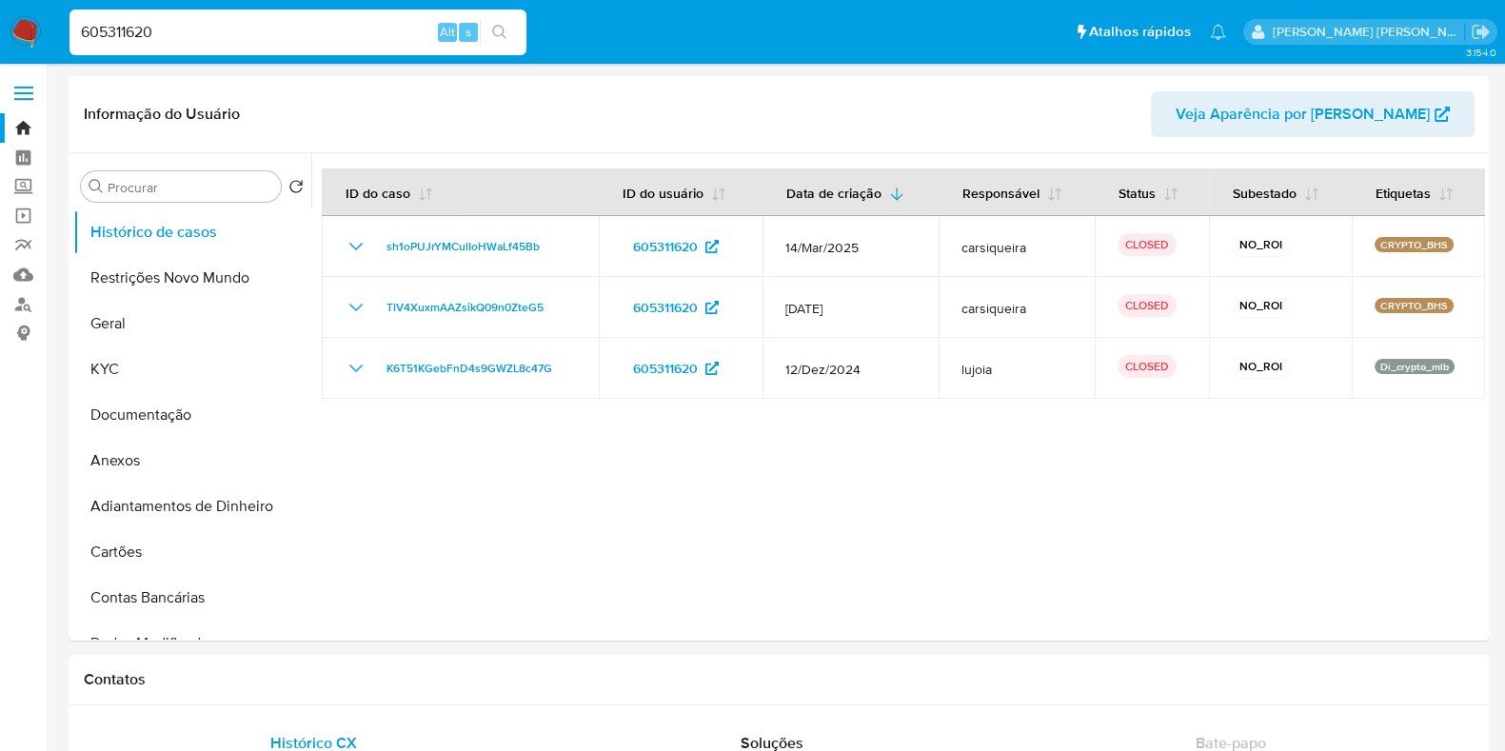
click at [261, 35] on input "605311620" at bounding box center [297, 32] width 457 height 25
paste input "39448329"
type input "394483290"
click at [500, 25] on icon "search-icon" at bounding box center [499, 32] width 15 height 15
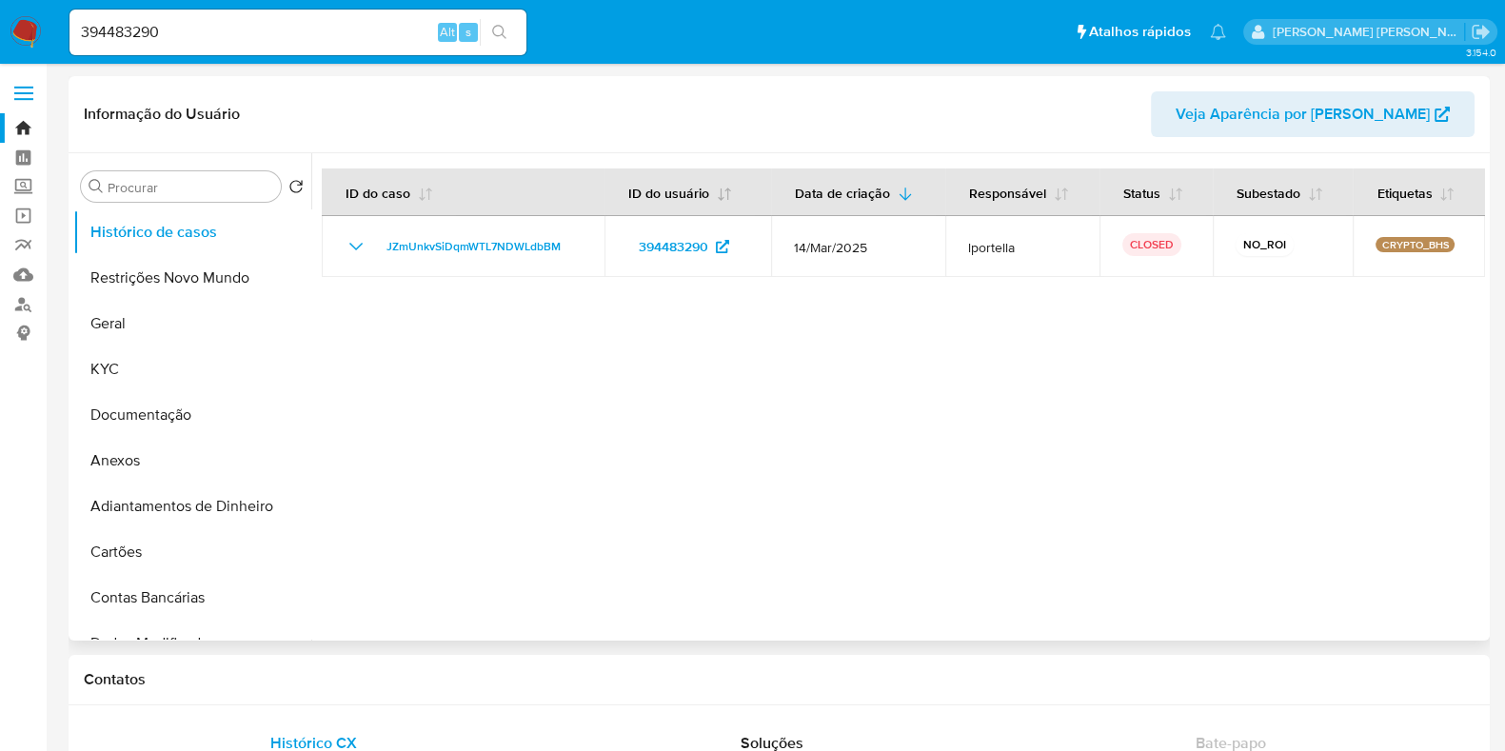
select select "10"
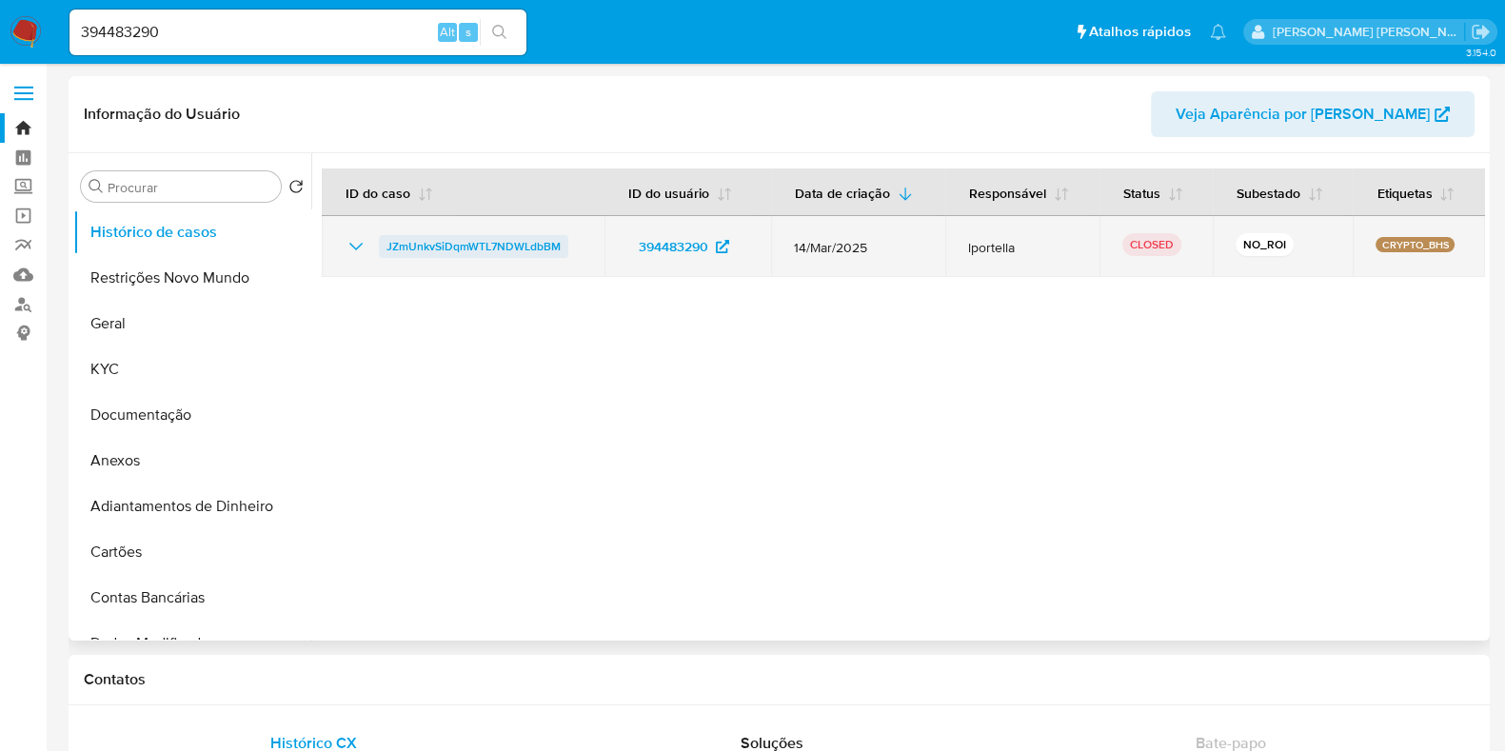
click at [386, 255] on div "JZmUnkvSiDqmWTL7NDWLdbBM" at bounding box center [463, 246] width 237 height 23
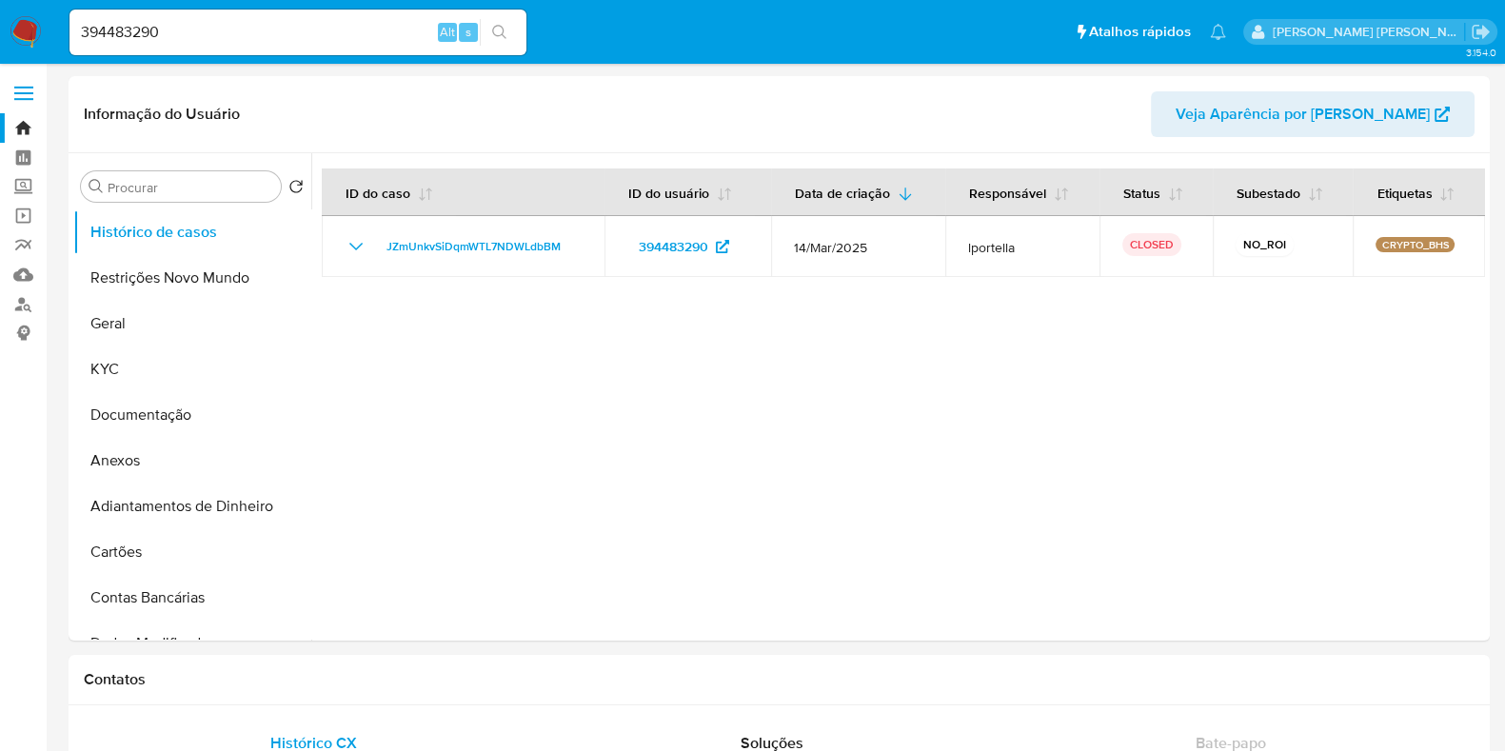
click at [156, 30] on input "394483290" at bounding box center [297, 32] width 457 height 25
paste input "201414504"
type input "201414504"
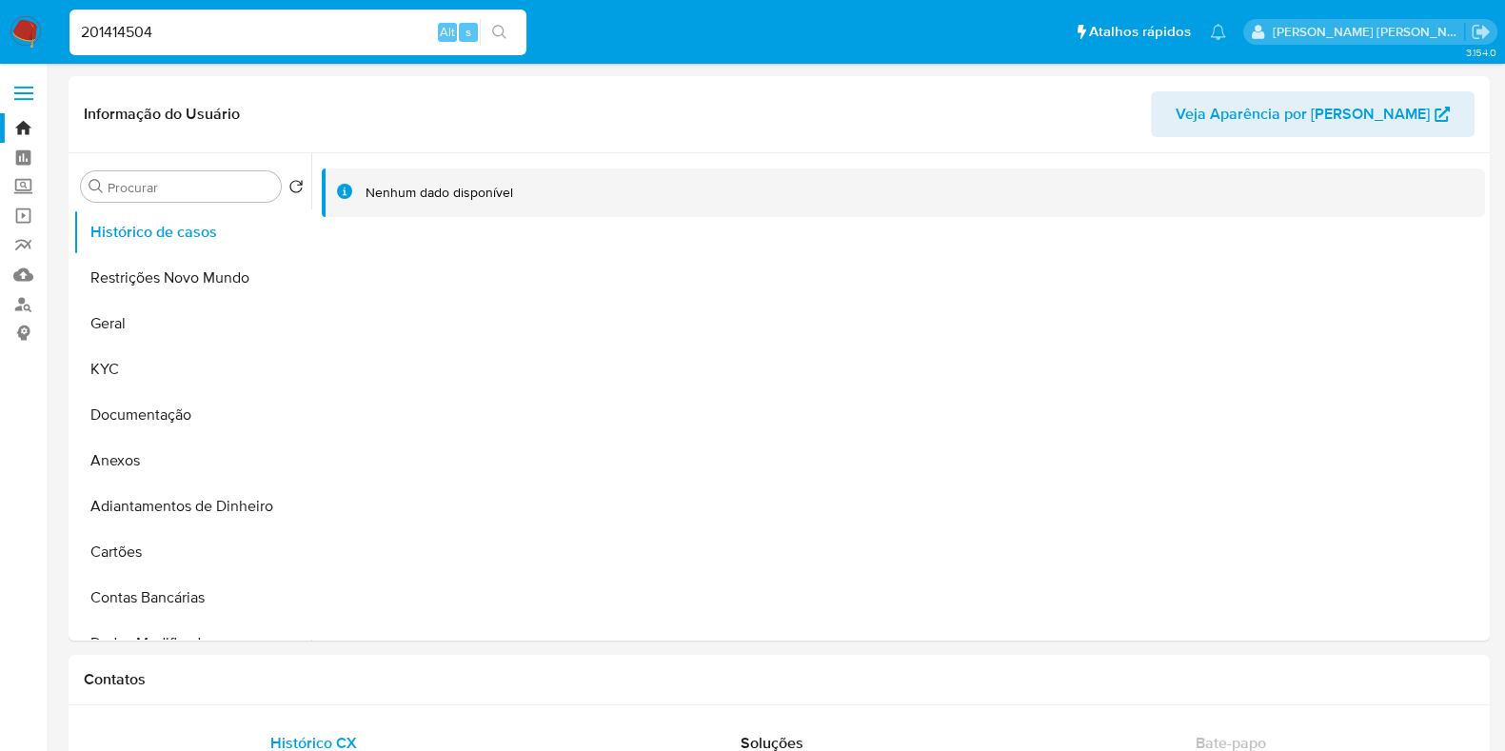
select select "10"
click at [213, 20] on input "201414504" at bounding box center [297, 32] width 457 height 25
paste input "1338067183"
type input "1338067183"
click at [495, 34] on icon "search-icon" at bounding box center [499, 32] width 14 height 14
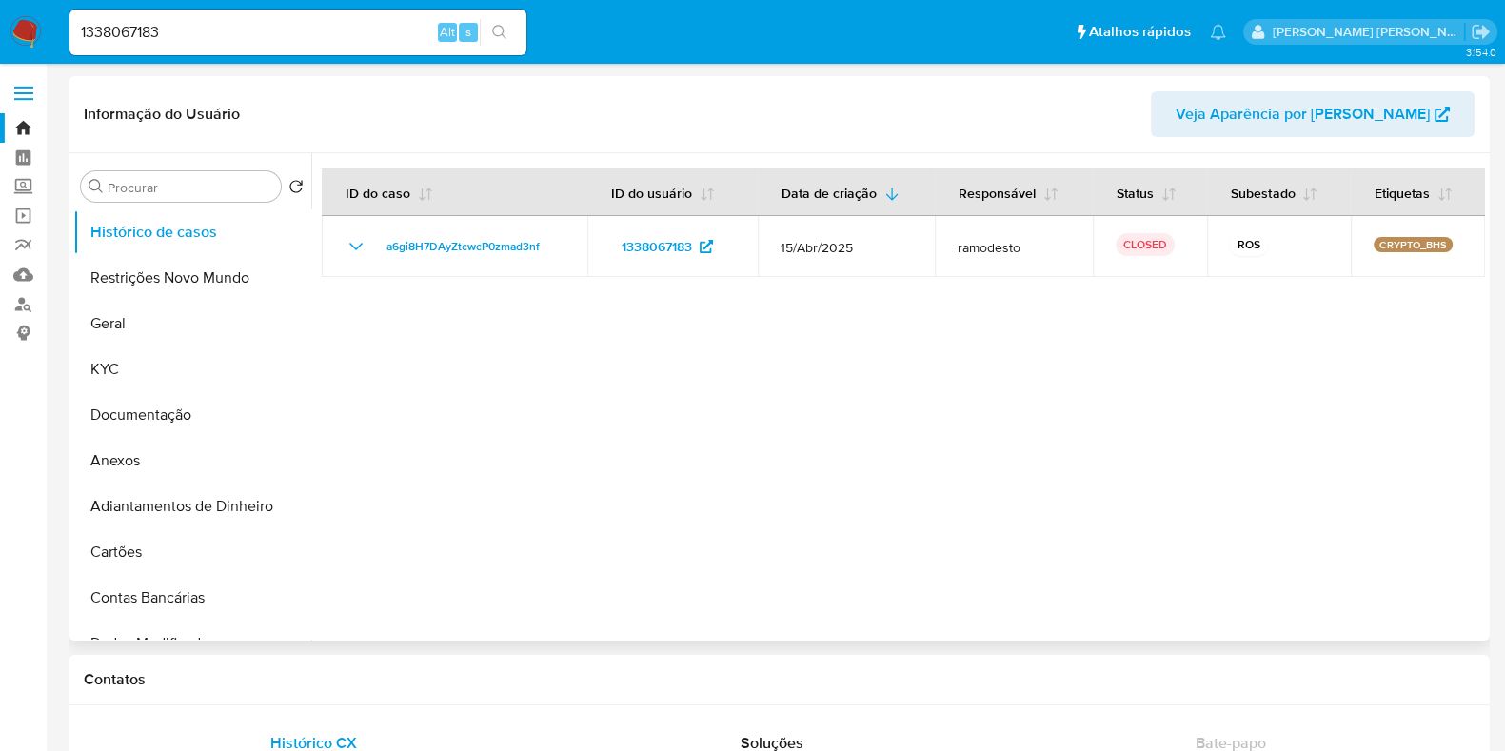
select select "10"
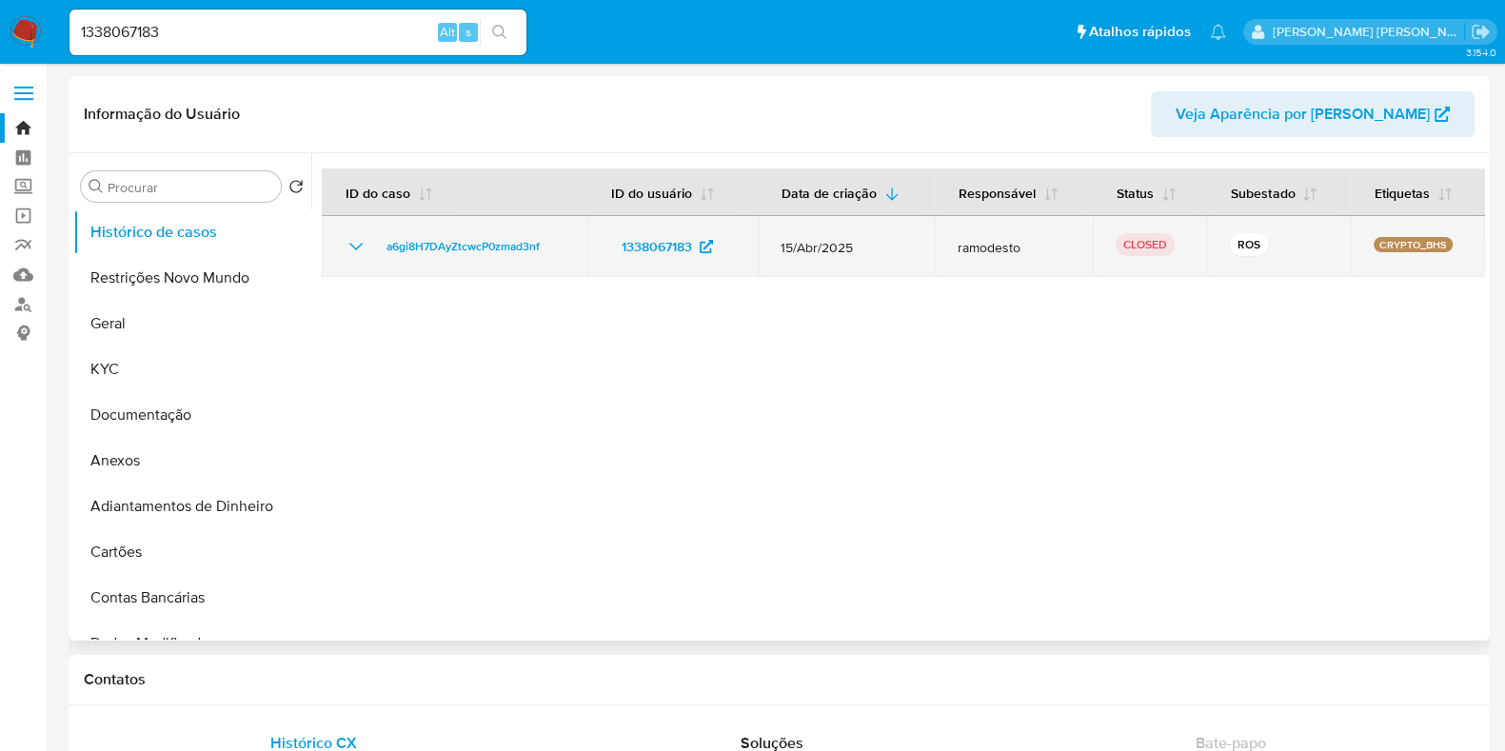
click at [355, 242] on icon "Mostrar/Ocultar" at bounding box center [356, 246] width 23 height 23
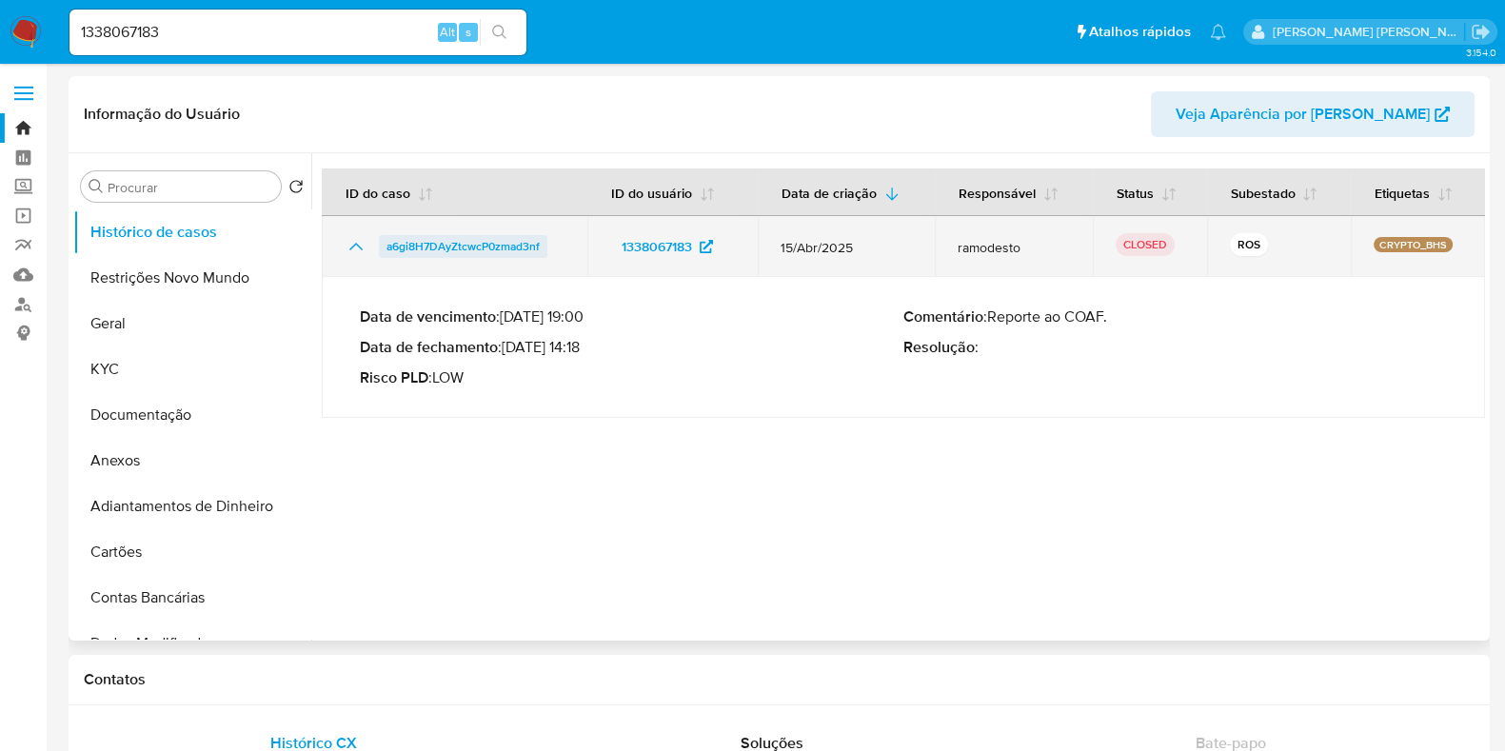
drag, startPoint x: 547, startPoint y: 245, endPoint x: 386, endPoint y: 249, distance: 160.9
click at [386, 249] on div "a6gi8H7DAyZtcwcP0zmad3nf" at bounding box center [455, 246] width 220 height 23
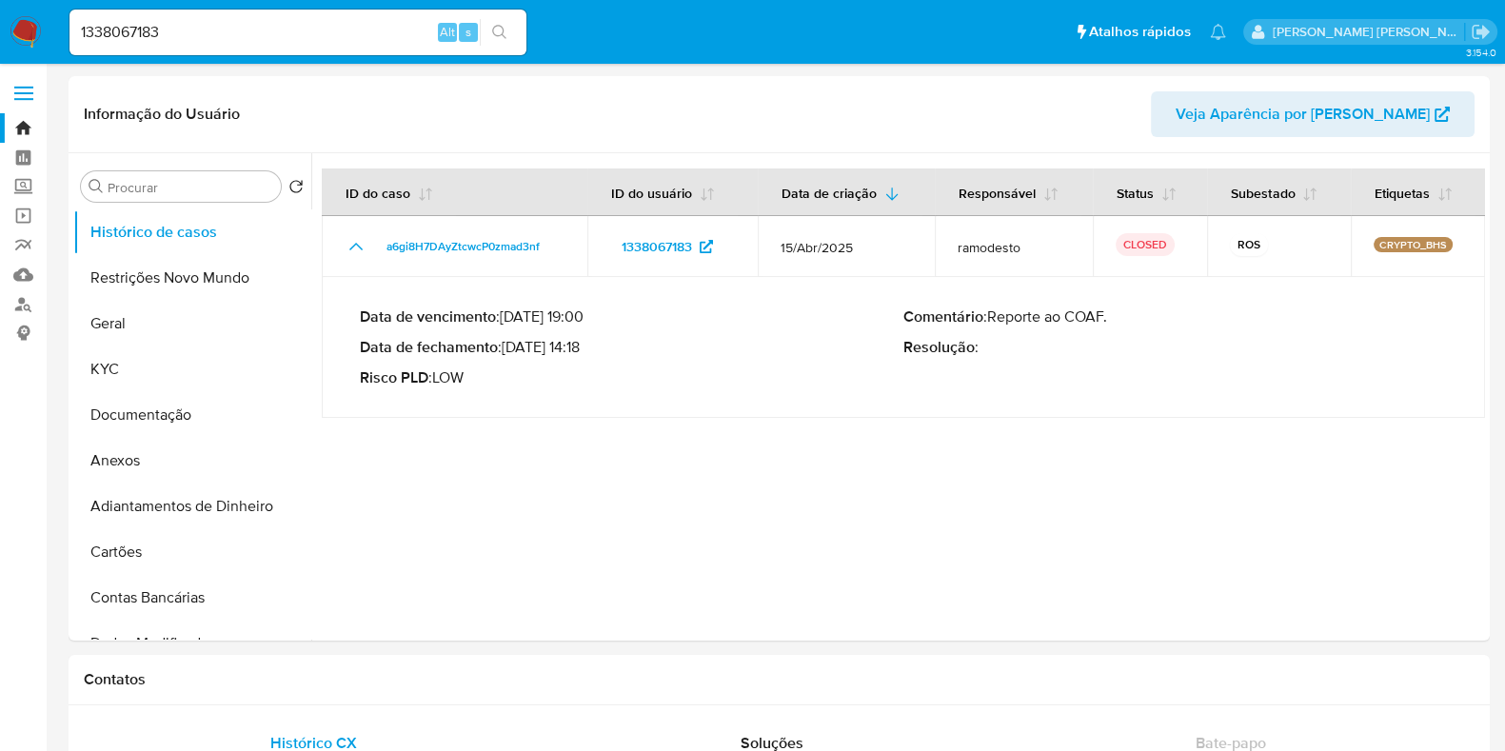
click at [173, 26] on input "1338067183" at bounding box center [297, 32] width 457 height 25
paste input "955160945"
type input "1955160945"
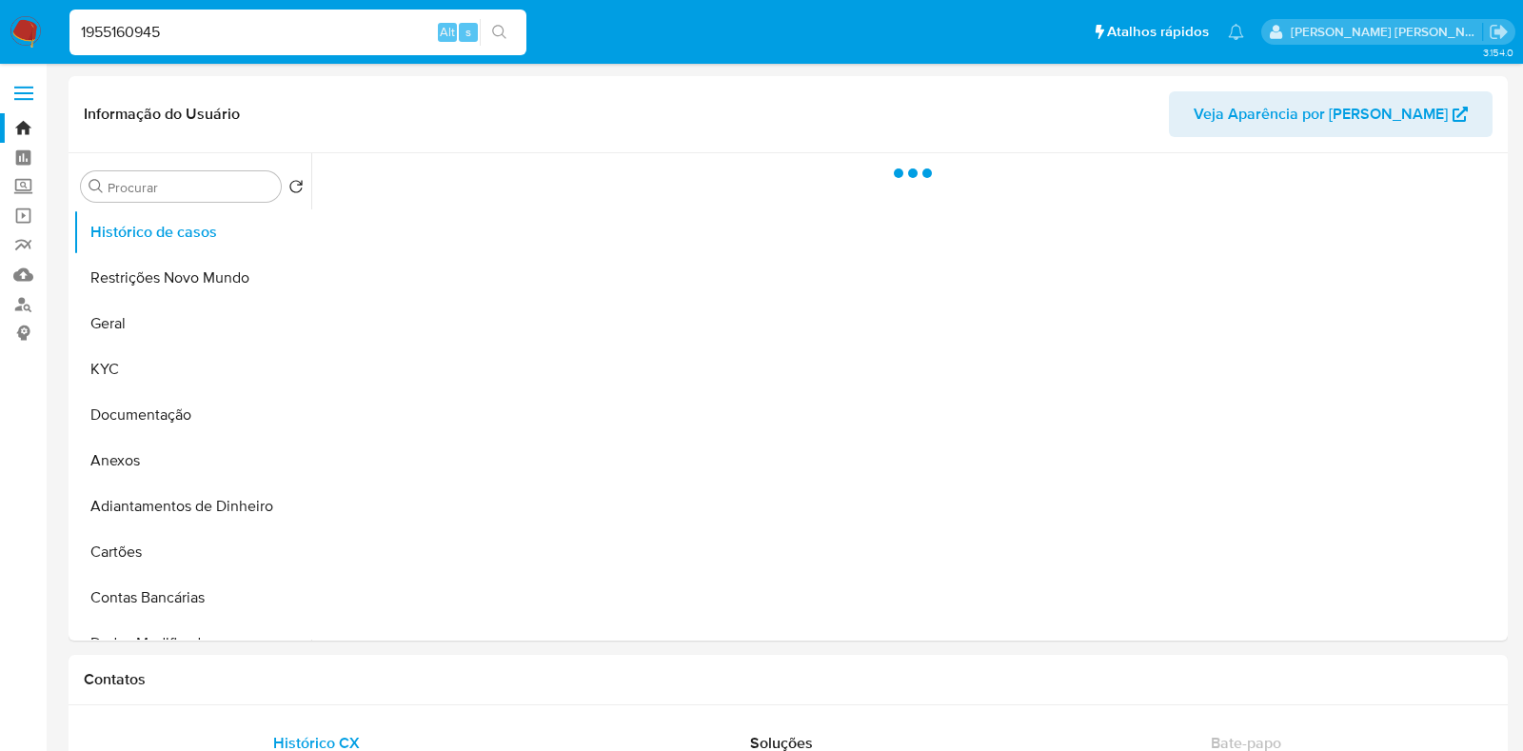
select select "10"
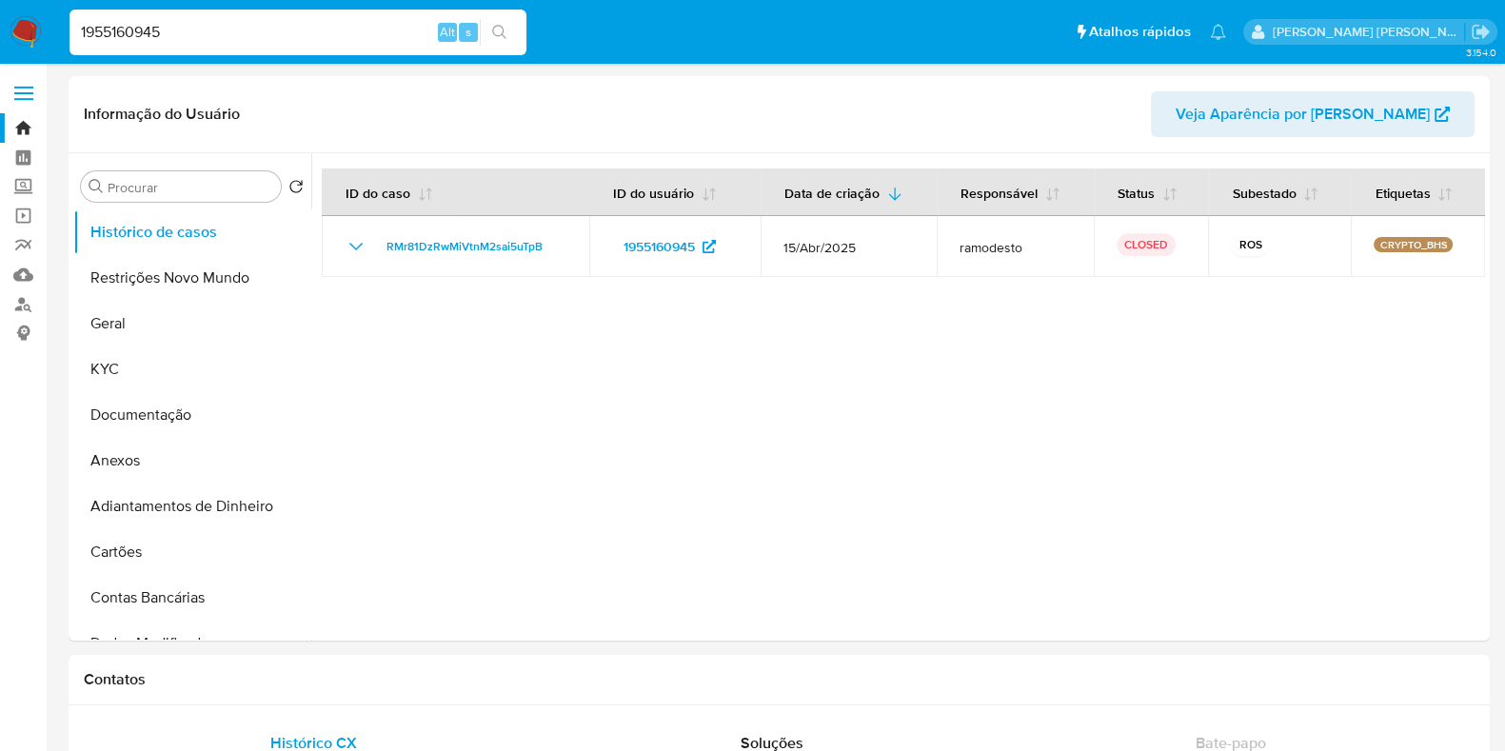
click at [267, 41] on input "1955160945" at bounding box center [297, 32] width 457 height 25
click at [216, 30] on input "1955160945" at bounding box center [297, 32] width 457 height 25
paste input "338067183"
type input "1338067183"
click at [480, 40] on button "search-icon" at bounding box center [499, 32] width 39 height 27
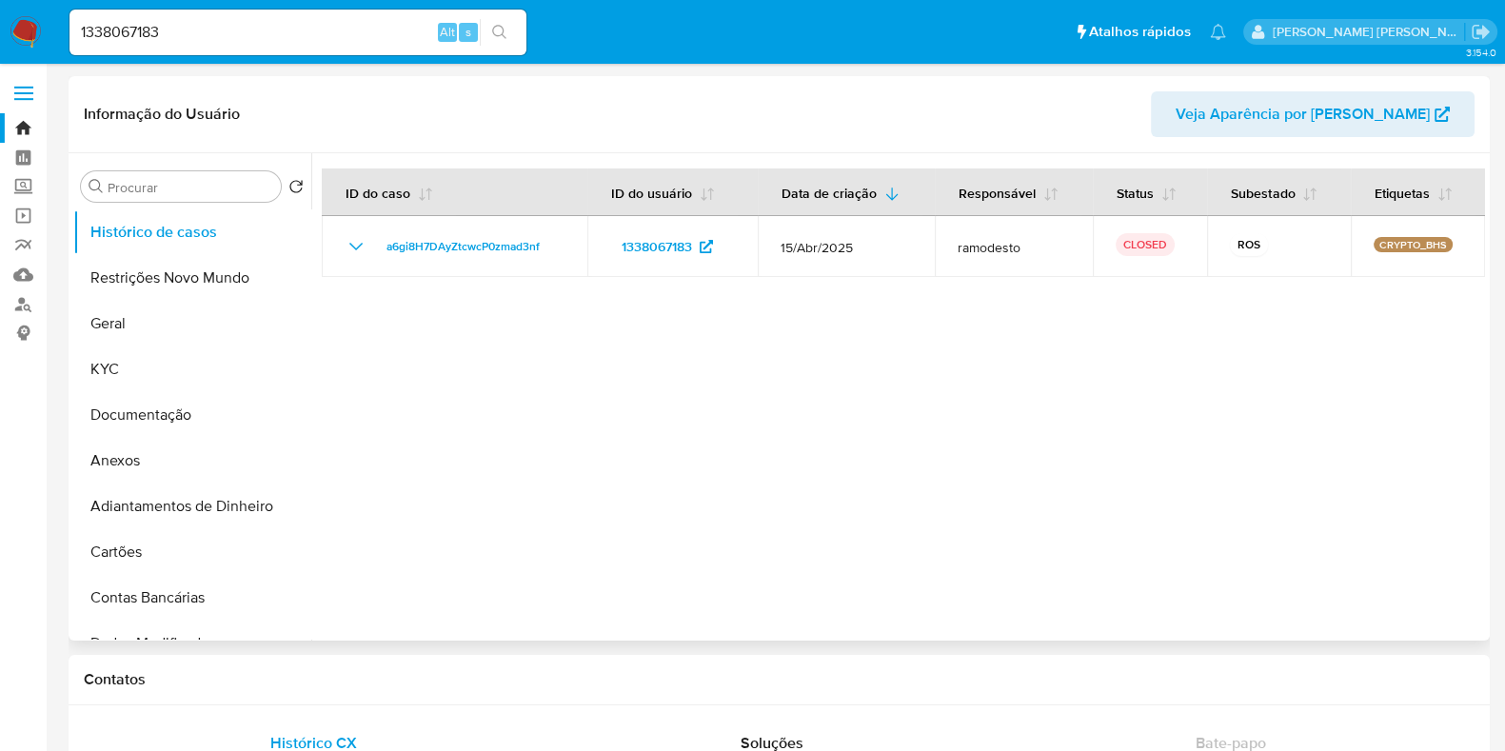
select select "10"
click at [133, 29] on input "1338067183" at bounding box center [297, 32] width 457 height 25
paste input "955160945"
type input "1955160945"
click at [498, 36] on icon "search-icon" at bounding box center [499, 32] width 15 height 15
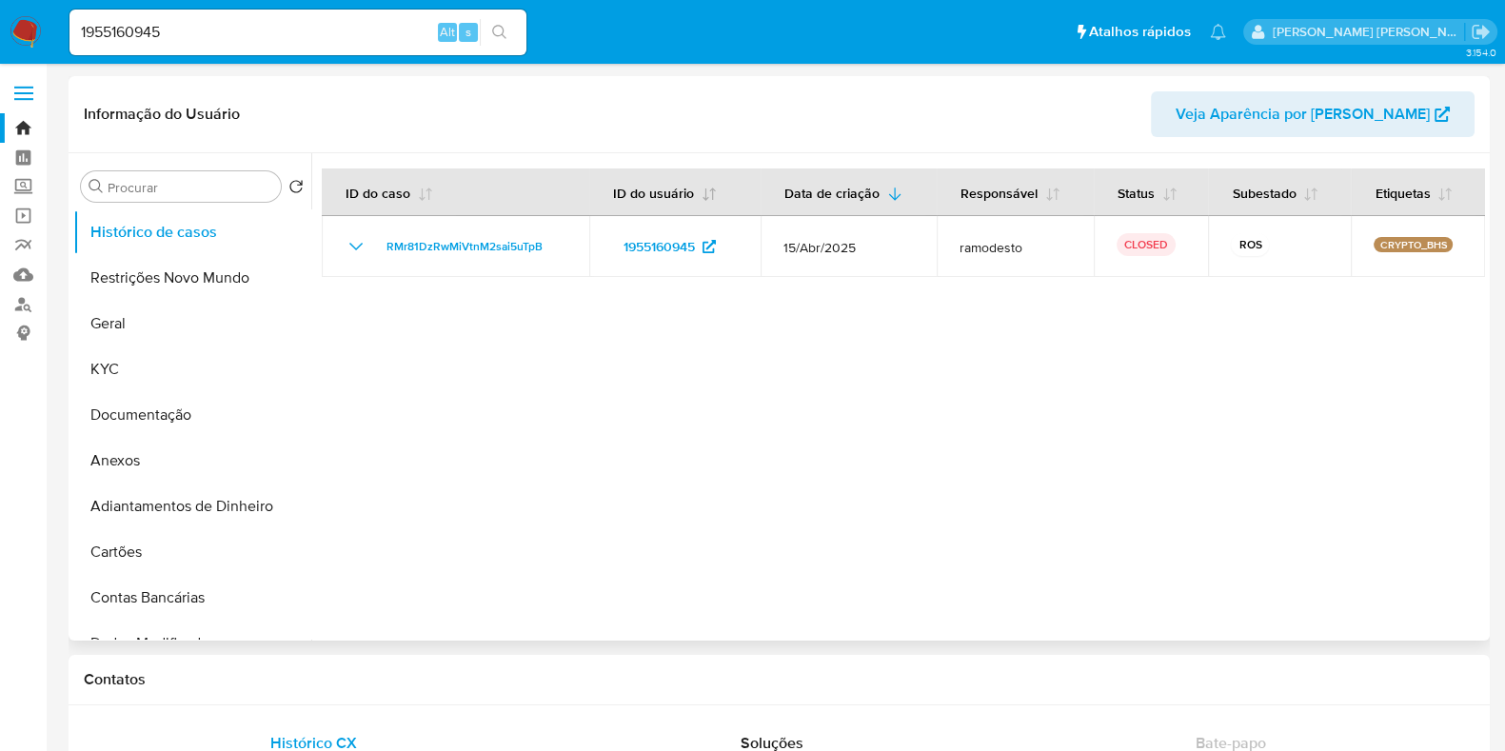
select select "10"
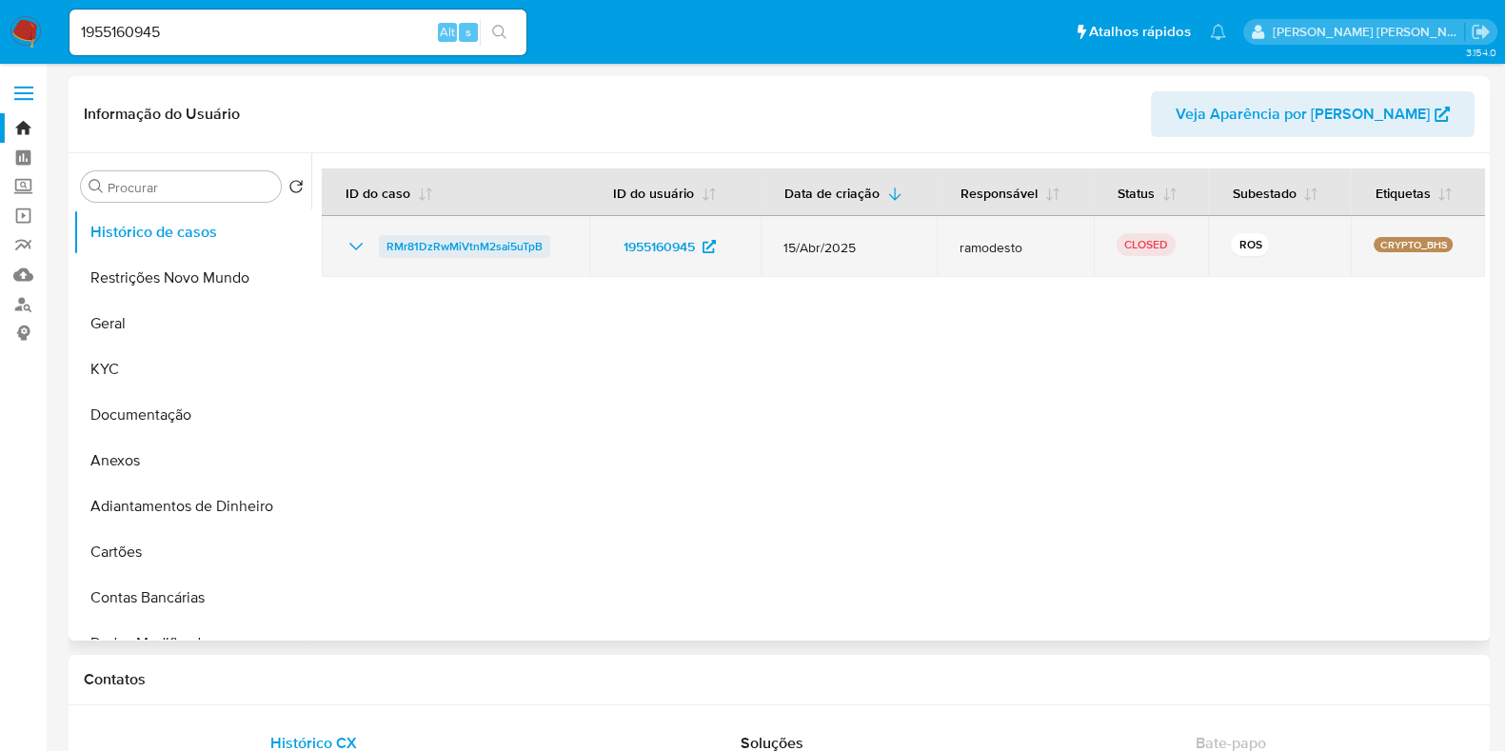
drag, startPoint x: 510, startPoint y: 246, endPoint x: 384, endPoint y: 249, distance: 125.7
click at [384, 249] on td "RMr81DzRwMiVtnM2sai5uTpB" at bounding box center [455, 246] width 267 height 61
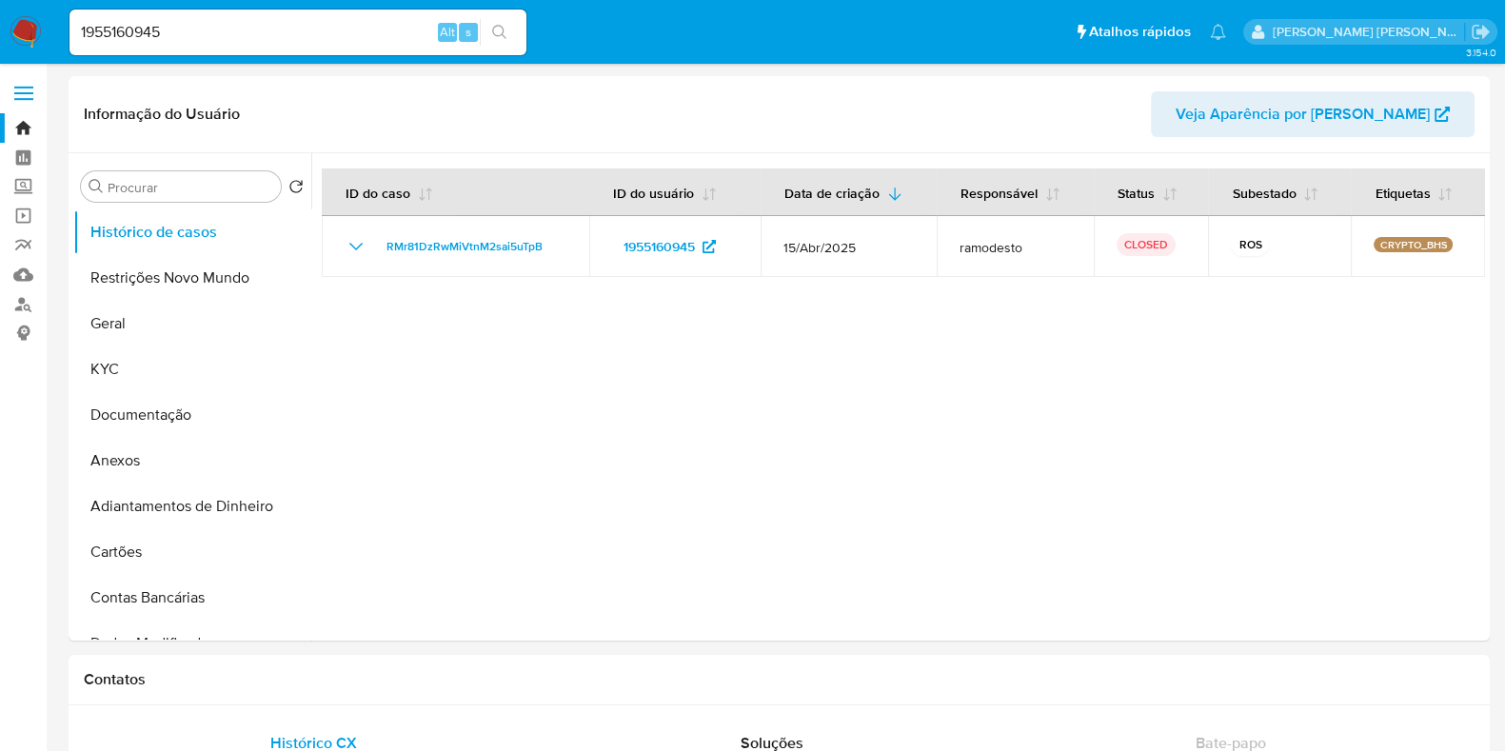
click at [164, 44] on input "1955160945" at bounding box center [297, 32] width 457 height 25
paste input "521370104"
type input "521370104"
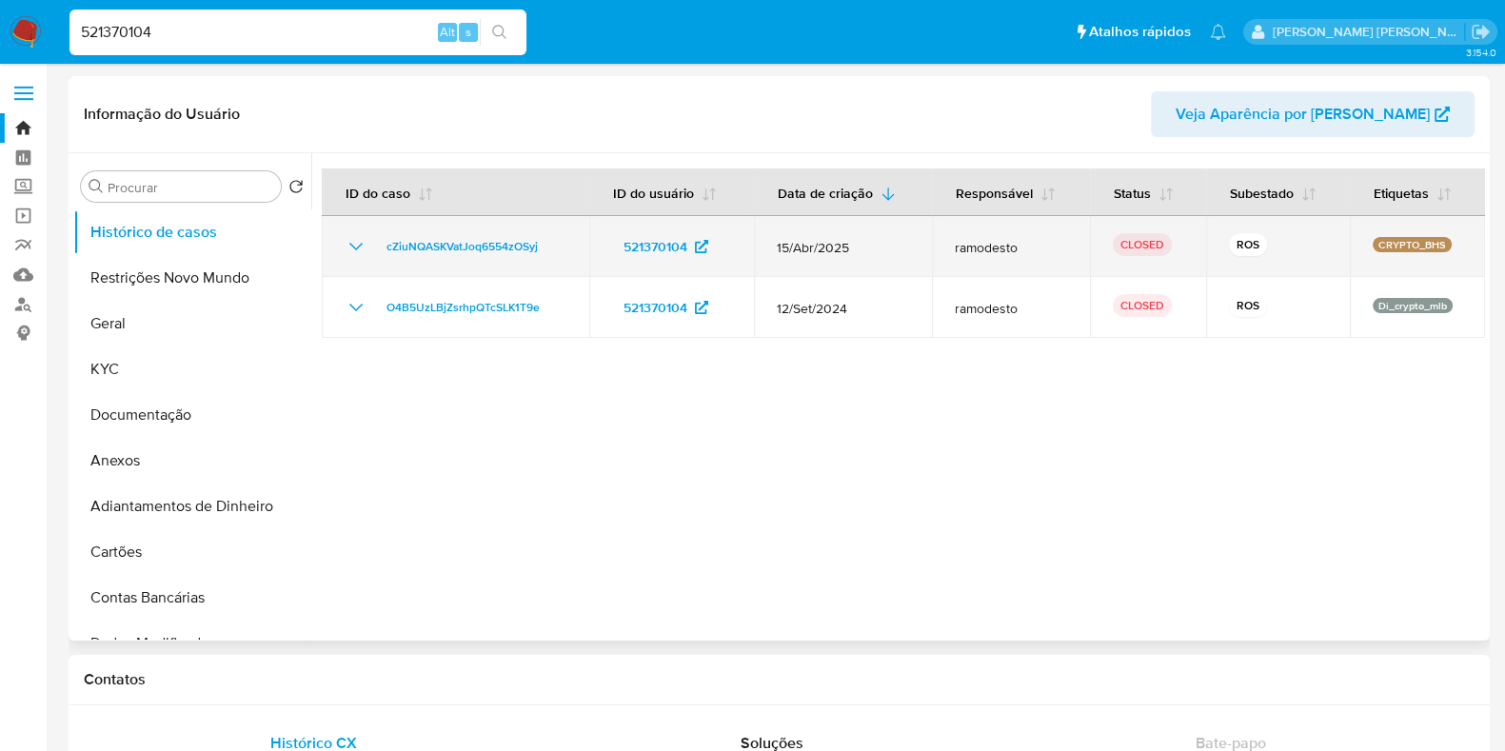
select select "10"
drag, startPoint x: 561, startPoint y: 249, endPoint x: 386, endPoint y: 249, distance: 174.2
click at [386, 249] on div "cZiuNQASKVatJoq6554zOSyj" at bounding box center [456, 246] width 222 height 23
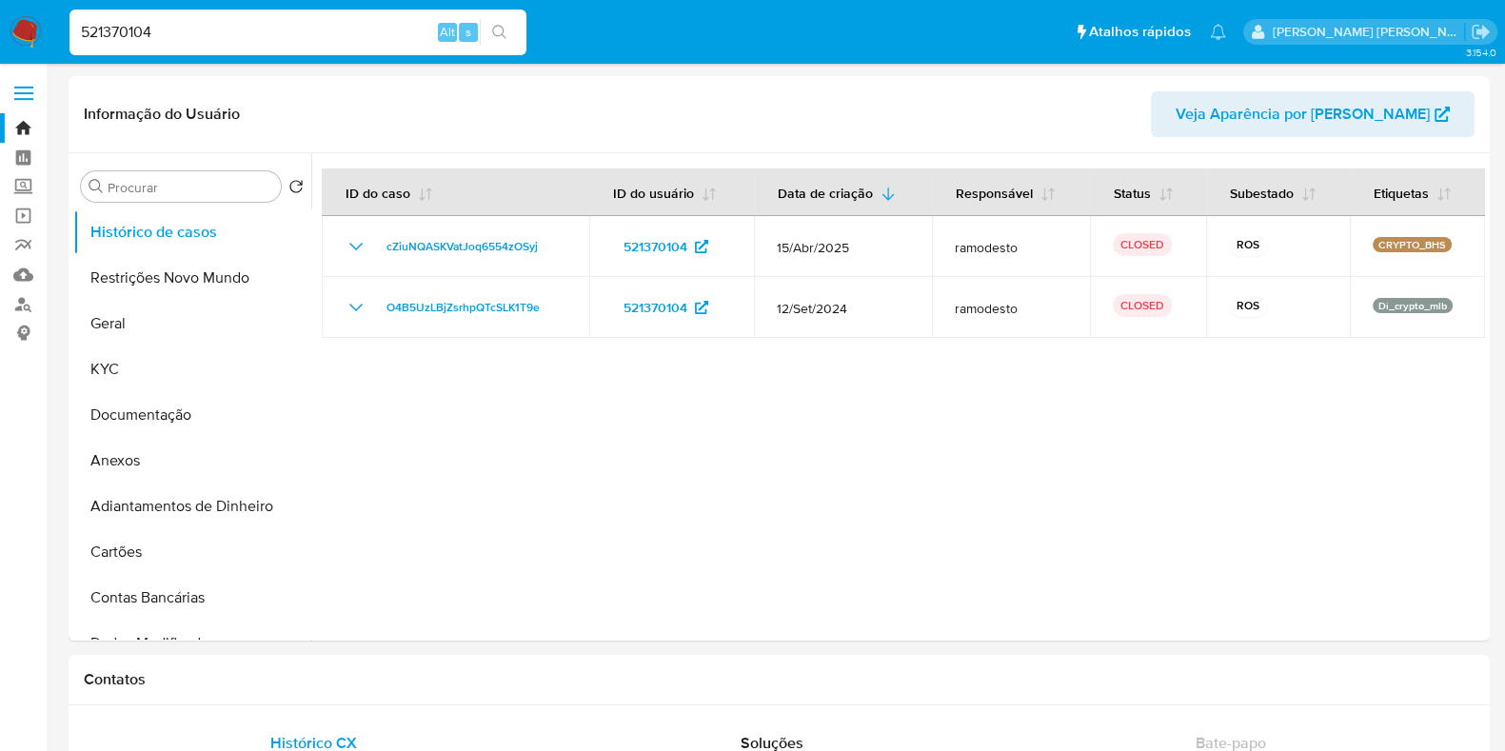
click at [148, 21] on div "521370104 Alt s" at bounding box center [297, 33] width 457 height 46
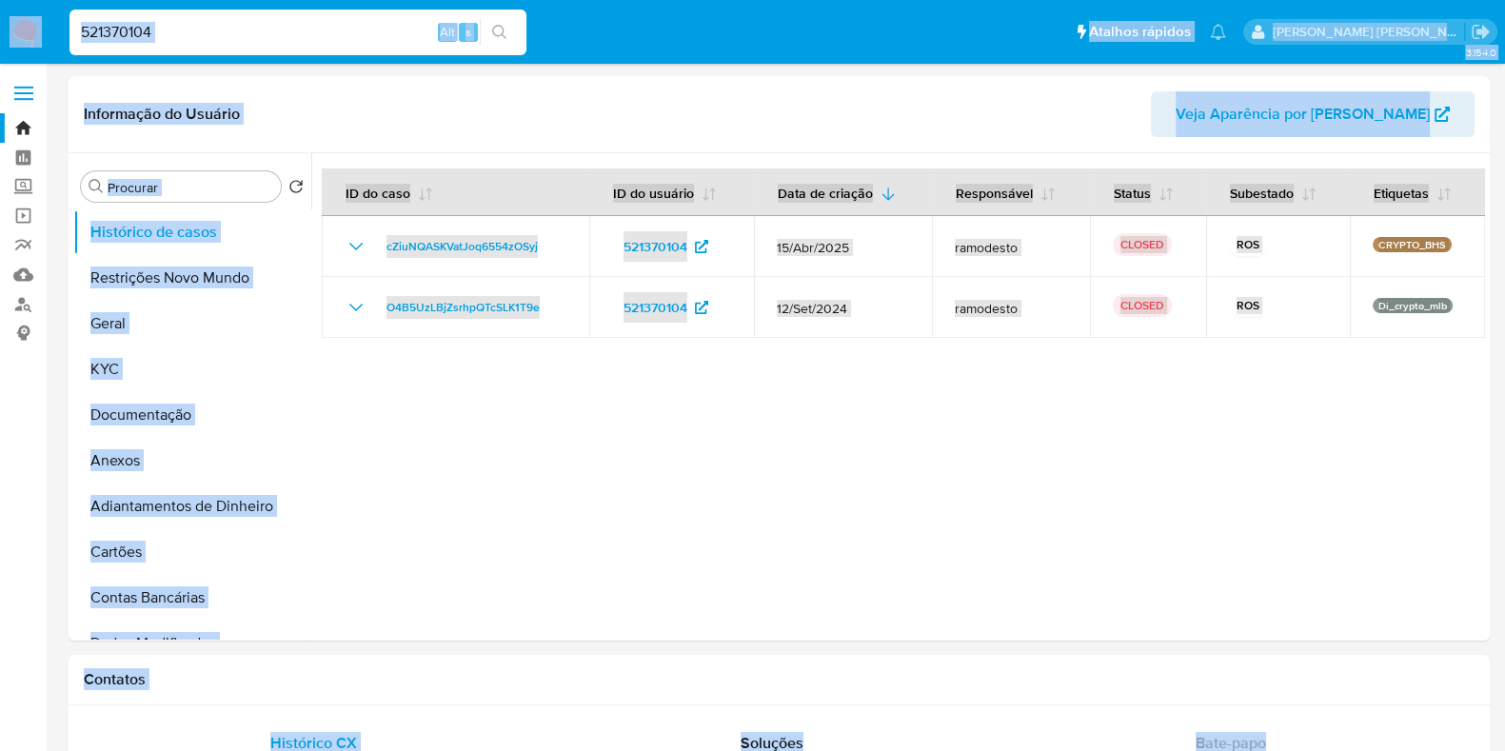
click at [200, 25] on input "521370104" at bounding box center [297, 32] width 457 height 25
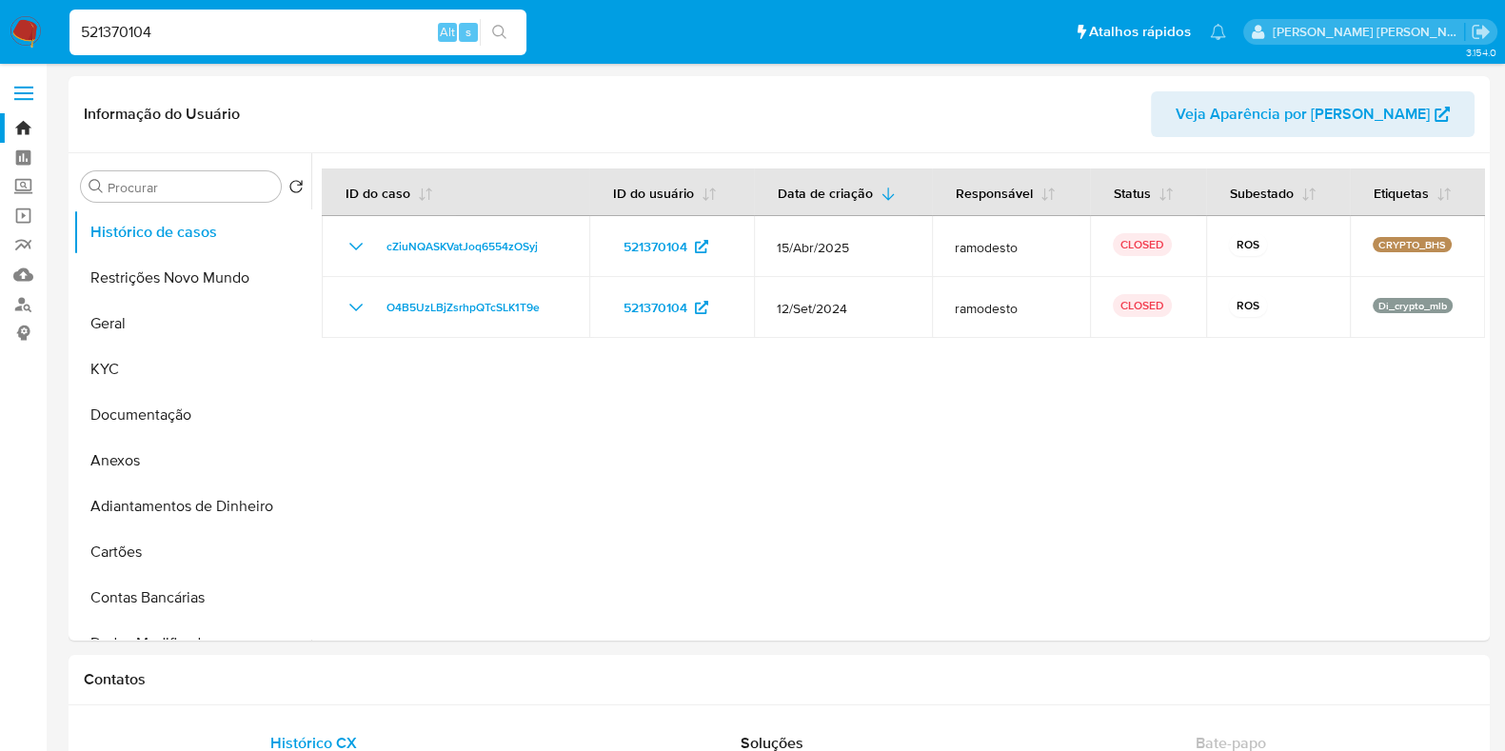
paste input "1634789"
type input "163478904"
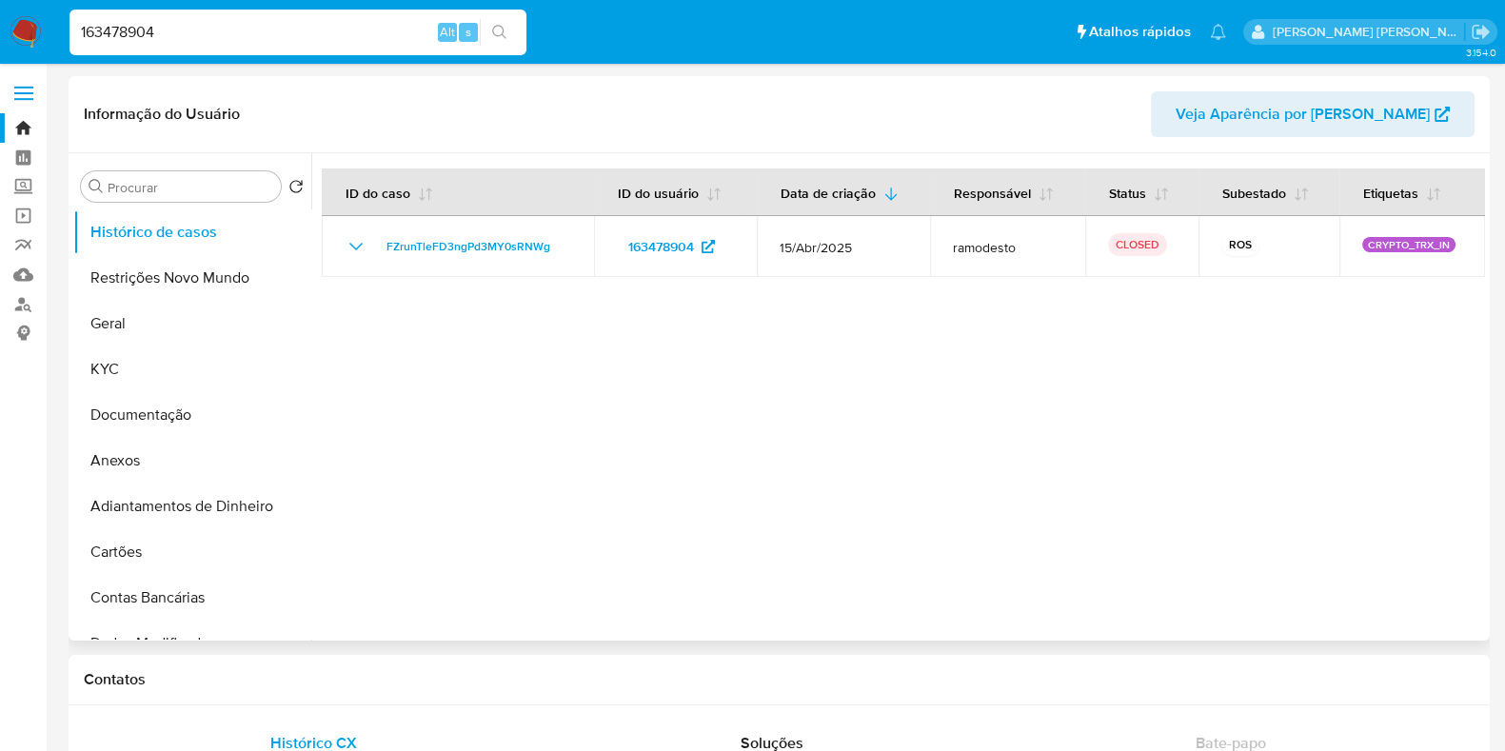
select select "10"
click at [281, 40] on input "163478904" at bounding box center [297, 32] width 457 height 25
paste input "05385884"
type input "1053858844"
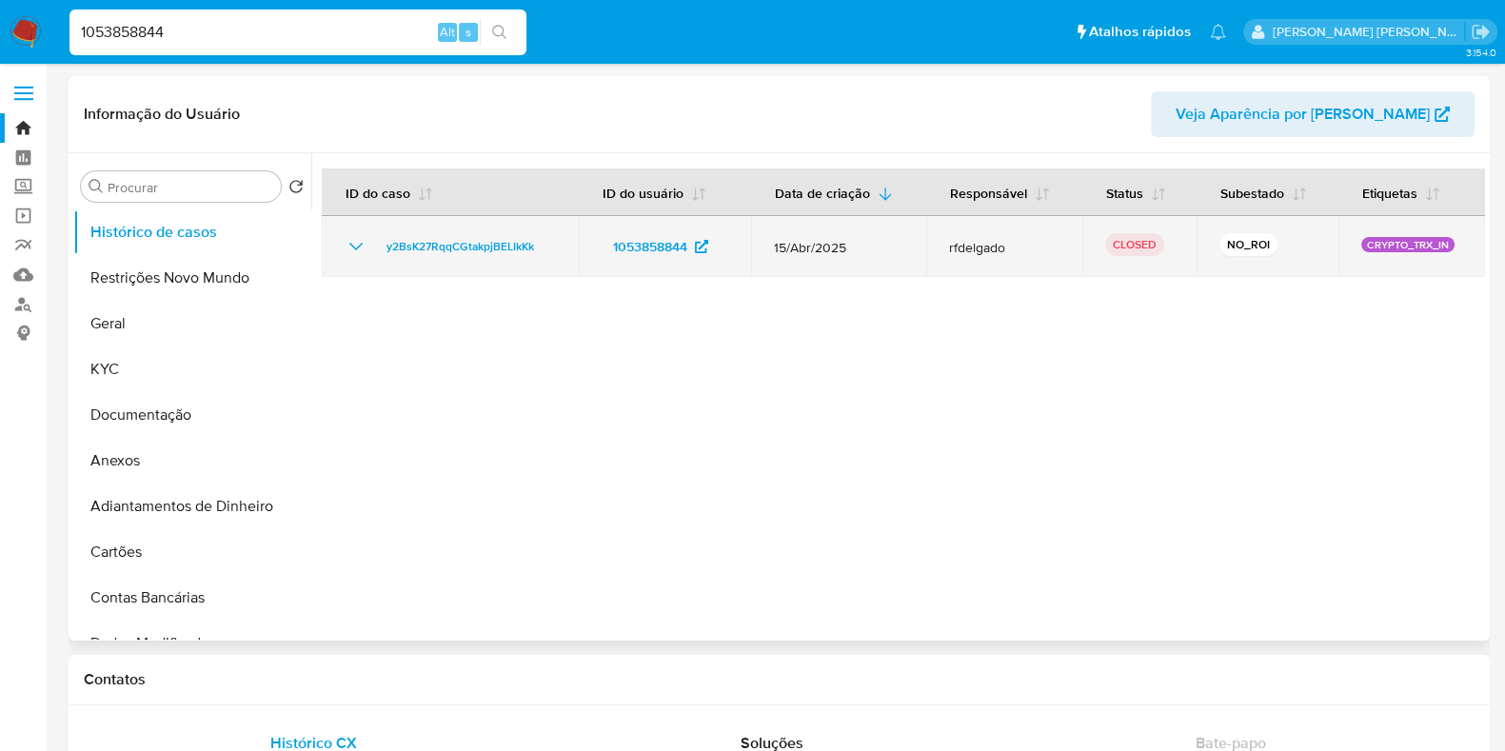
select select "10"
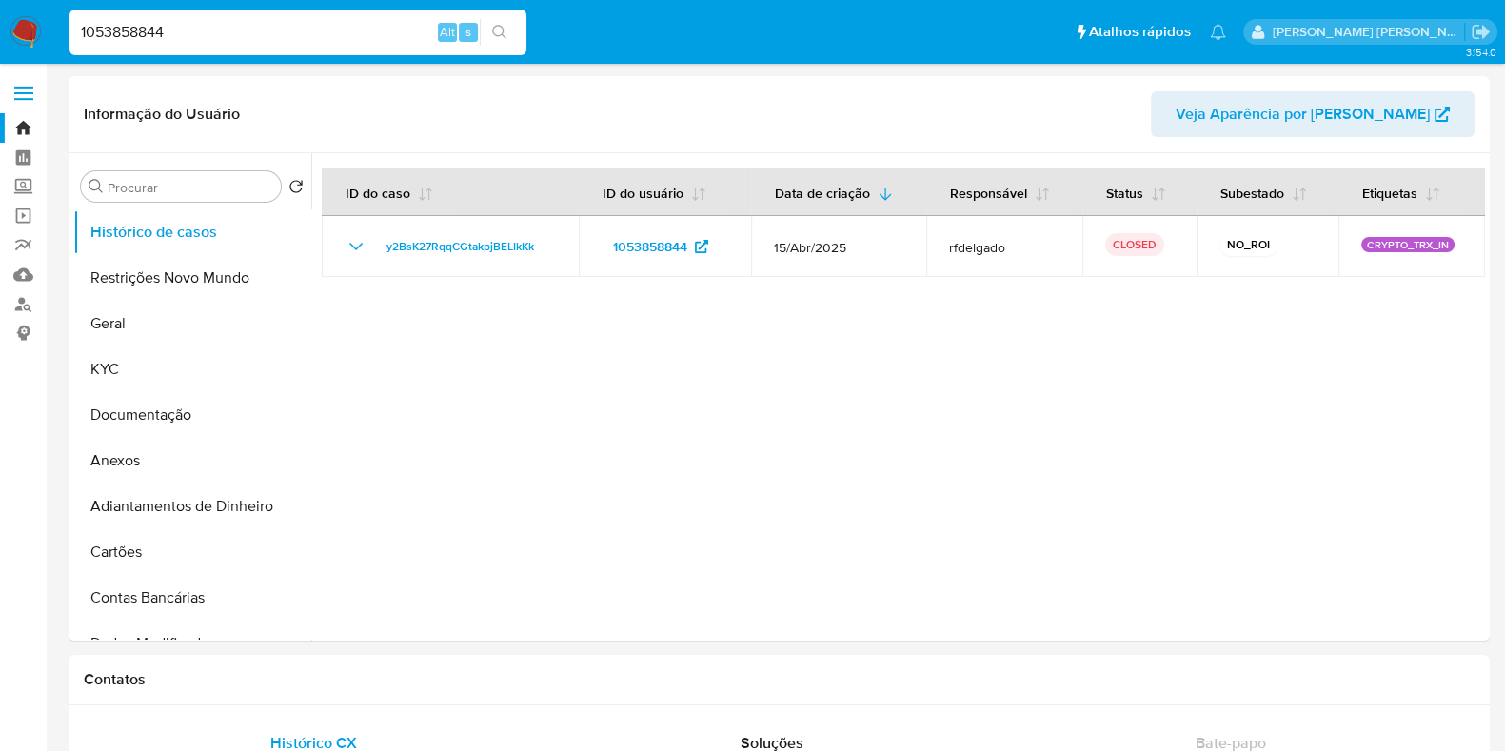
click at [253, 24] on input "1053858844" at bounding box center [297, 32] width 457 height 25
paste input "13317519"
type input "113317519"
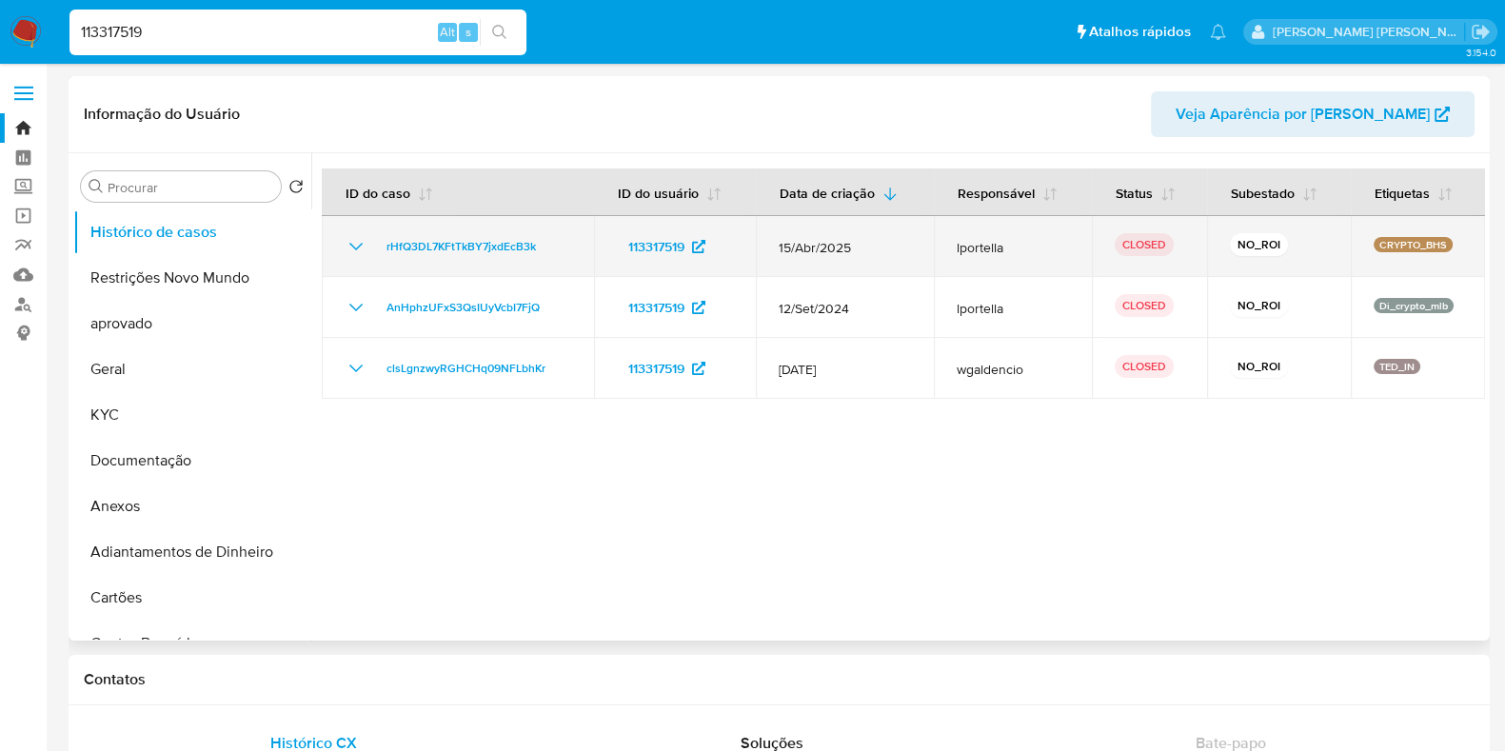
select select "10"
drag, startPoint x: 831, startPoint y: 246, endPoint x: 804, endPoint y: 246, distance: 26.6
click at [804, 246] on span "15/Abr/2025" at bounding box center [844, 247] width 131 height 17
click at [934, 263] on td "lportella" at bounding box center [1013, 246] width 158 height 61
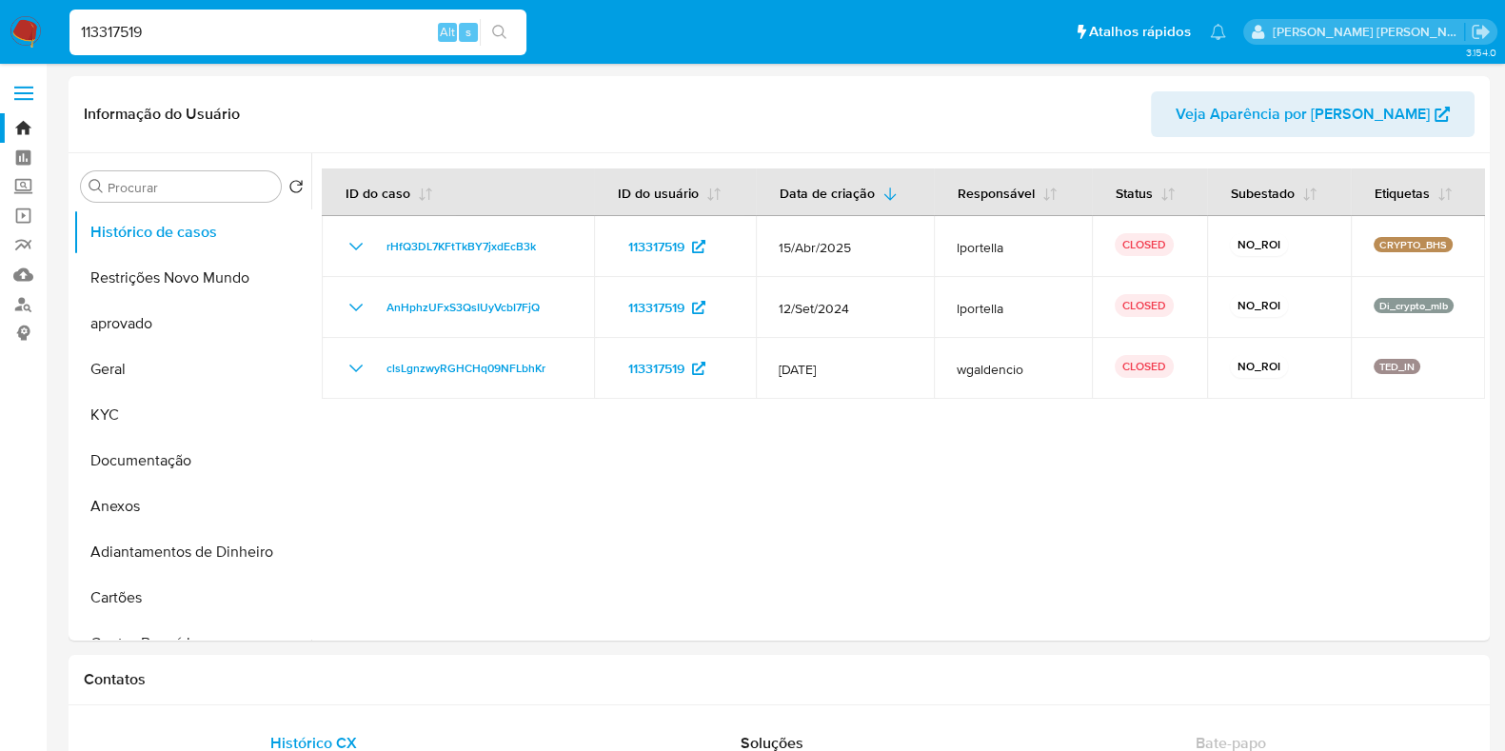
click at [162, 34] on input "113317519" at bounding box center [297, 32] width 457 height 25
paste input "086025952"
type input "1086025952"
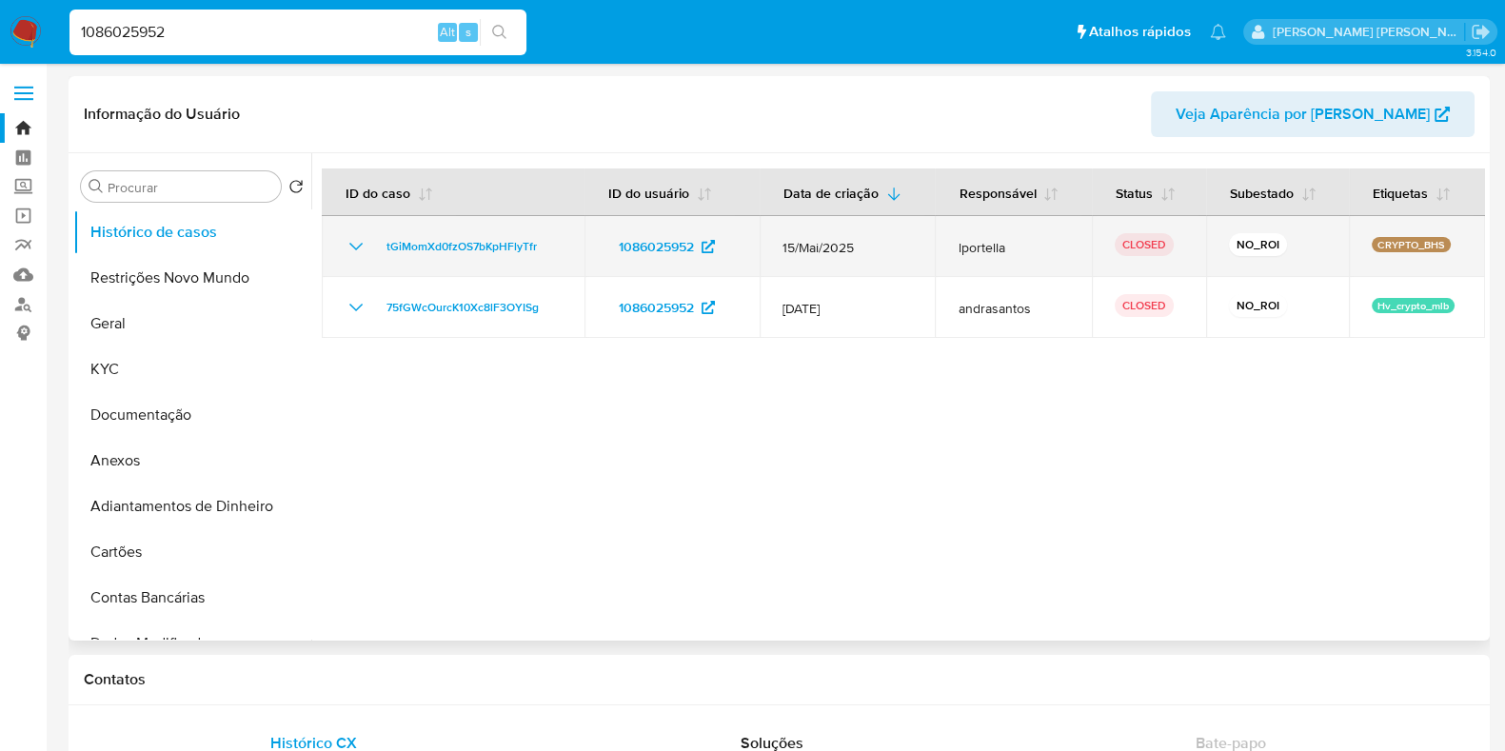
select select "10"
drag, startPoint x: 547, startPoint y: 245, endPoint x: 386, endPoint y: 253, distance: 161.1
click at [386, 253] on div "tGiMomXd0fzOS7bKpHFlyTfr" at bounding box center [453, 246] width 217 height 23
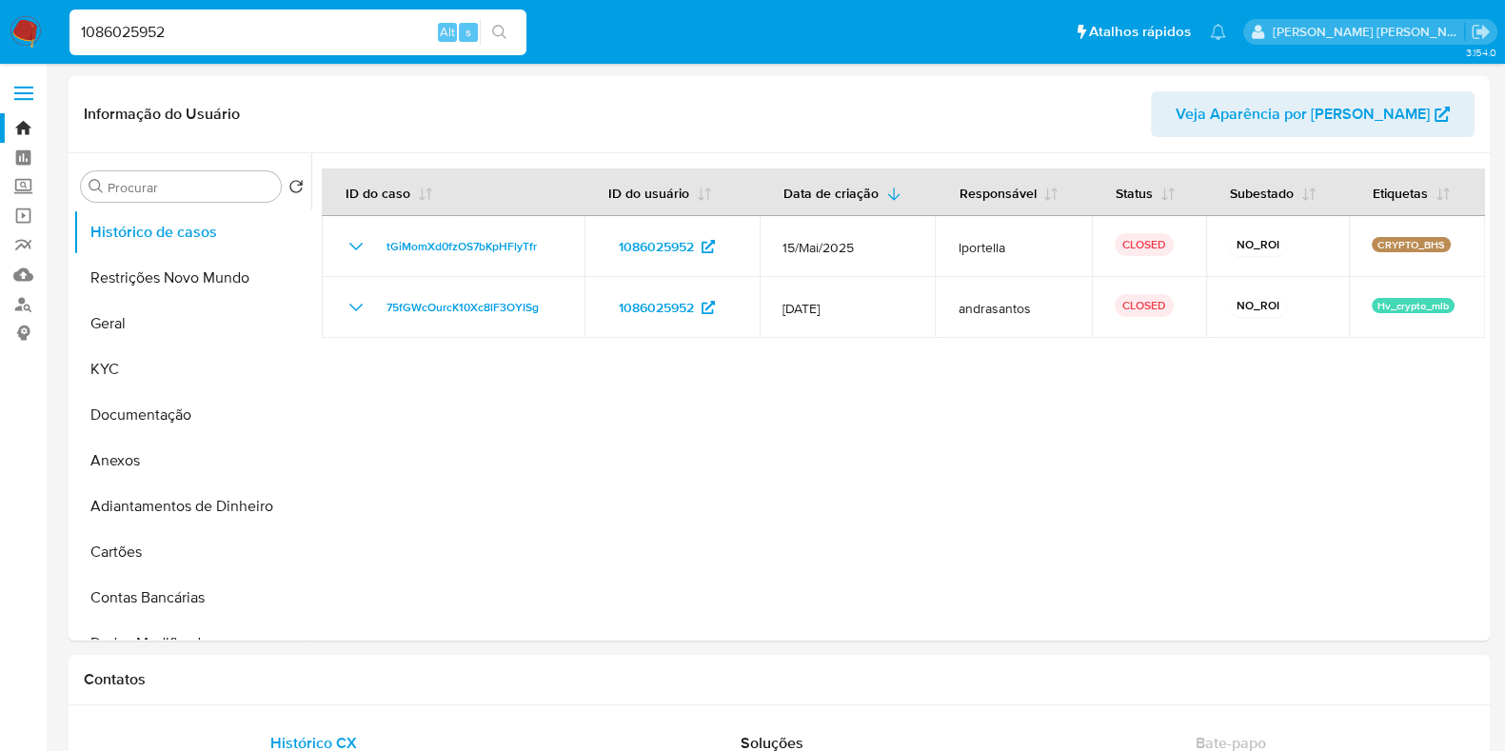
click at [128, 29] on input "1086025952" at bounding box center [297, 32] width 457 height 25
paste input "80411571"
type input "180411571"
select select "10"
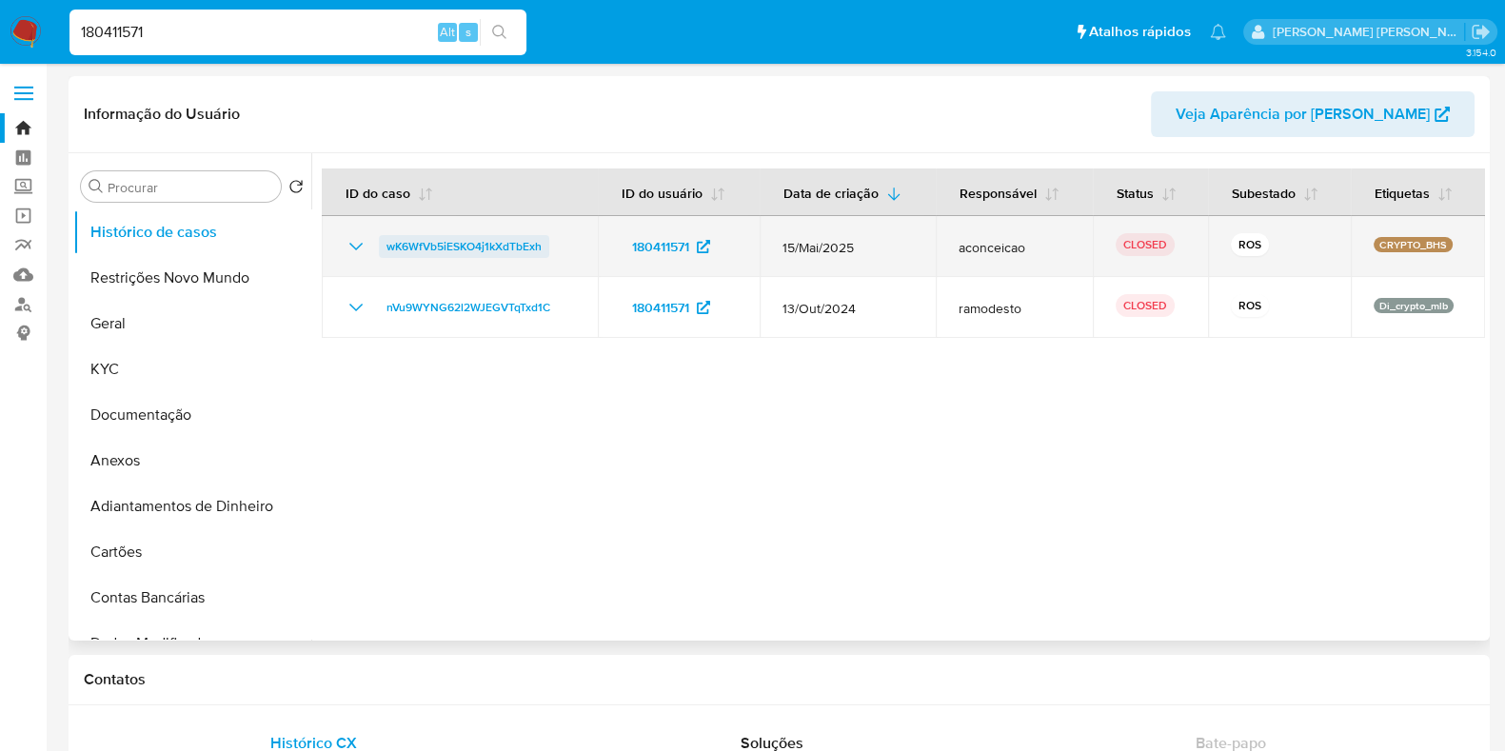
drag, startPoint x: 562, startPoint y: 250, endPoint x: 384, endPoint y: 254, distance: 178.0
click at [384, 254] on div "wK6WfVb5iESKO4j1kXdTbExh" at bounding box center [460, 246] width 230 height 23
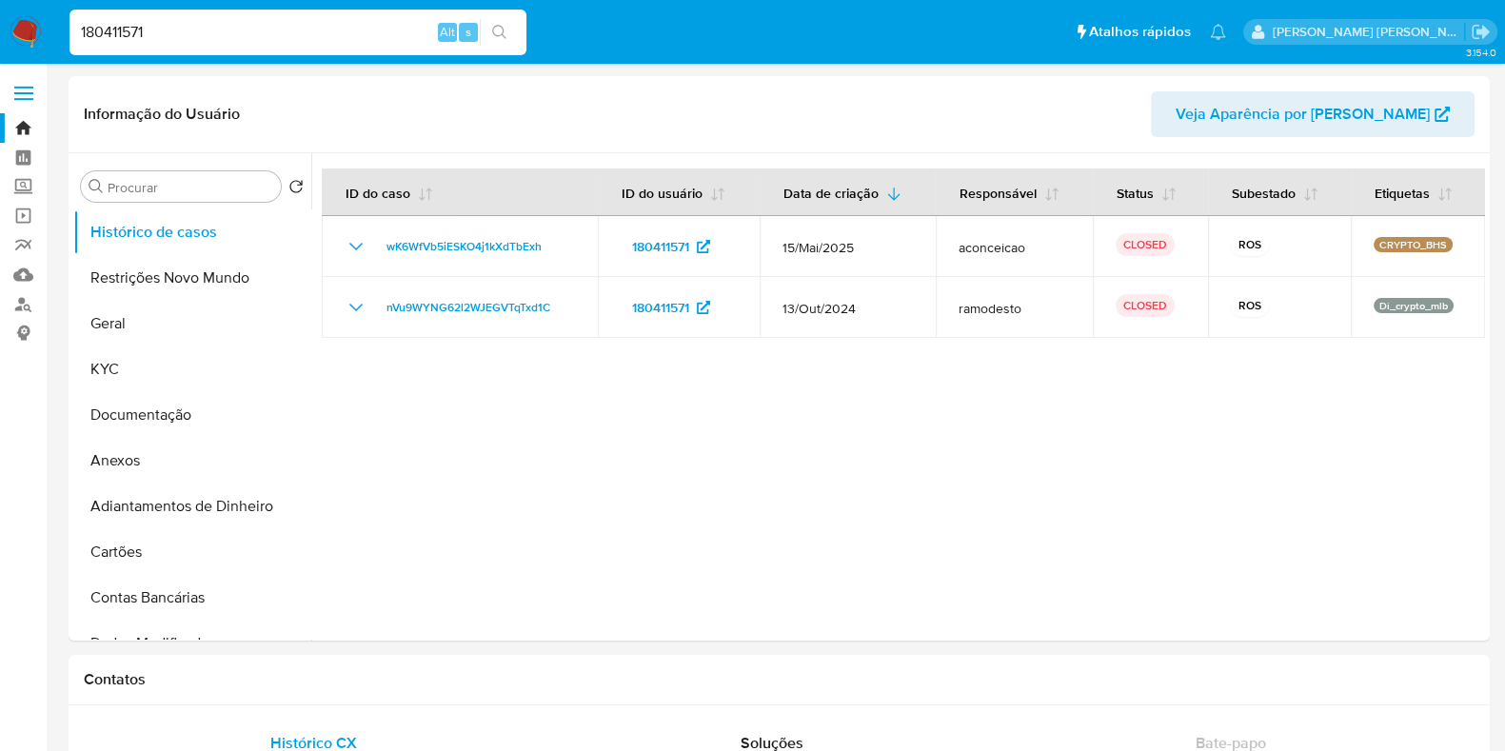
click at [148, 41] on input "180411571" at bounding box center [297, 32] width 457 height 25
paste input "22073725"
type input "220737251"
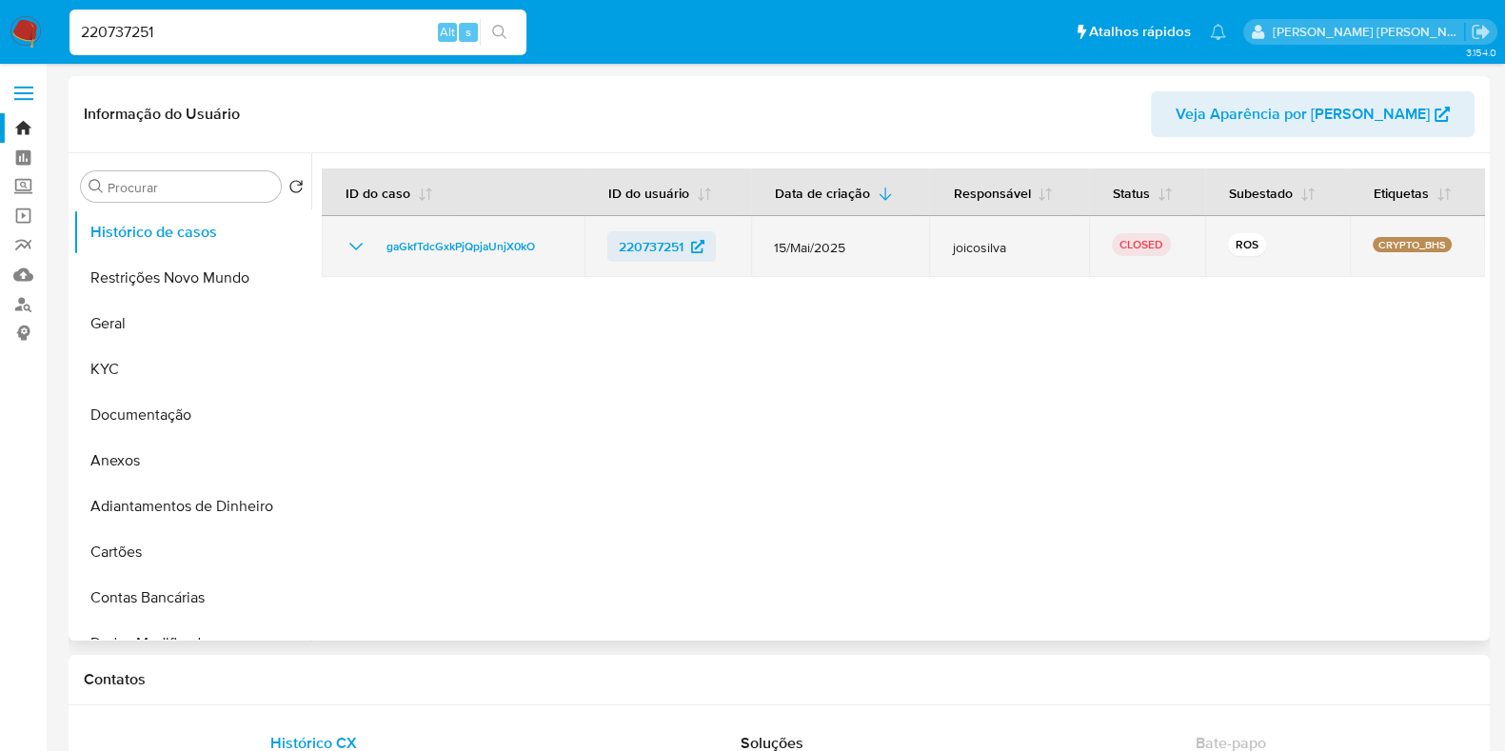
select select "10"
drag, startPoint x: 559, startPoint y: 249, endPoint x: 386, endPoint y: 253, distance: 172.3
click at [386, 253] on td "gaGkfTdcGxkPjQpjaUnjX0kO" at bounding box center [453, 246] width 263 height 61
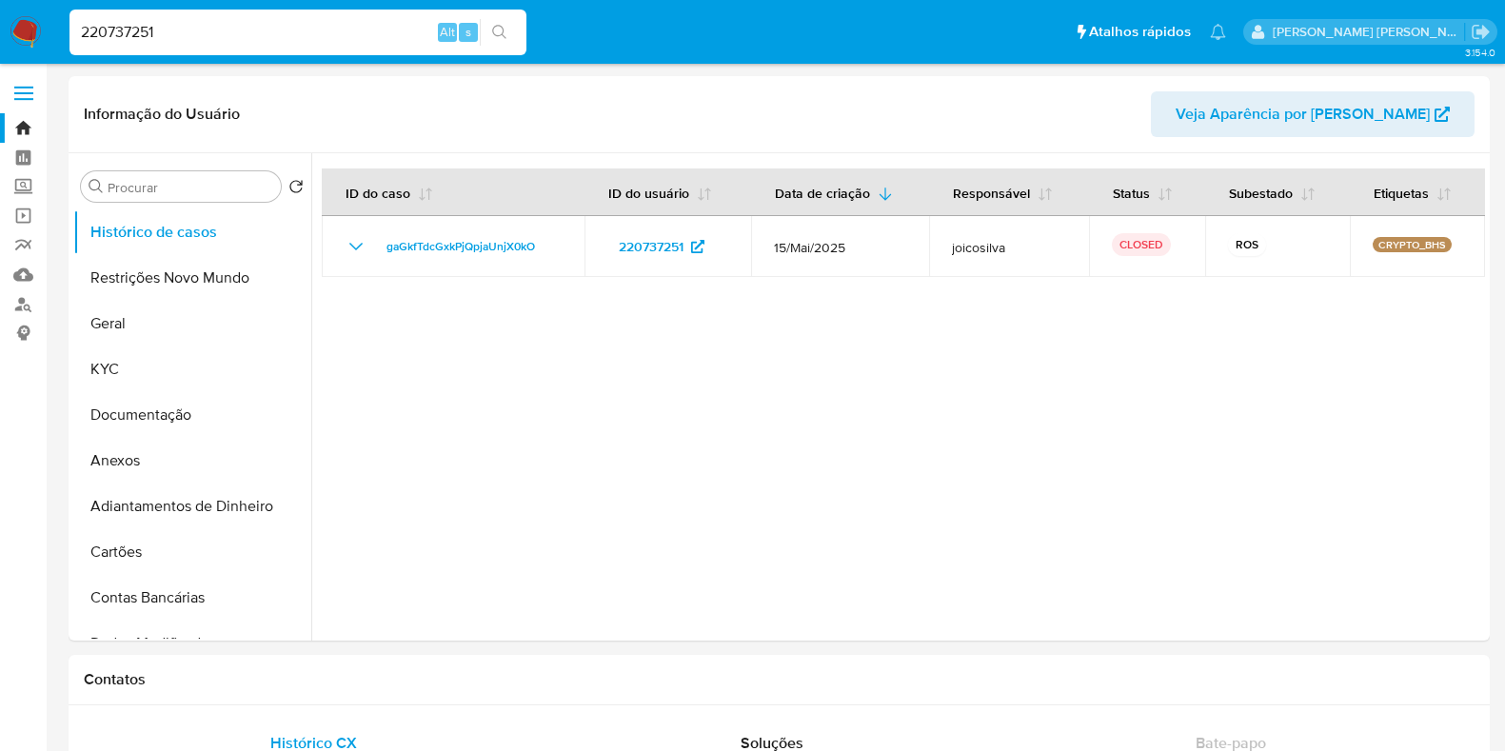
select select "10"
click at [325, 41] on input "220737251" at bounding box center [297, 32] width 457 height 25
paste input "65912212"
type input "65912212"
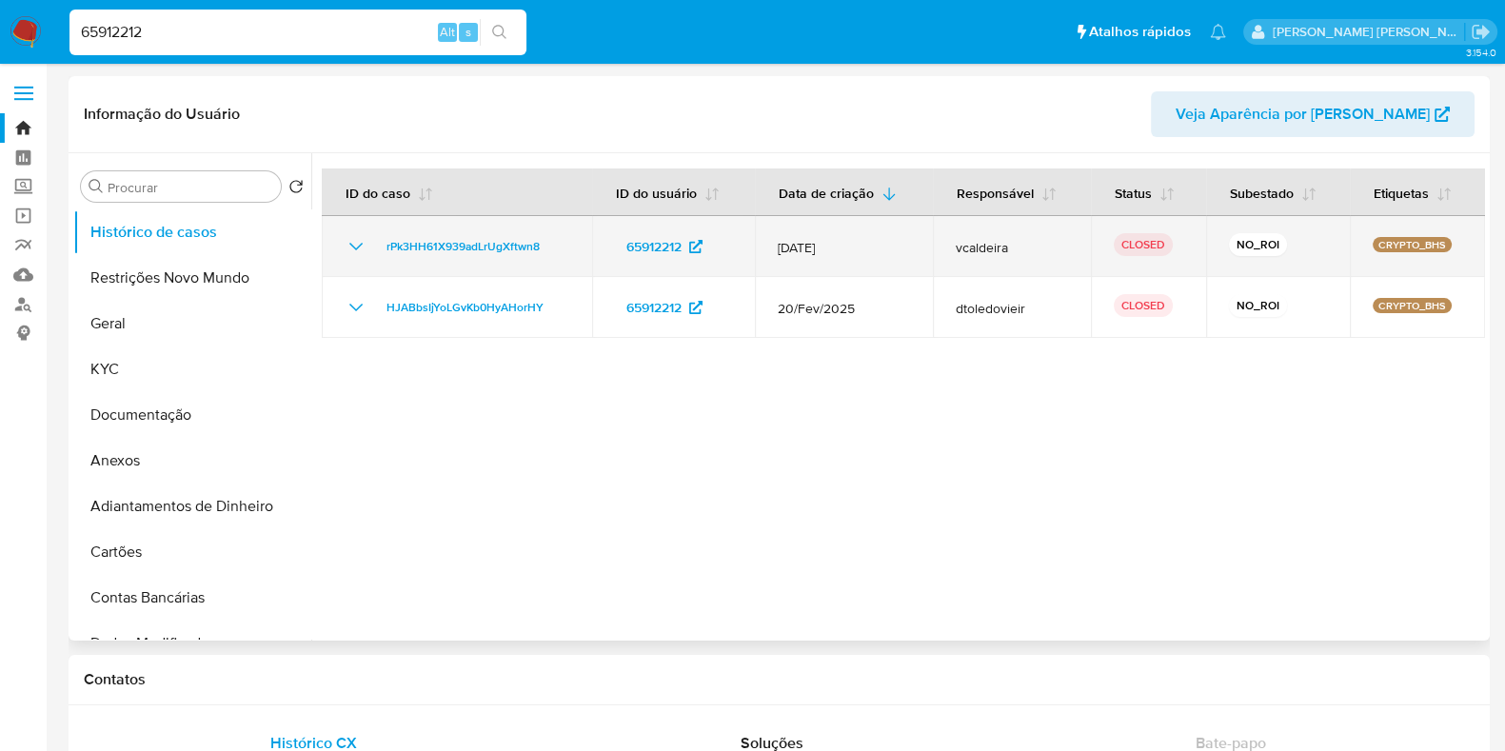
select select "10"
drag, startPoint x: 557, startPoint y: 249, endPoint x: 385, endPoint y: 248, distance: 171.3
click at [385, 248] on div "rPk3HH61X939adLrUgXftwn8" at bounding box center [457, 246] width 225 height 23
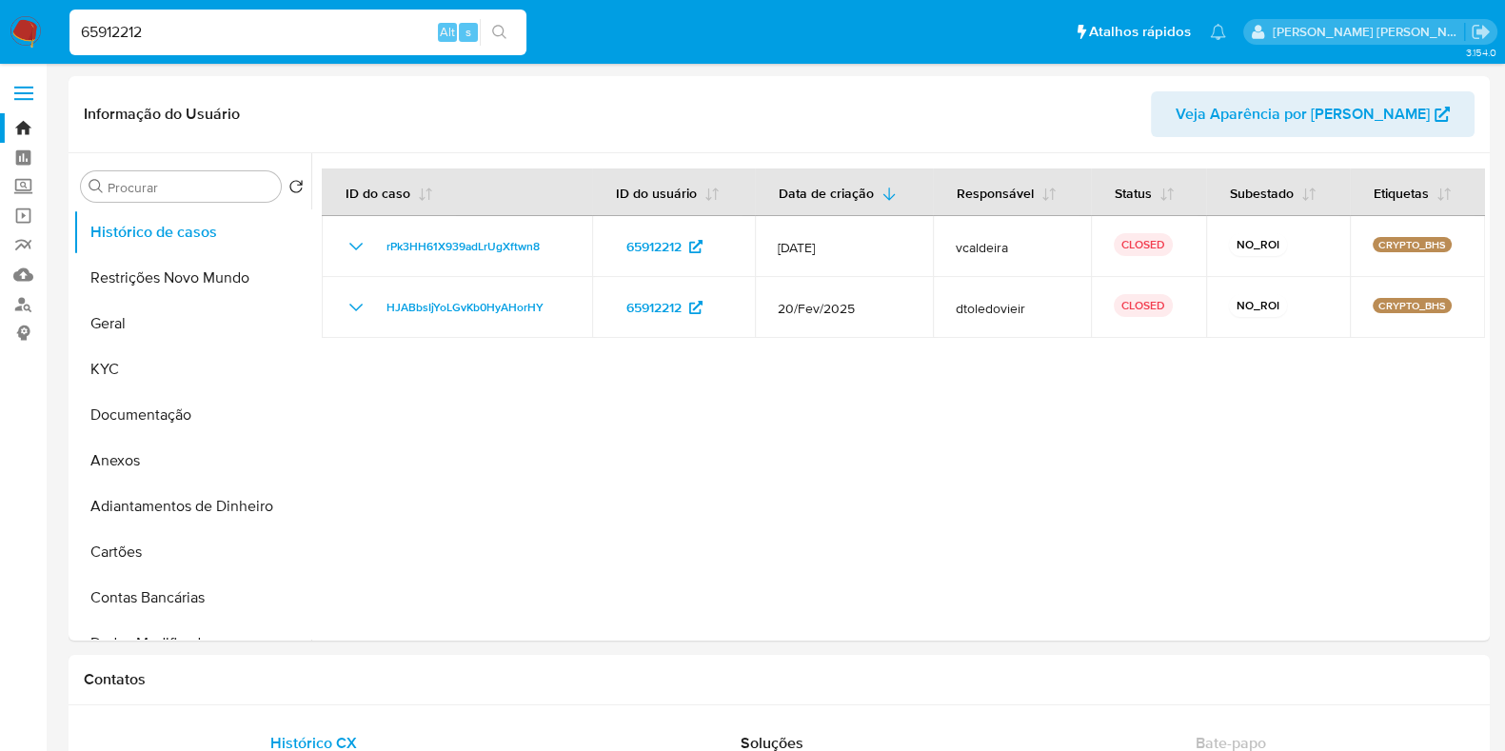
click at [197, 34] on input "65912212" at bounding box center [297, 32] width 457 height 25
paste input "789620168"
type input "789620168"
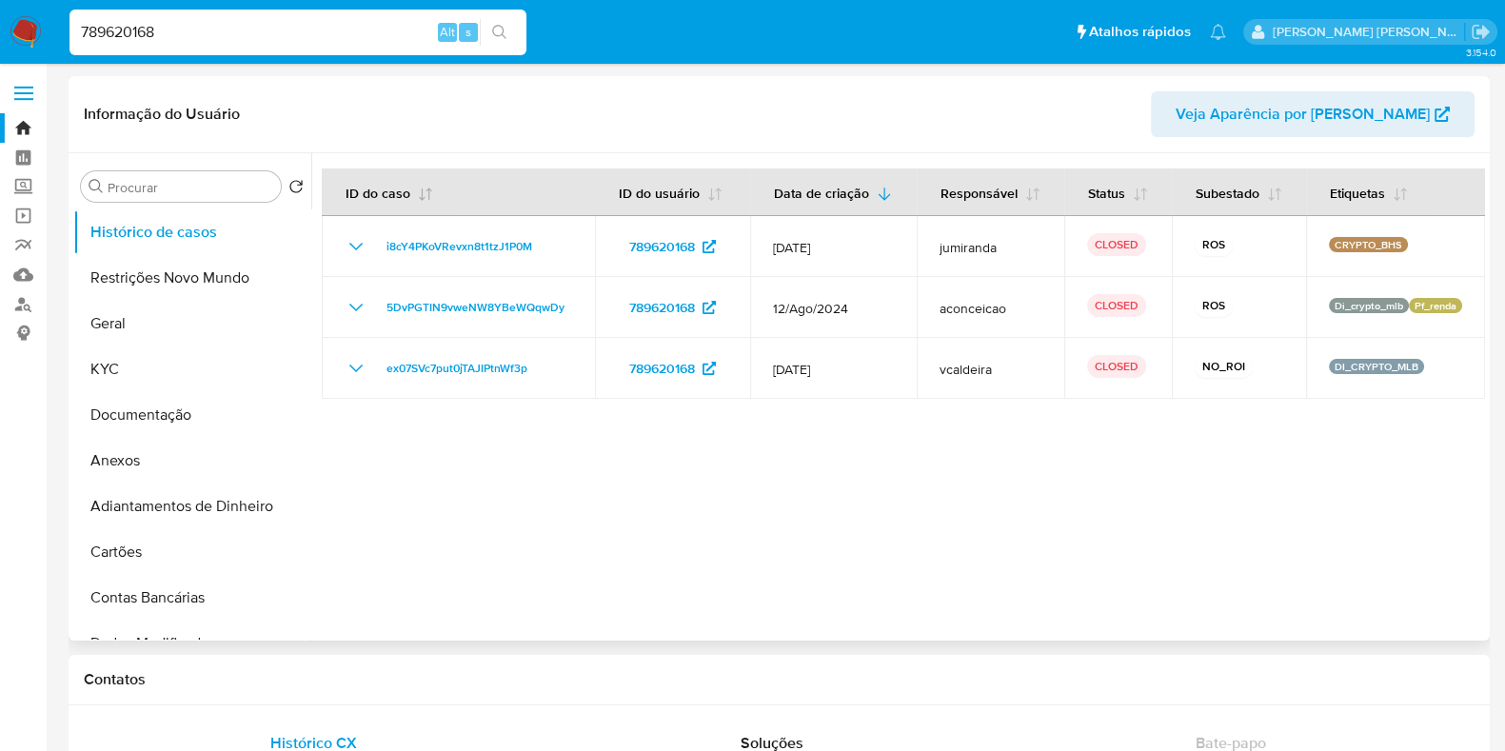
select select "10"
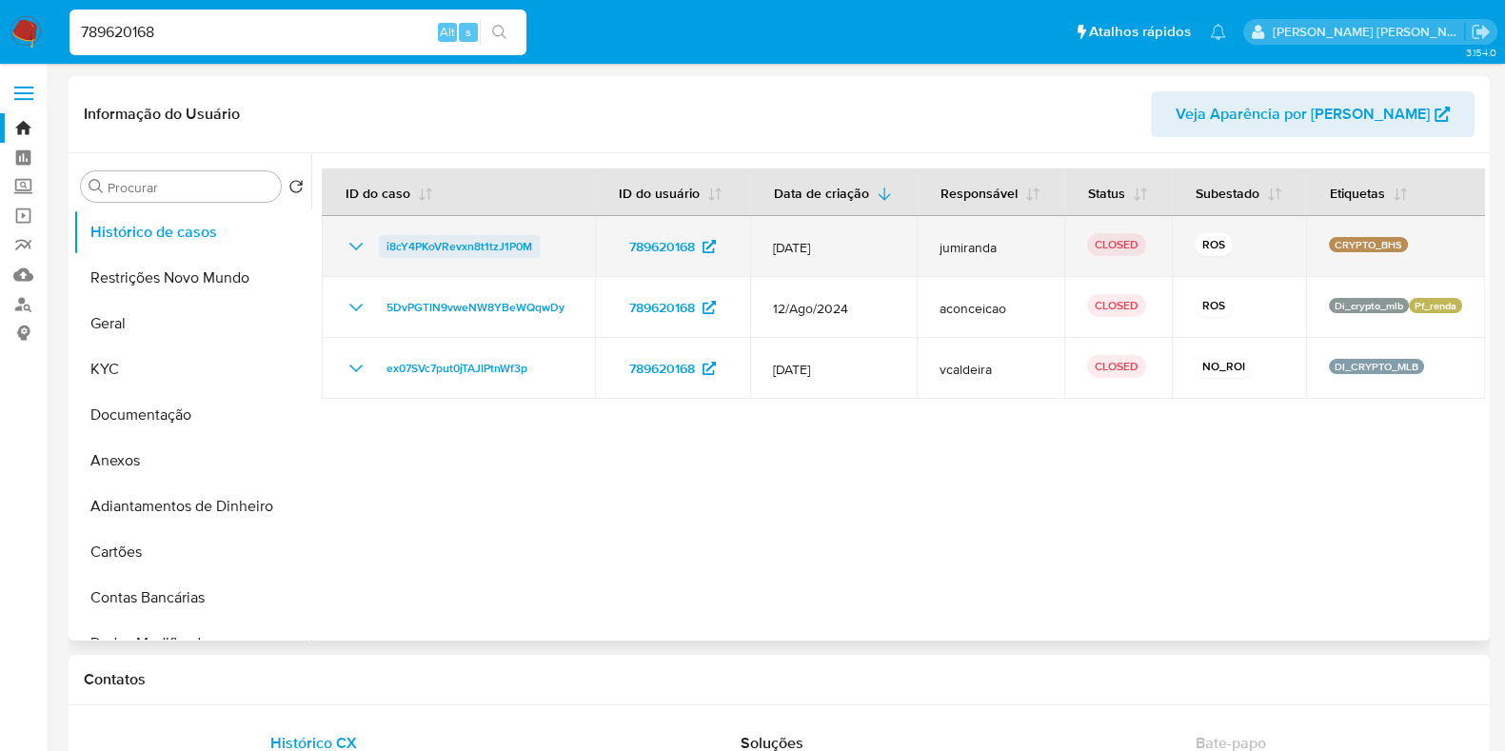
drag, startPoint x: 562, startPoint y: 259, endPoint x: 382, endPoint y: 265, distance: 180.9
click at [382, 258] on div "i8cY4PKoVRevxn8t1tzJ1P0M" at bounding box center [458, 246] width 227 height 23
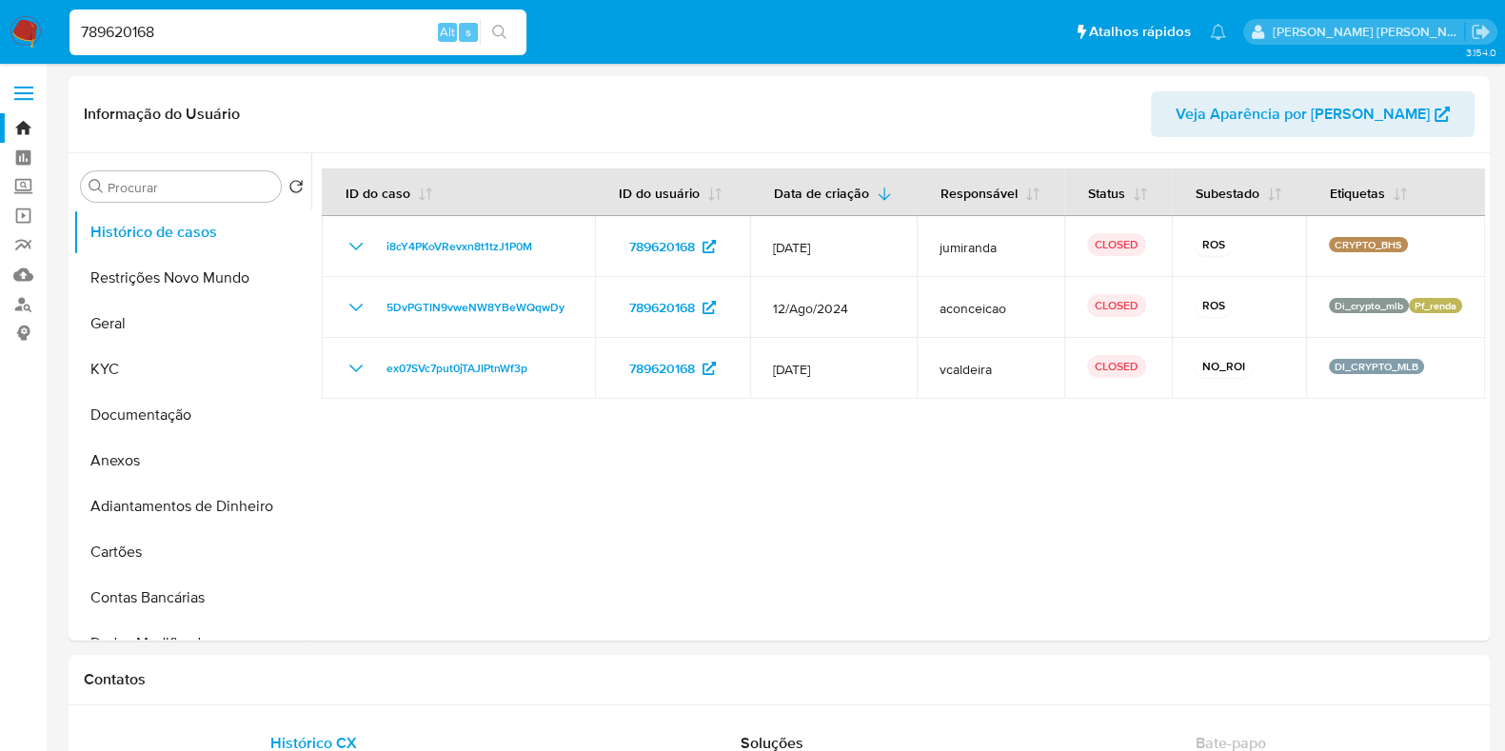
click at [156, 31] on input "789620168" at bounding box center [297, 32] width 457 height 25
paste input "2230223682"
type input "2230223682"
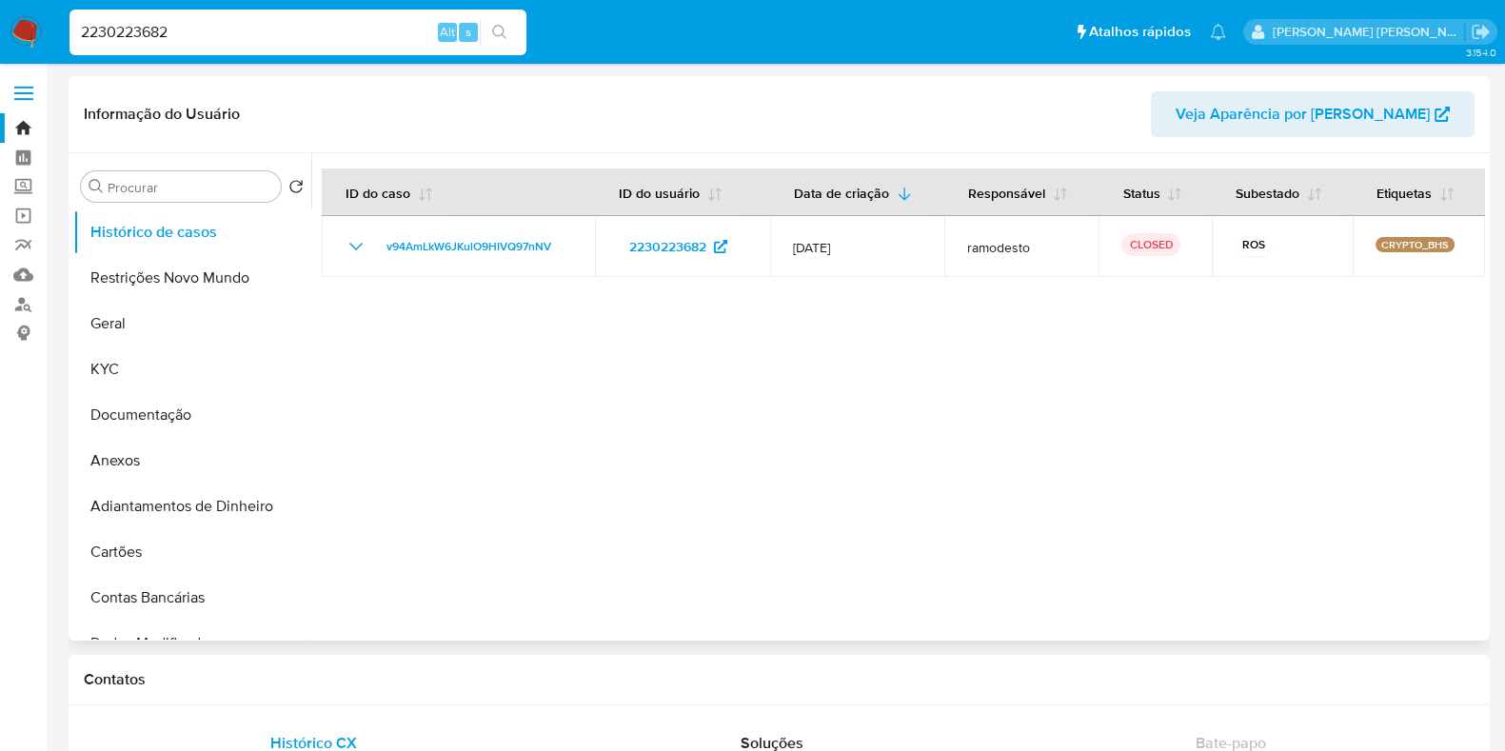
select select "10"
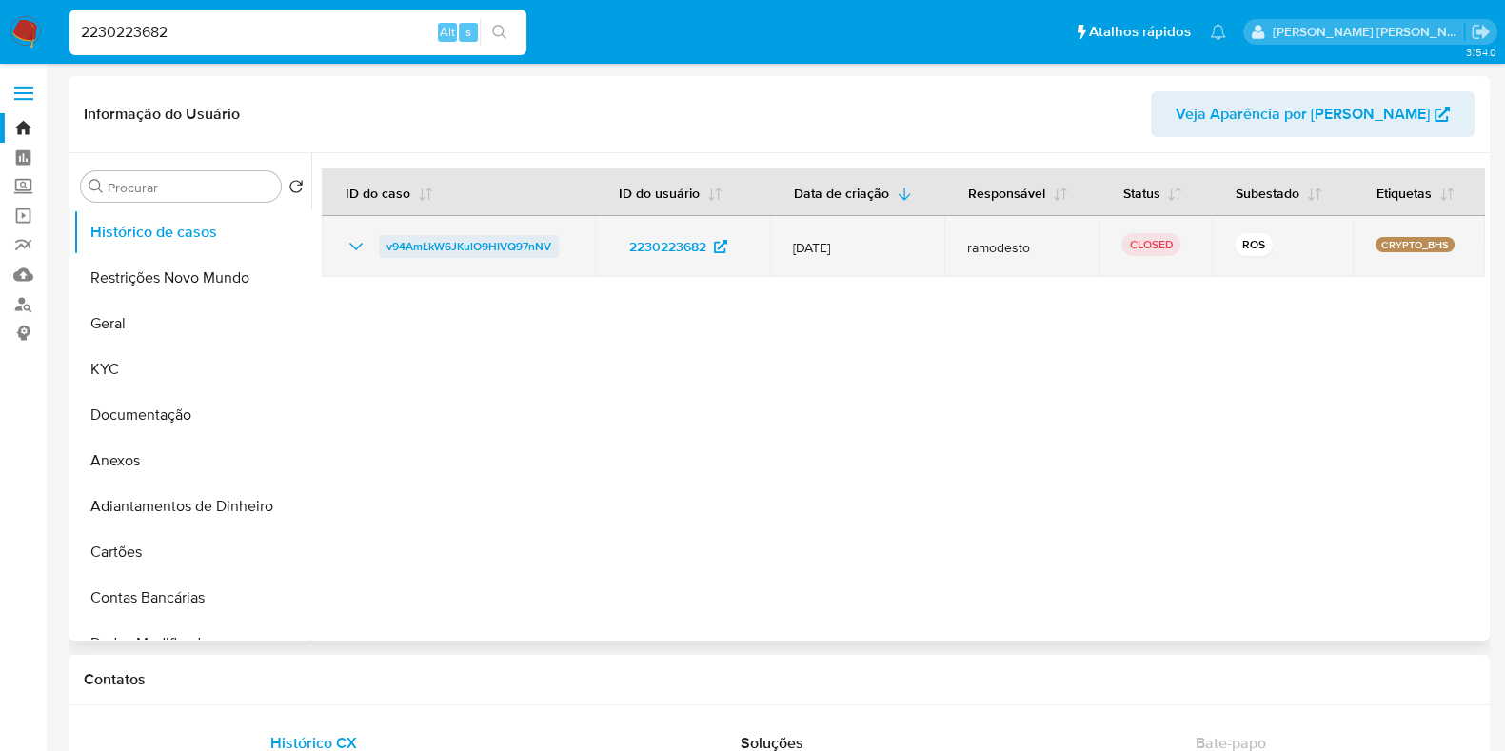
drag, startPoint x: 568, startPoint y: 241, endPoint x: 380, endPoint y: 254, distance: 188.9
click at [380, 254] on div "v94AmLkW6JKulO9HIVQ97nNV" at bounding box center [458, 246] width 227 height 23
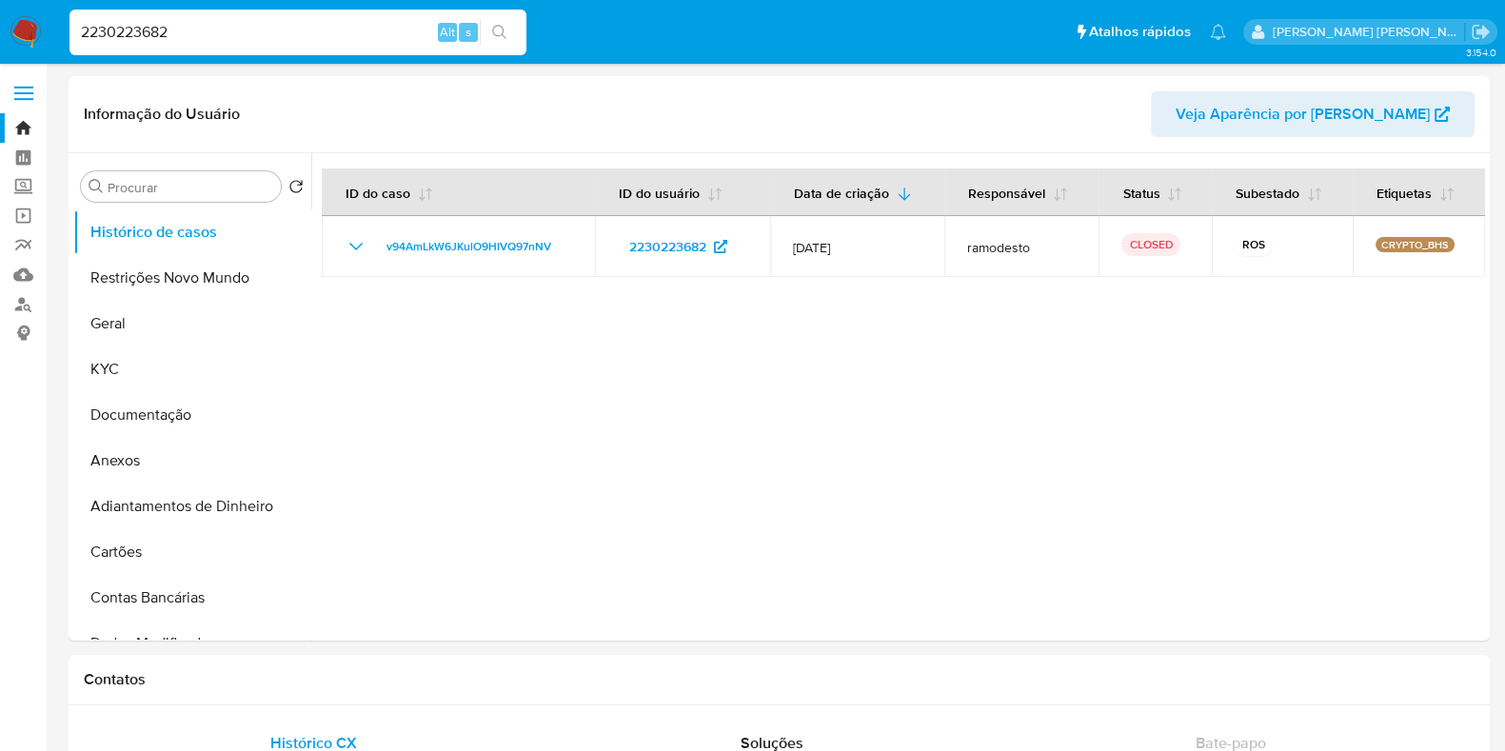
click at [141, 30] on input "2230223682" at bounding box center [297, 32] width 457 height 25
paste input "186067555"
type input "186067555"
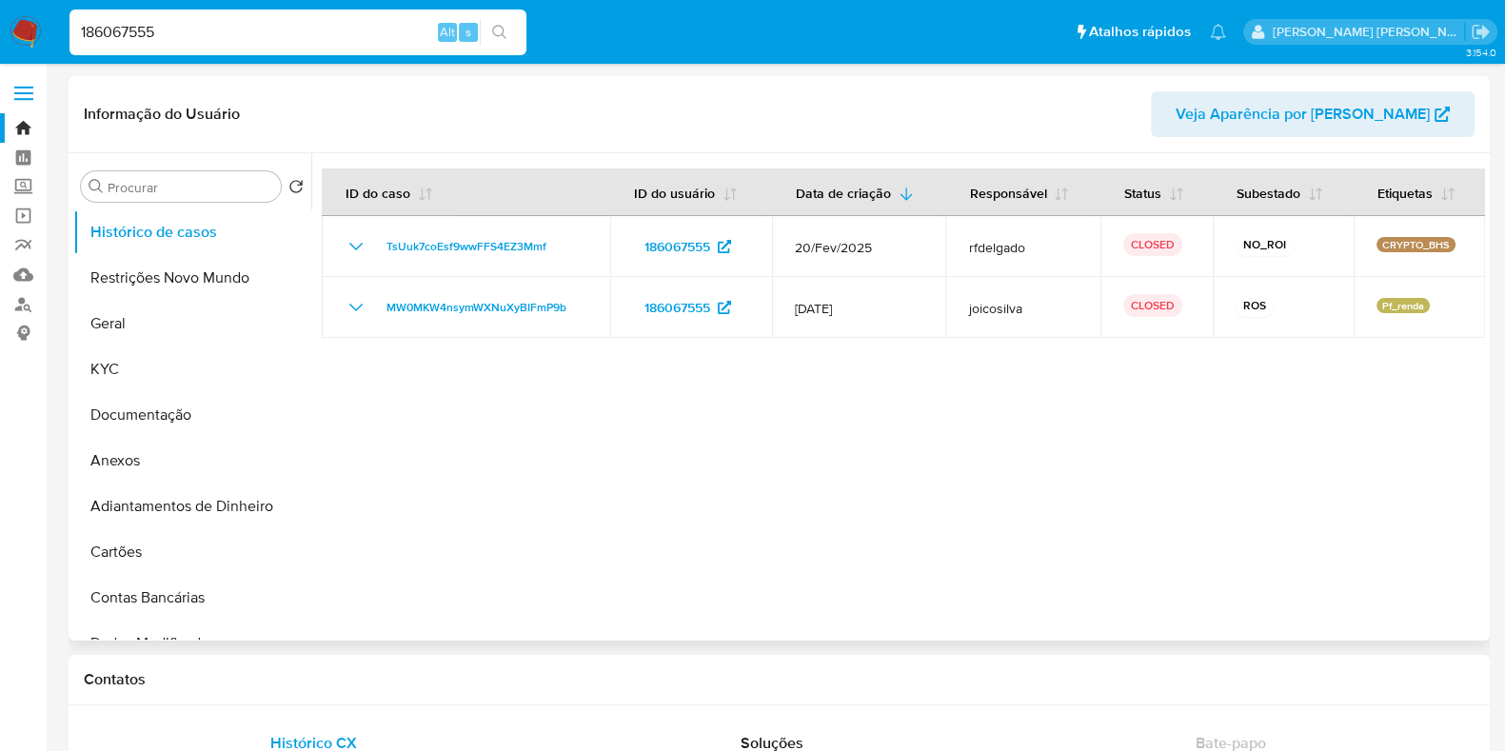
select select "10"
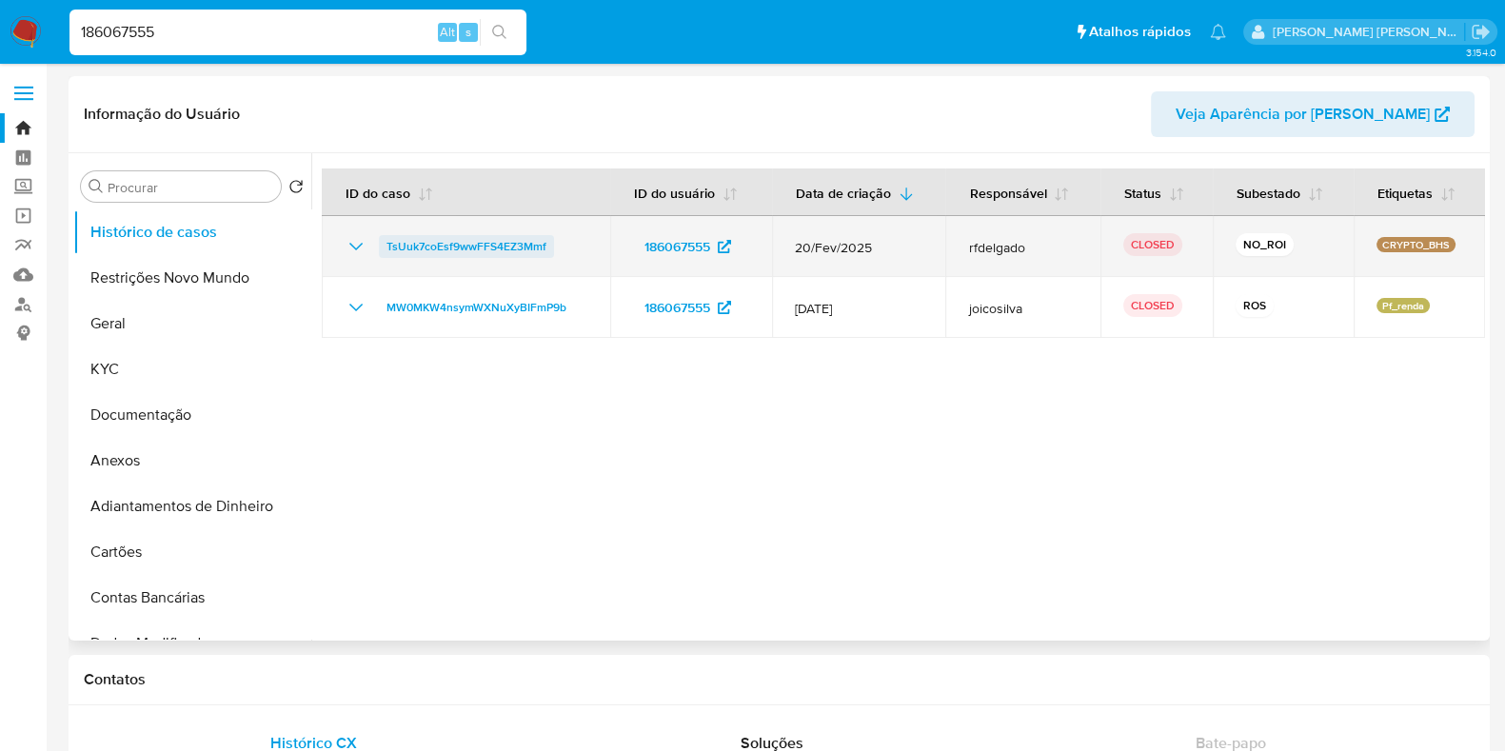
drag, startPoint x: 587, startPoint y: 241, endPoint x: 381, endPoint y: 252, distance: 206.8
click at [381, 252] on td "TsUuk7coEsf9wwFFS4EZ3Mmf" at bounding box center [466, 246] width 288 height 61
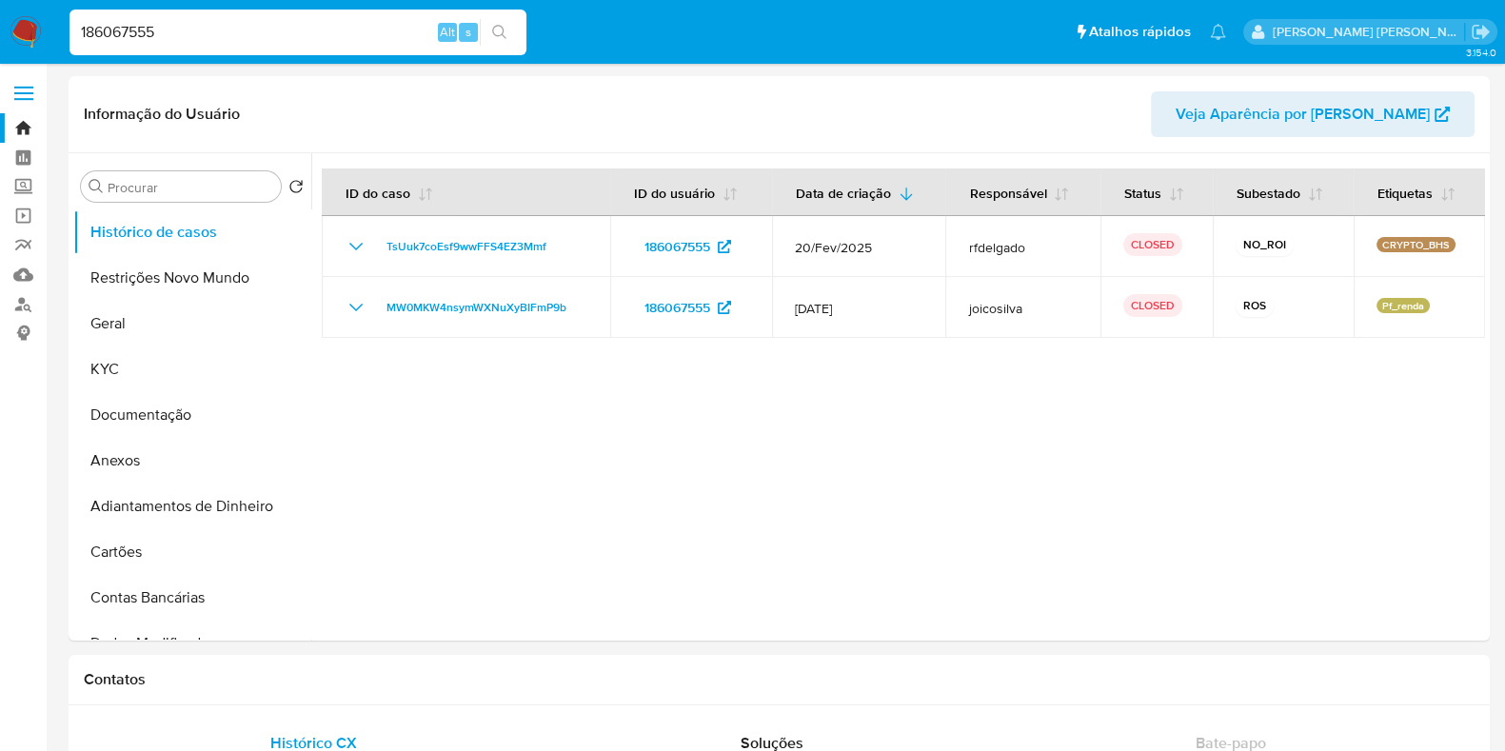
click at [146, 21] on input "186067555" at bounding box center [297, 32] width 457 height 25
paste input "2695403"
type input "26954035"
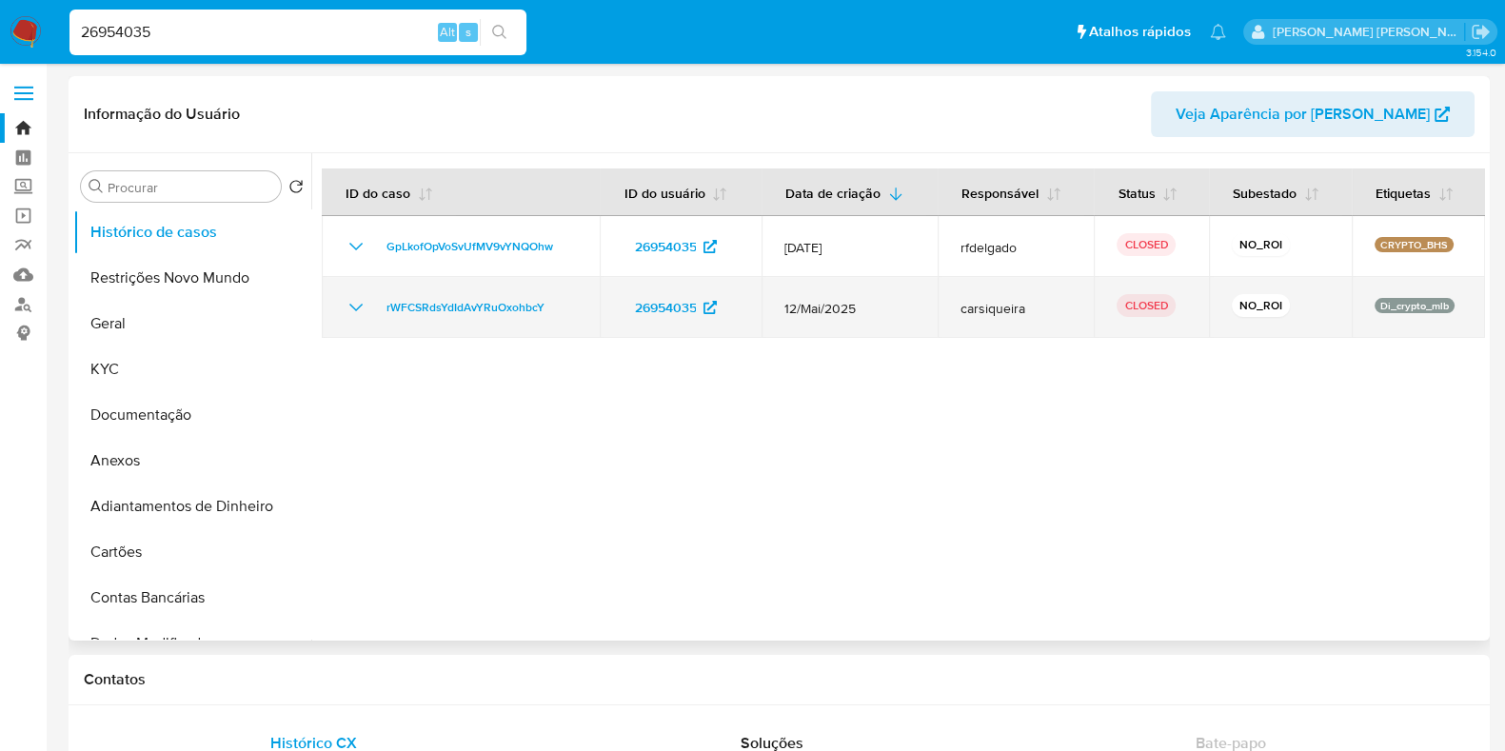
select select "10"
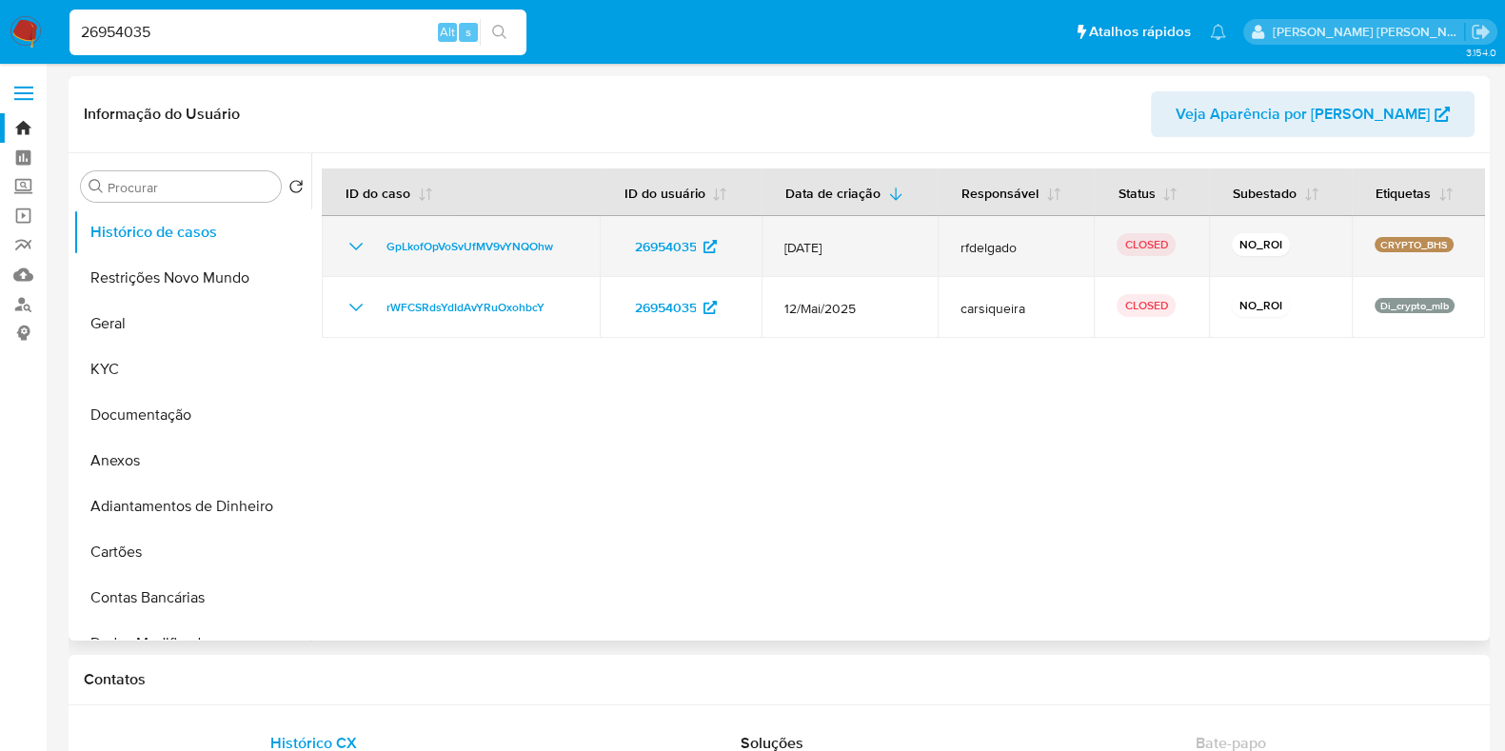
drag, startPoint x: 582, startPoint y: 250, endPoint x: 376, endPoint y: 246, distance: 206.6
click at [376, 246] on td "GpLkofOpVoSvUfMV9vYNQOhw" at bounding box center [461, 246] width 278 height 61
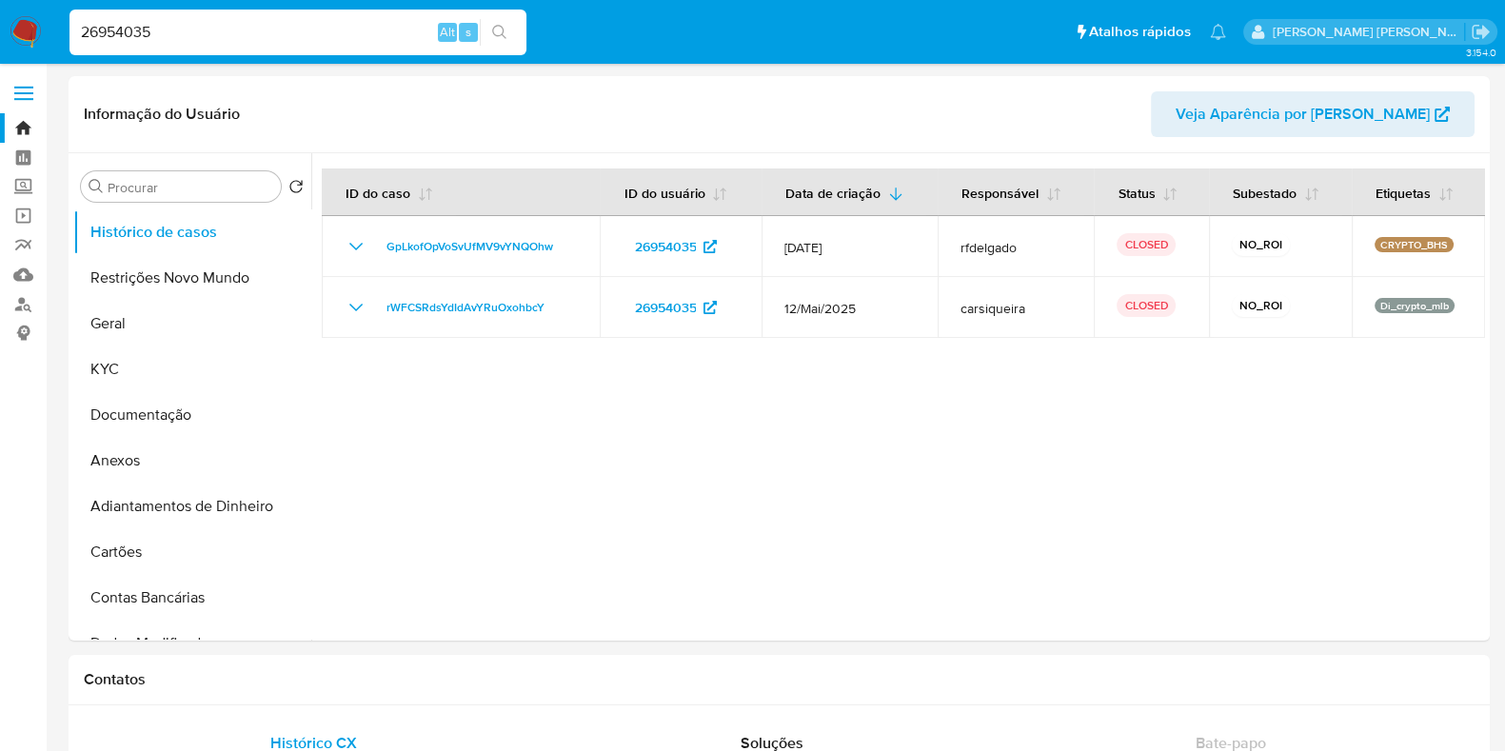
click at [197, 37] on input "26954035" at bounding box center [297, 32] width 457 height 25
paste input "103997273"
type input "103997273"
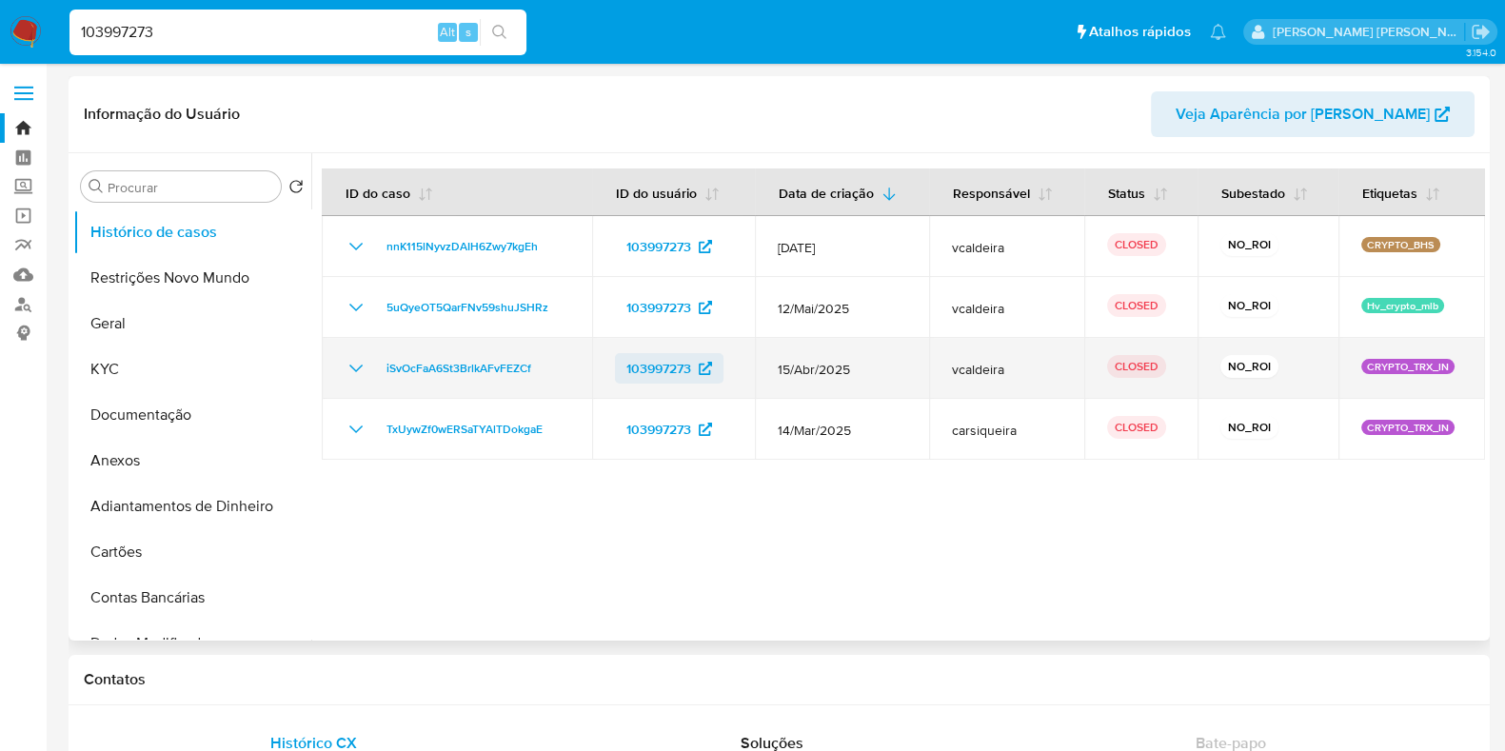
select select "10"
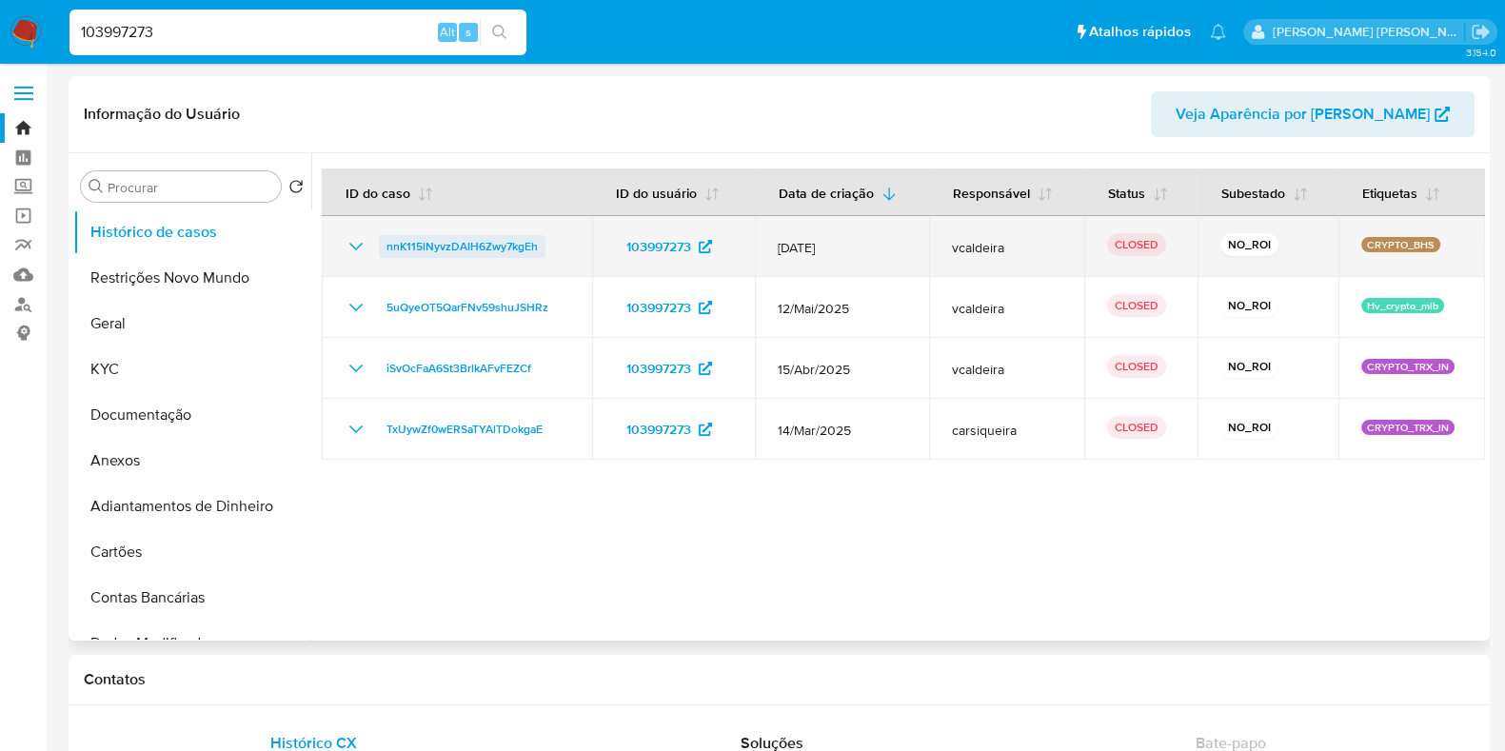
drag, startPoint x: 531, startPoint y: 249, endPoint x: 385, endPoint y: 254, distance: 145.7
click at [385, 254] on td "nnK115lNyvzDAIH6Zwy7kgEh" at bounding box center [457, 246] width 270 height 61
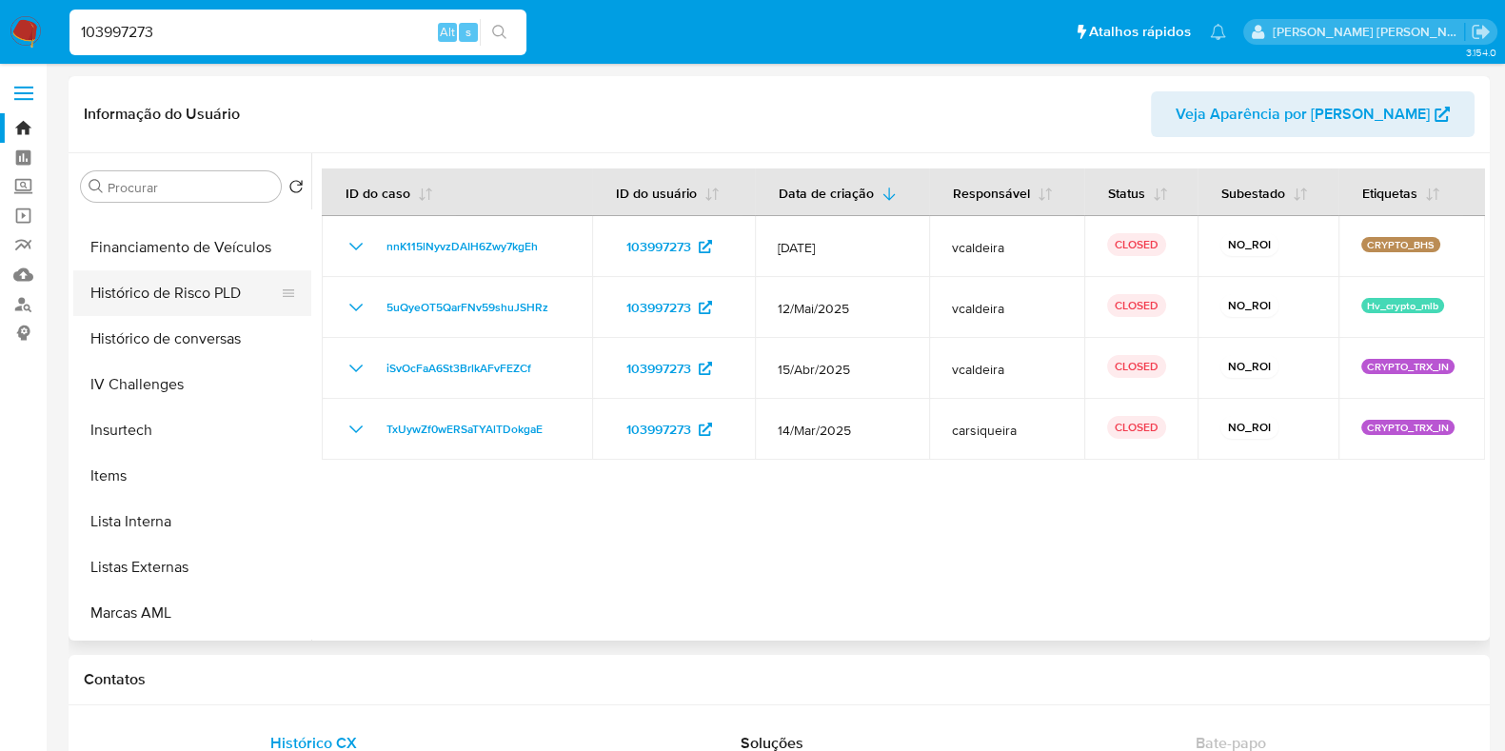
scroll to position [850, 0]
